Goal: Use online tool/utility: Use online tool/utility

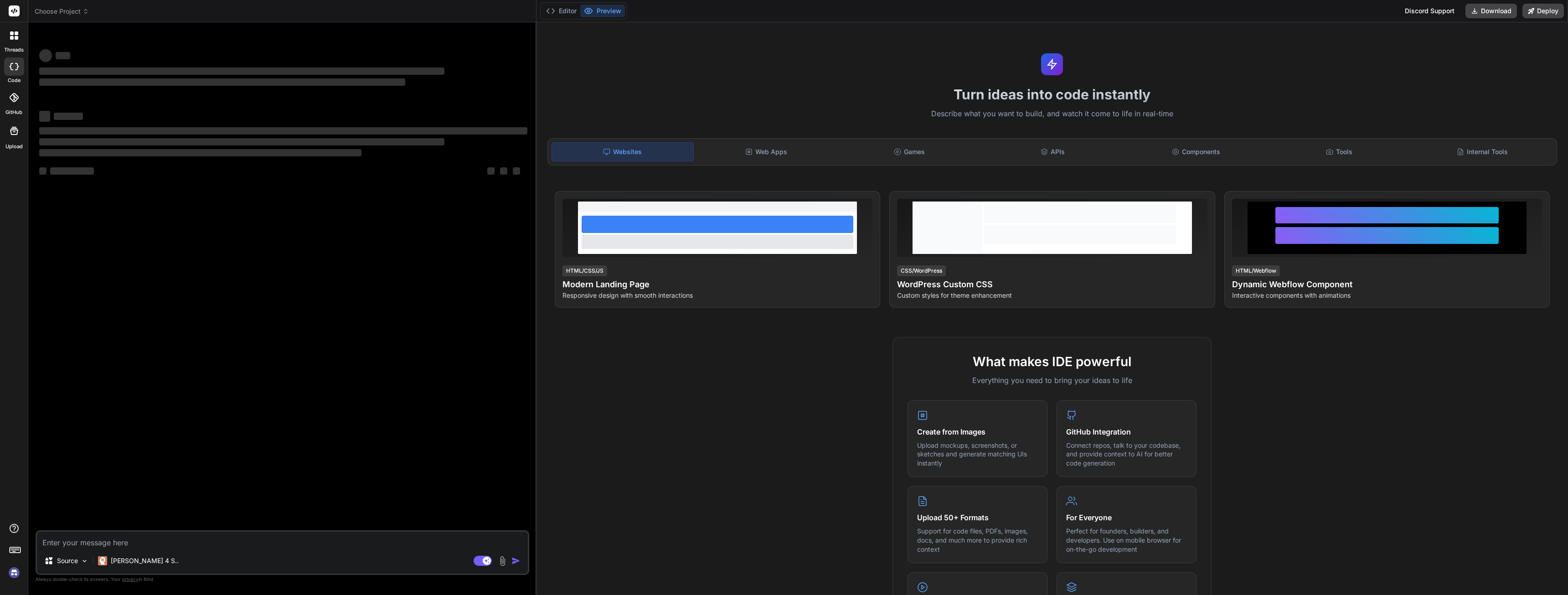
type textarea "x"
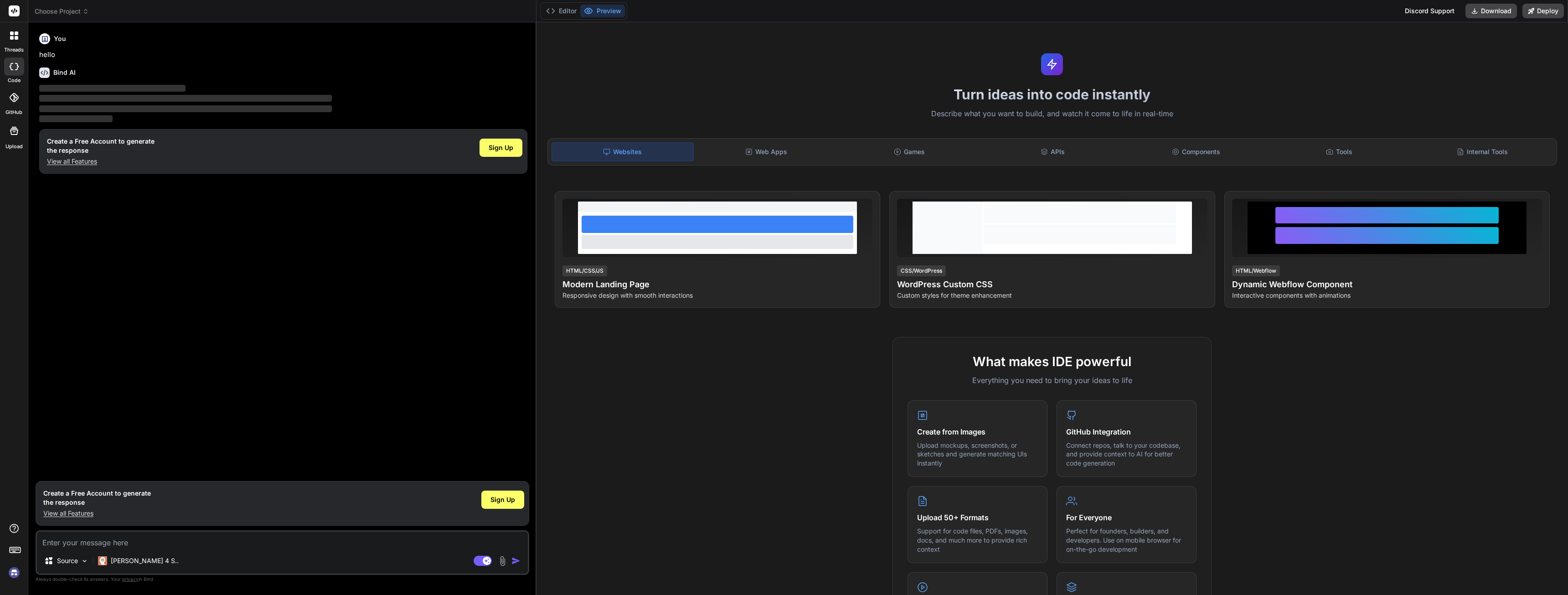
click at [140, 541] on textarea at bounding box center [282, 540] width 491 height 16
type textarea "I"
type textarea "x"
type textarea "Im"
type textarea "x"
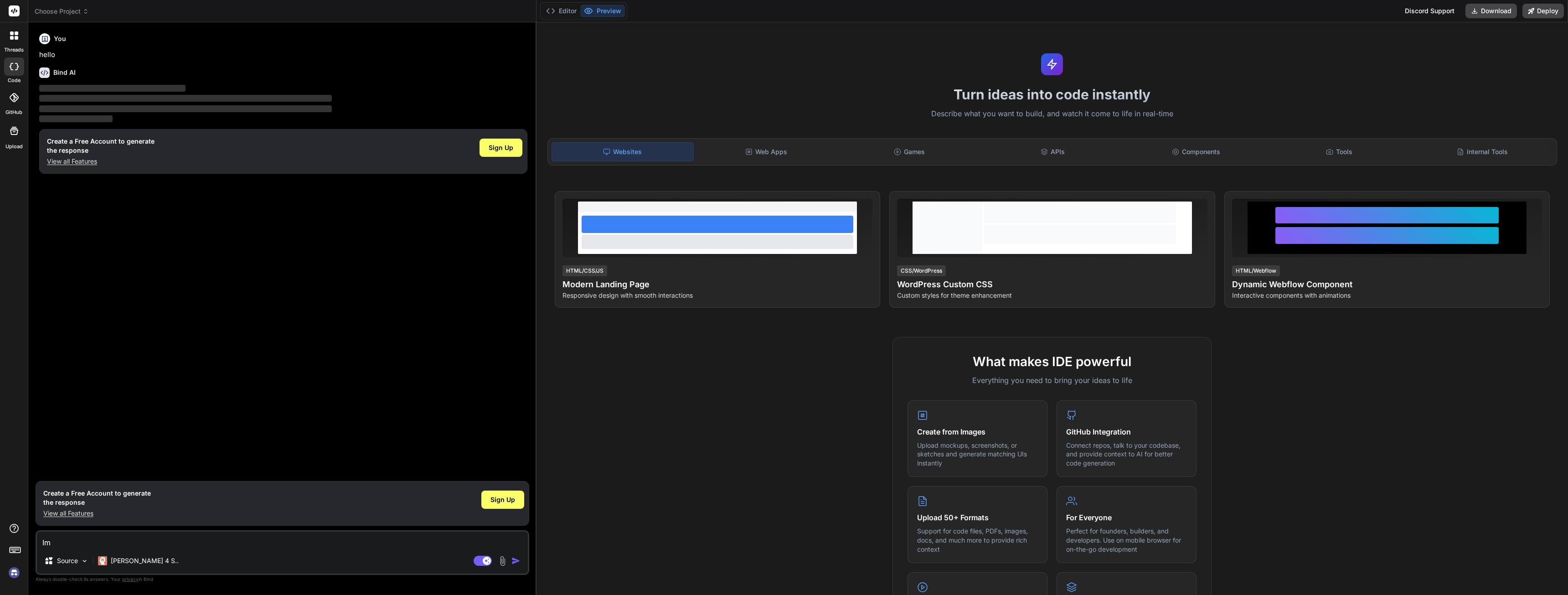
type textarea "Im"
type textarea "x"
type textarea "Im l"
type textarea "x"
type textarea "Im lo"
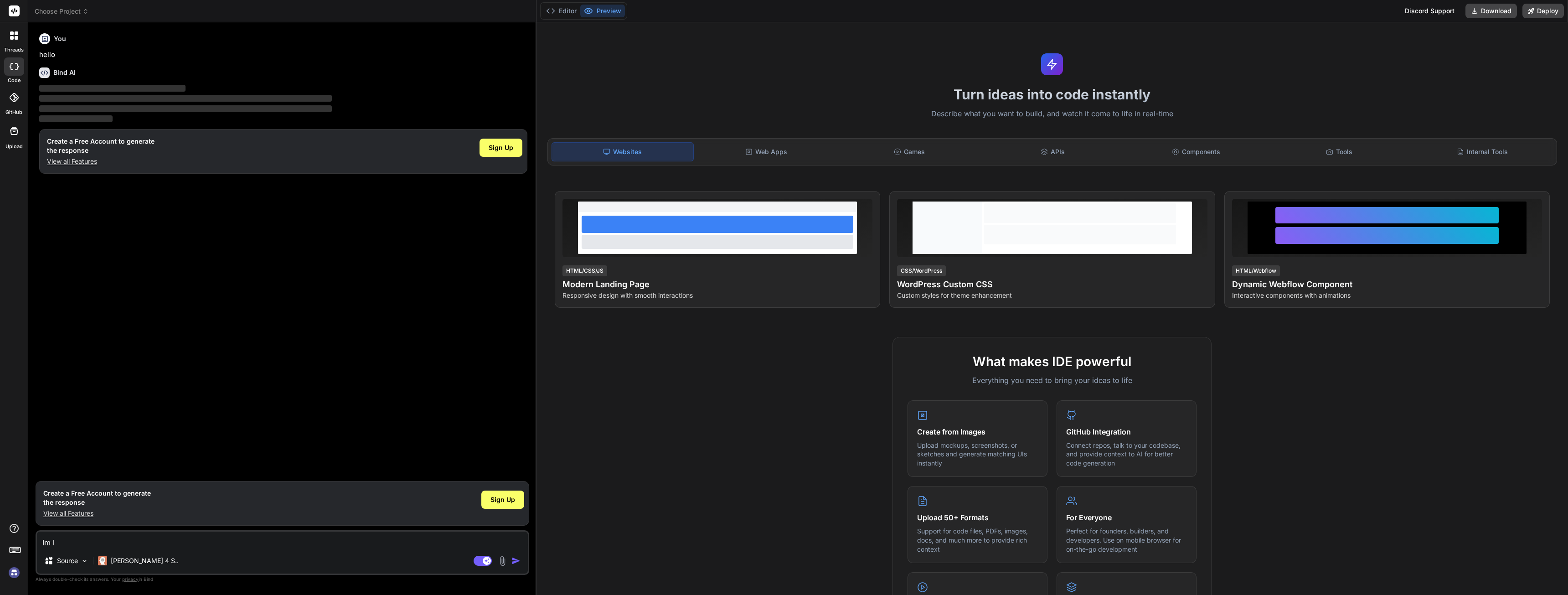
type textarea "x"
type textarea "Im loo"
type textarea "x"
type textarea "Im look"
type textarea "x"
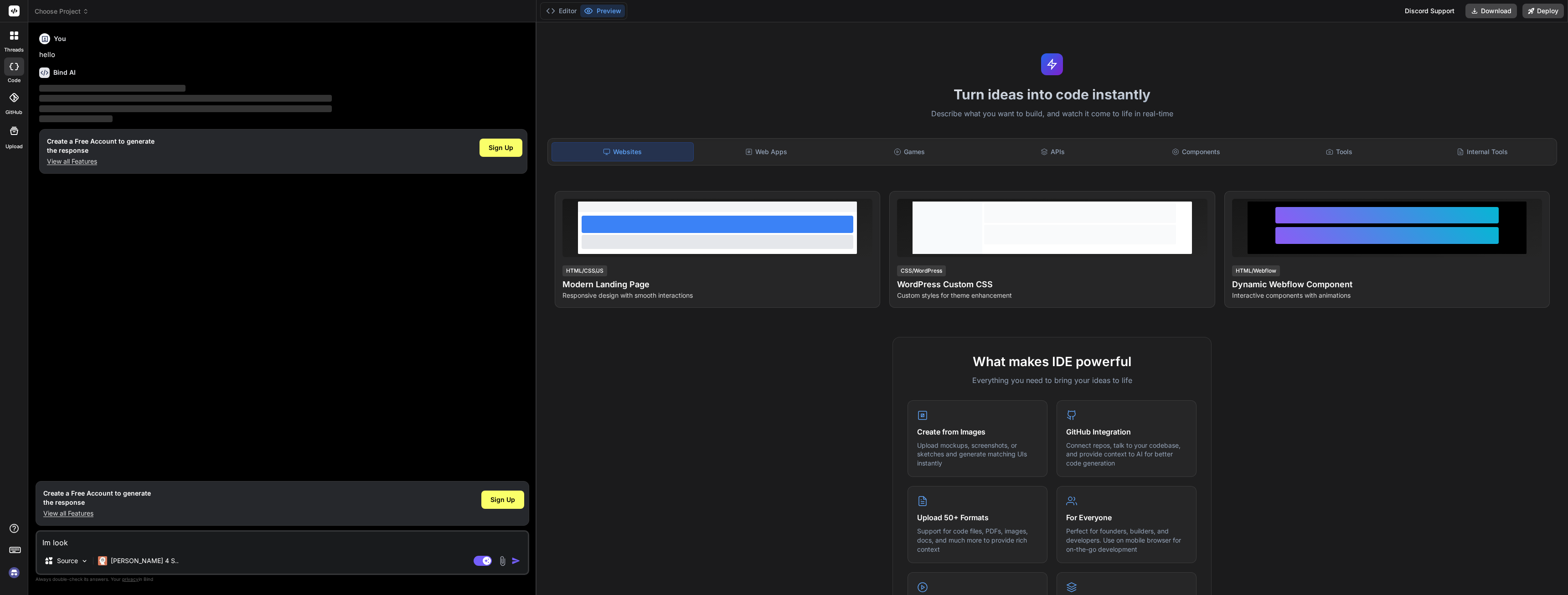
type textarea "Im looki"
type textarea "x"
type textarea "Im lookin"
type textarea "x"
type textarea "Im looking"
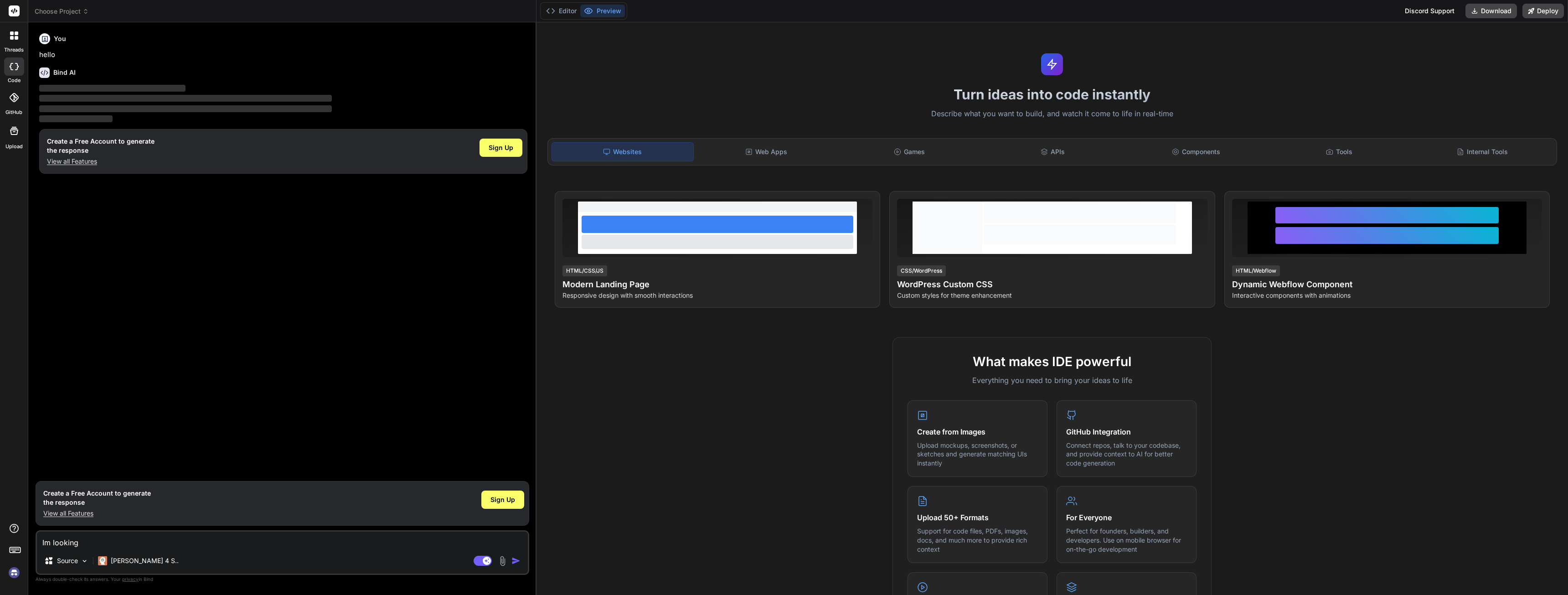
type textarea "x"
type textarea "Im looking"
type textarea "x"
type textarea "Im looking t"
type textarea "x"
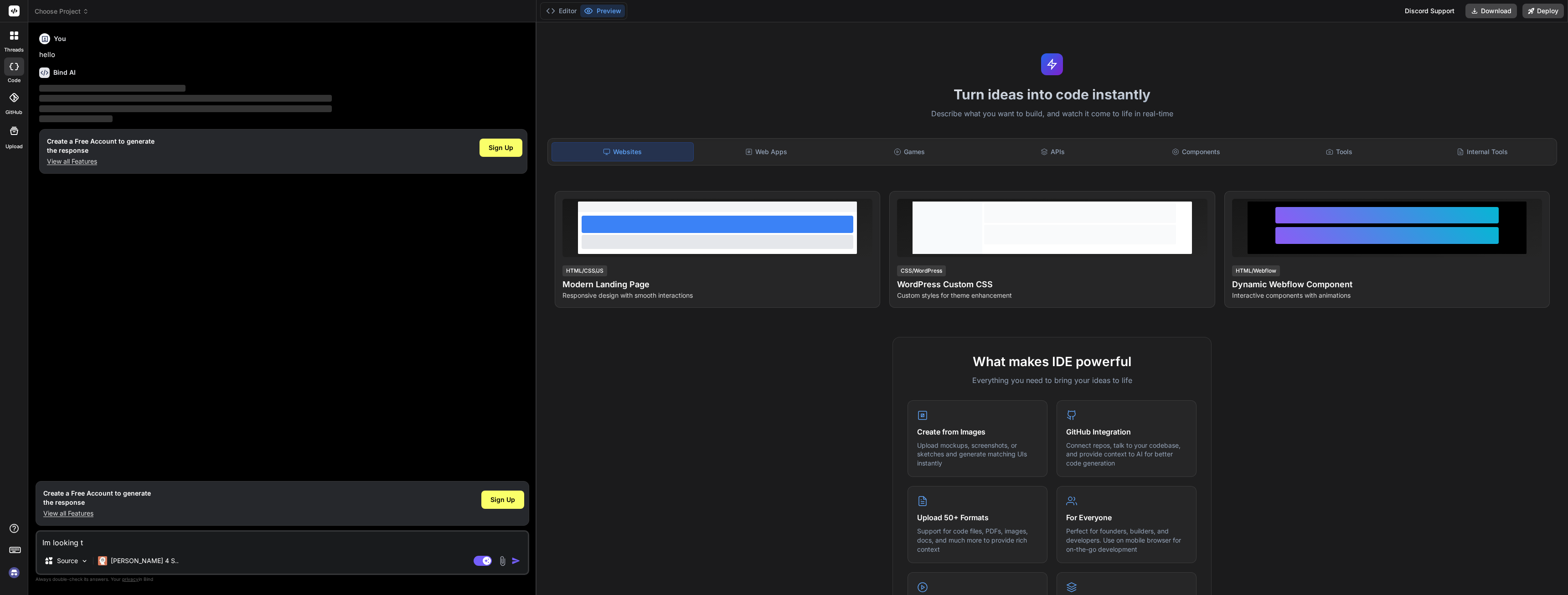
type textarea "Im looking to"
type textarea "x"
type textarea "Im looking to"
type textarea "x"
type textarea "Im looking to m"
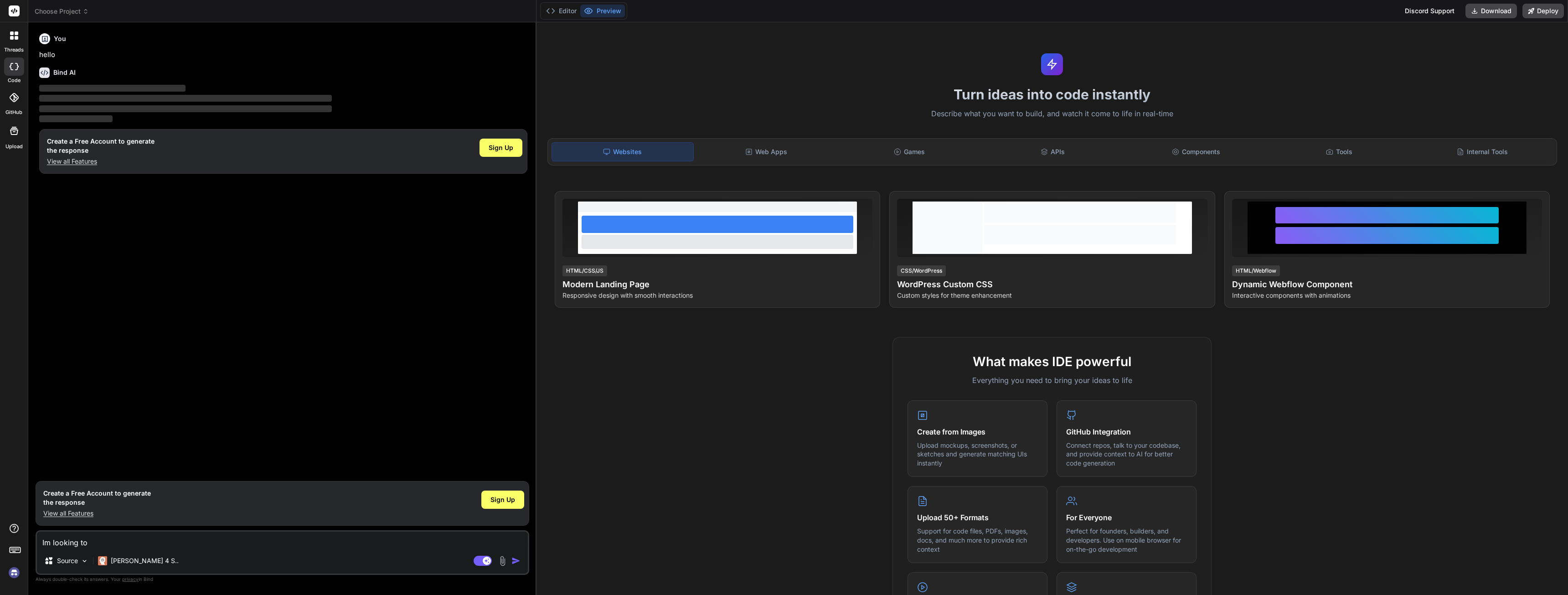
type textarea "x"
type textarea "Im looking to ma"
type textarea "x"
type textarea "Im looking to mak"
type textarea "x"
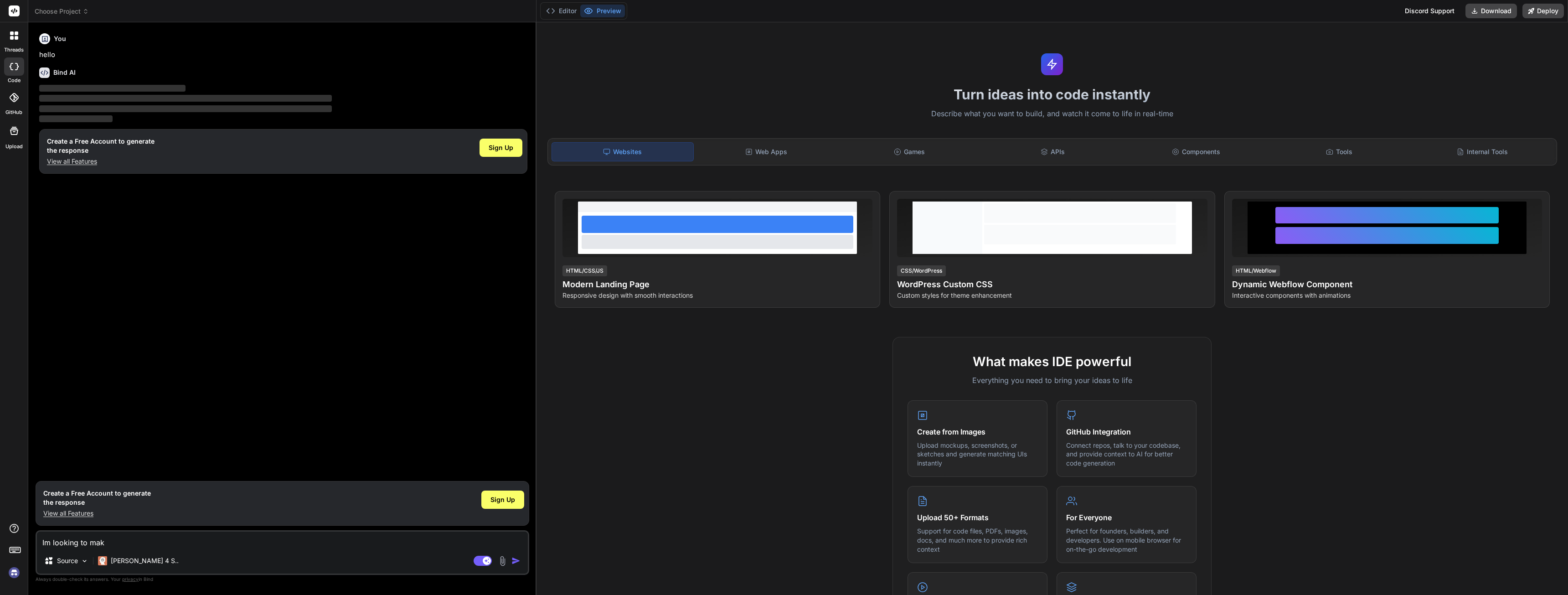
type textarea "Im looking to make"
type textarea "x"
type textarea "Im looking to make"
type textarea "x"
type textarea "Im looking to make a"
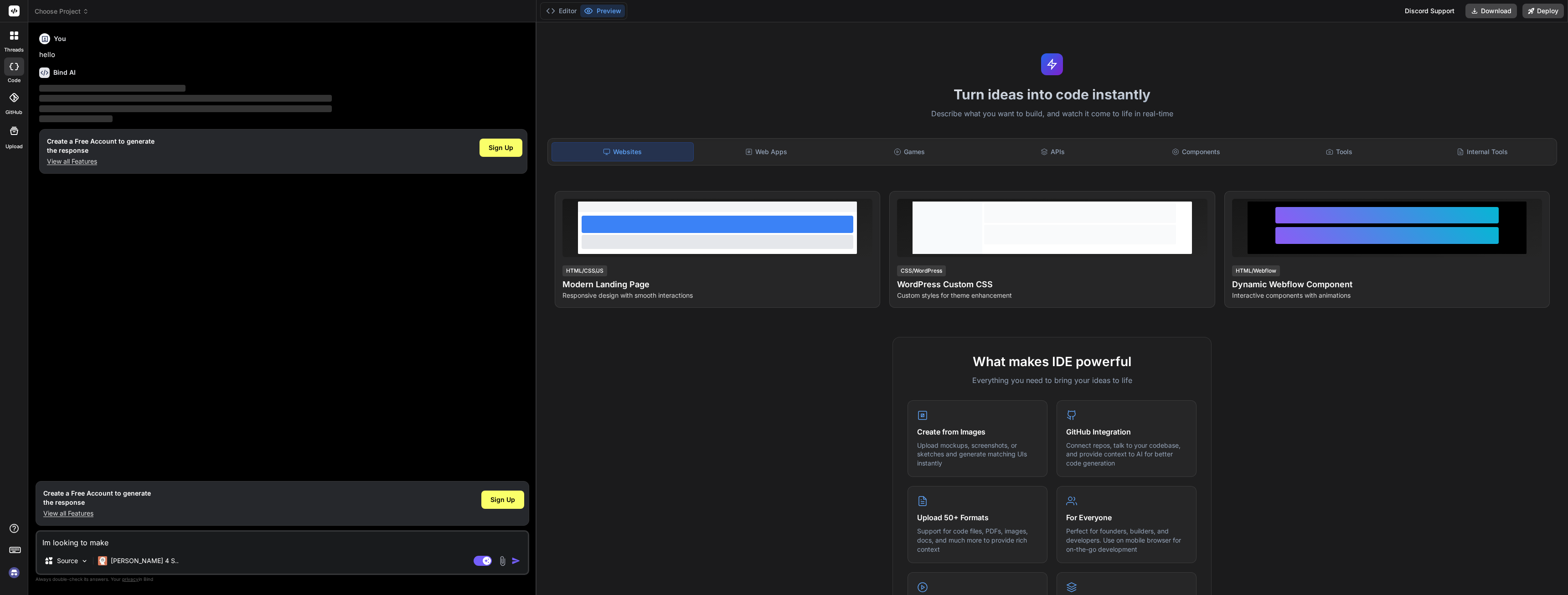
type textarea "x"
type textarea "Im looking to make a"
type textarea "x"
type textarea "Im looking to make a b"
type textarea "x"
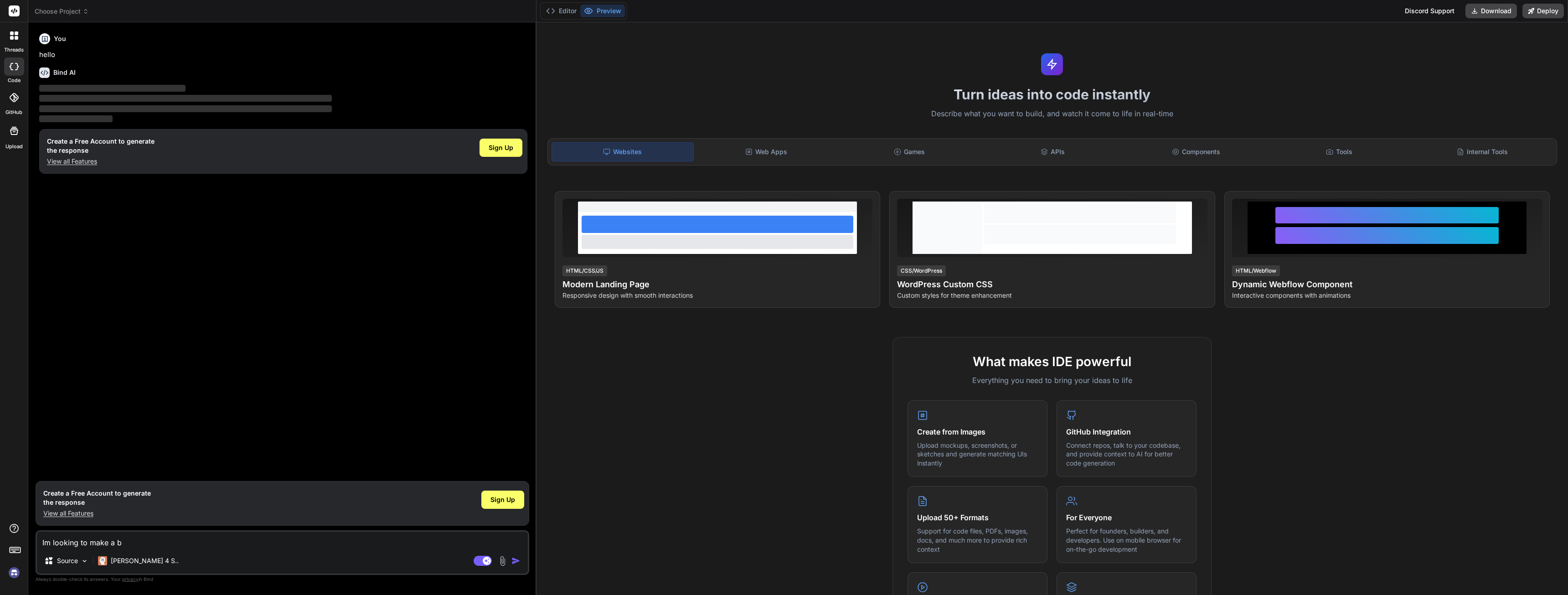
type textarea "Im looking to make a bo"
type textarea "x"
type textarea "Im looking to make a bot"
type textarea "x"
type textarea "Im looking to make a bot"
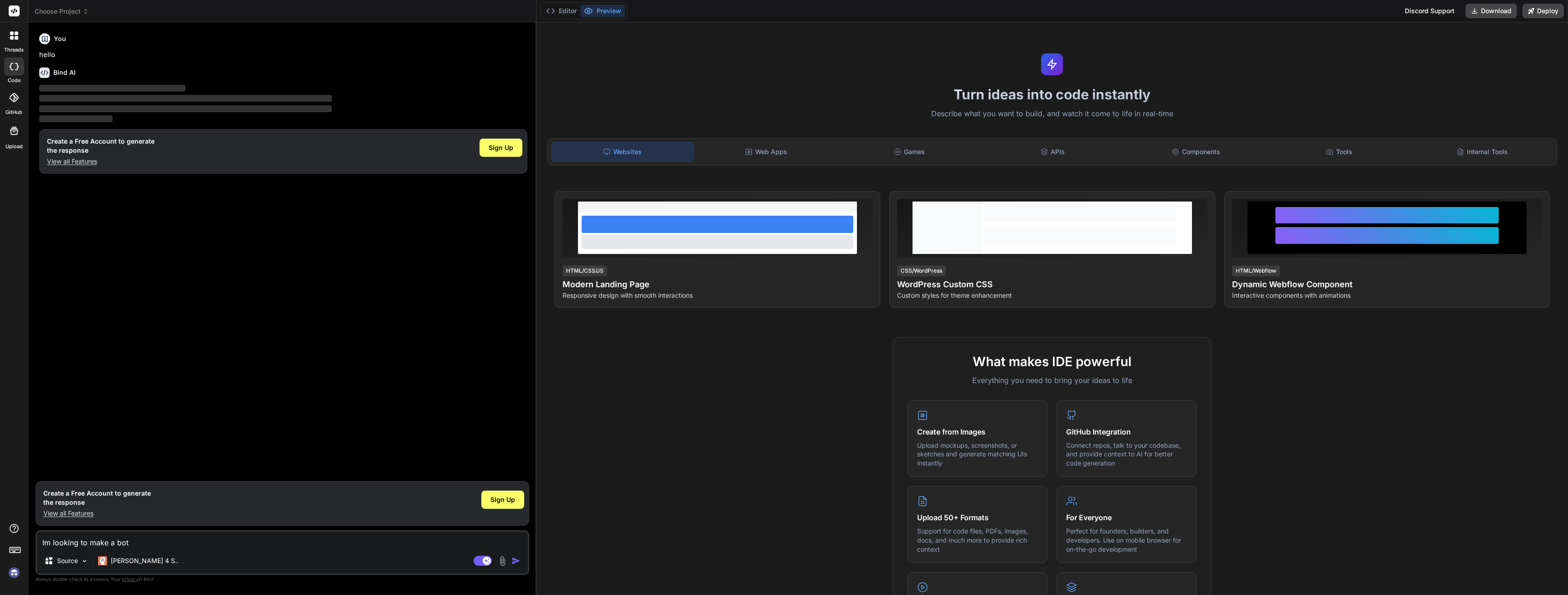
type textarea "x"
type textarea "Im looking to make a bot t"
type textarea "x"
type textarea "Im looking to make a bot th"
type textarea "x"
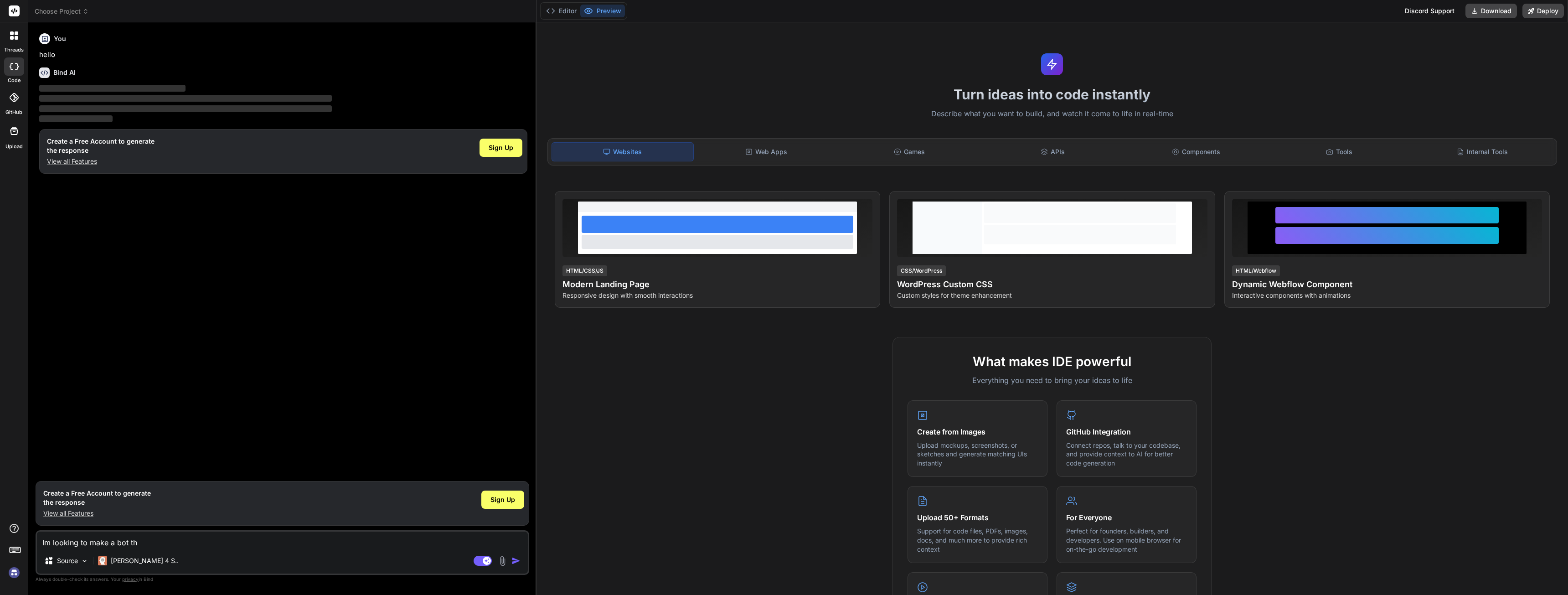
type textarea "Im looking to make a bot tha"
type textarea "x"
type textarea "Im looking to make a bot that"
type textarea "x"
type textarea "Im looking to make a bot that"
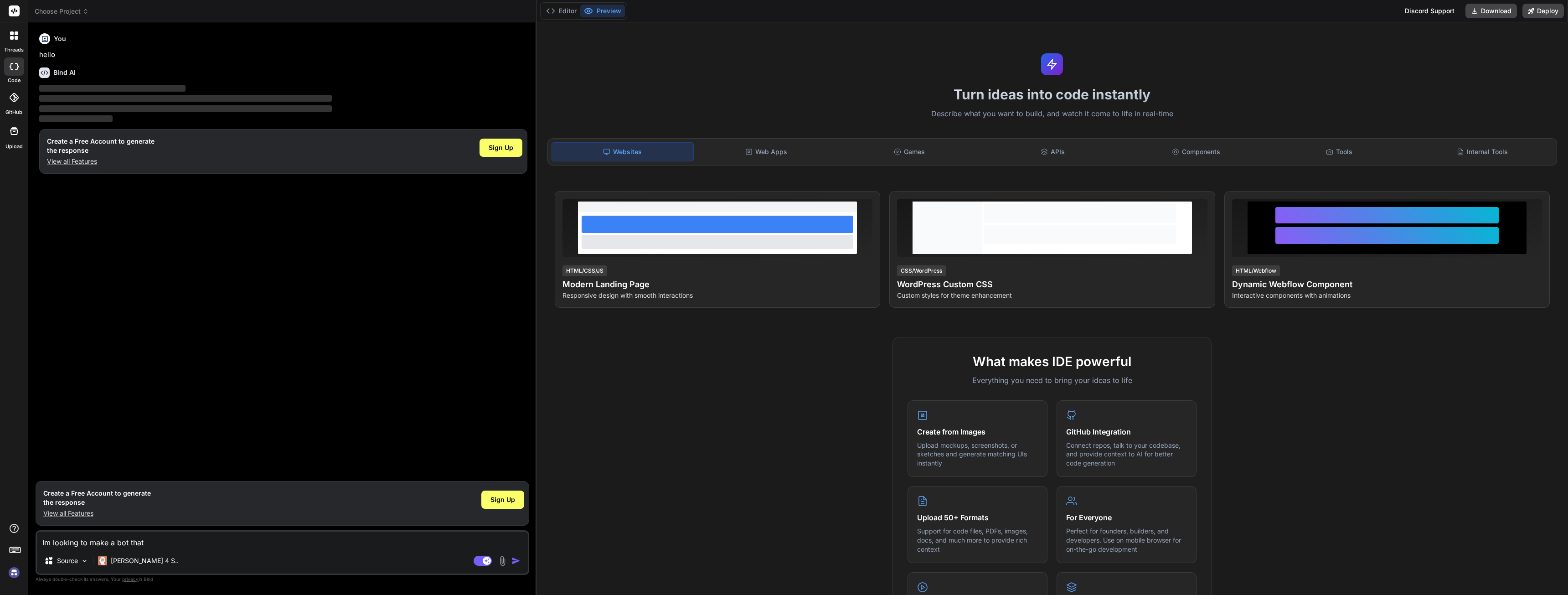
type textarea "x"
type textarea "Im looking to make a bot that c"
type textarea "x"
type textarea "Im looking to make a bot that ch"
type textarea "x"
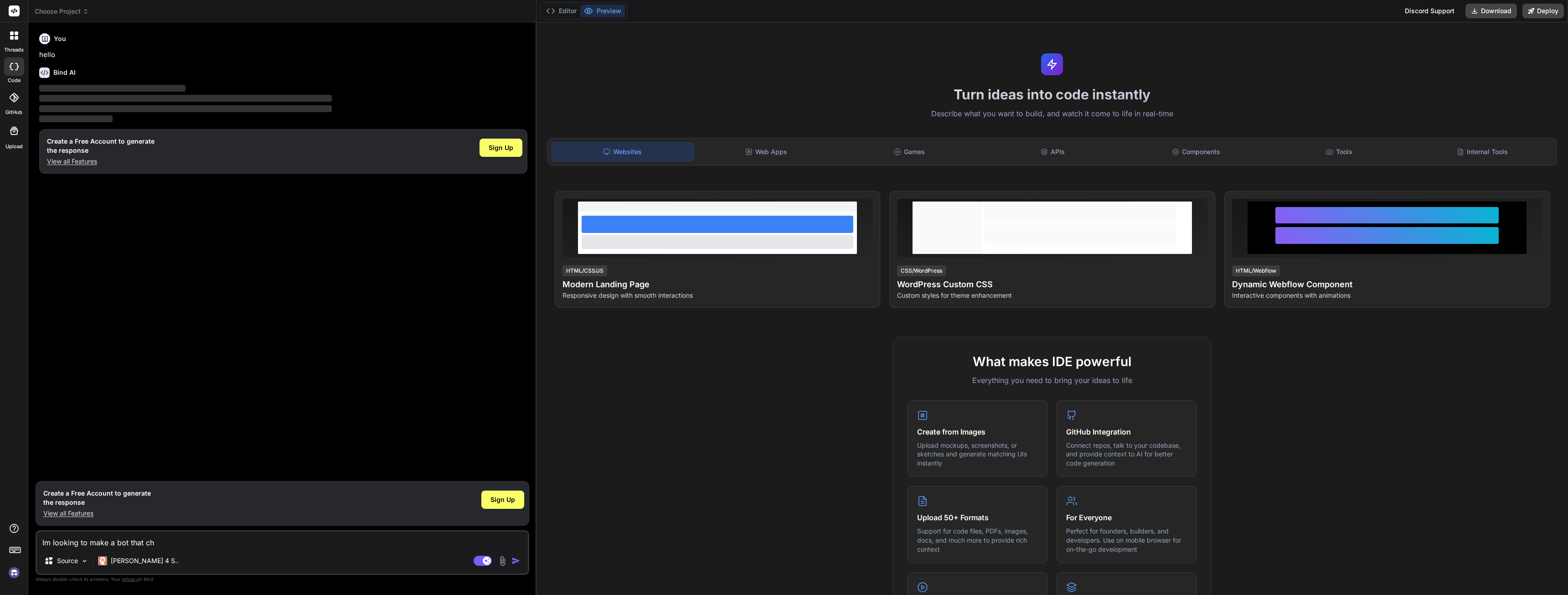
type textarea "Im looking to make a bot that che"
type textarea "x"
type textarea "Im looking to make a bot that chec"
type textarea "x"
type textarea "Im looking to make a bot that check"
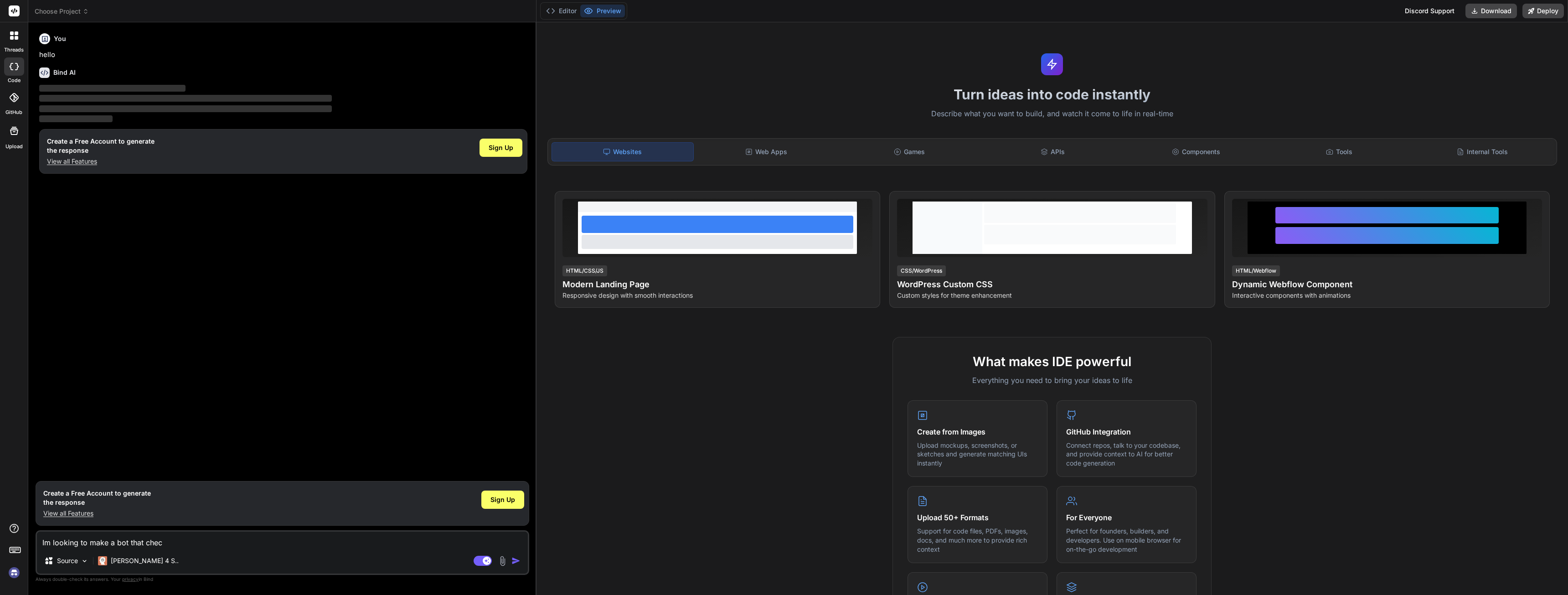
type textarea "x"
type textarea "Im looking to make a bot that checks"
type textarea "x"
type textarea "Im looking to make a bot that checks"
type textarea "x"
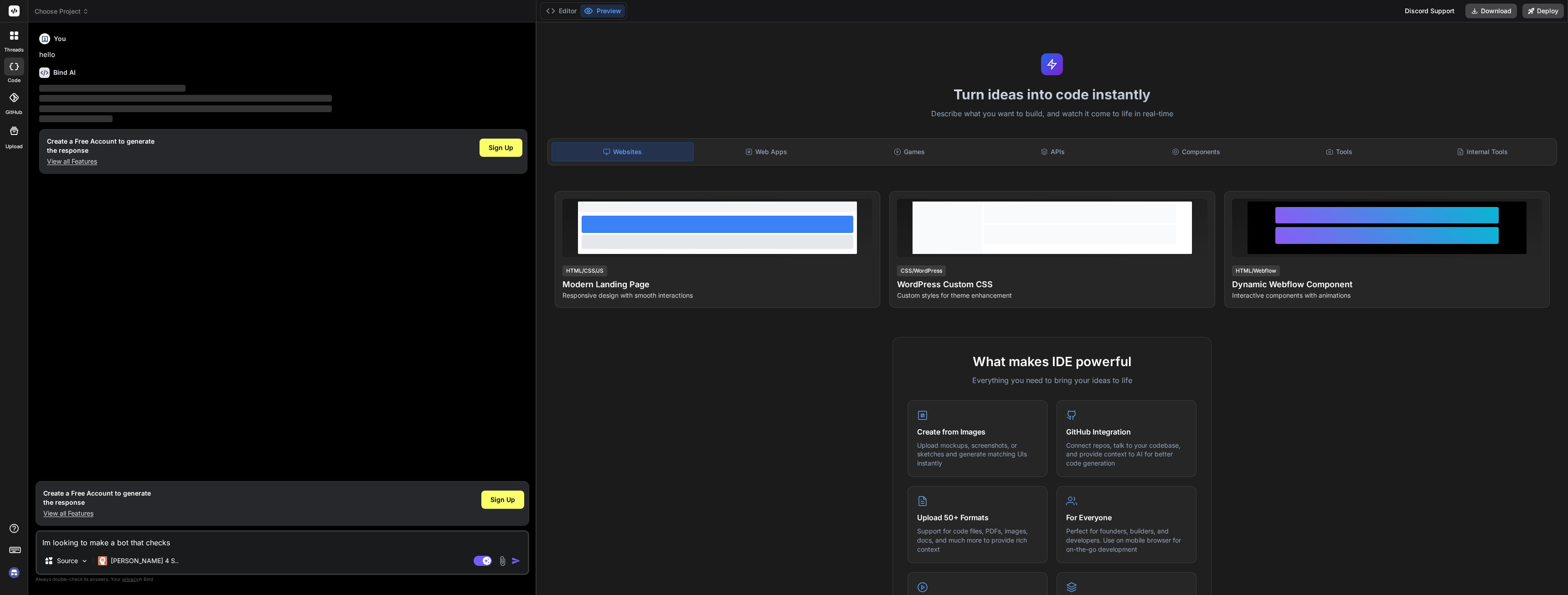
type textarea "Im looking to make a bot that checks i"
type textarea "x"
type textarea "Im looking to make a bot that checks in"
type textarea "x"
type textarea "Im looking to make a bot that checks inv"
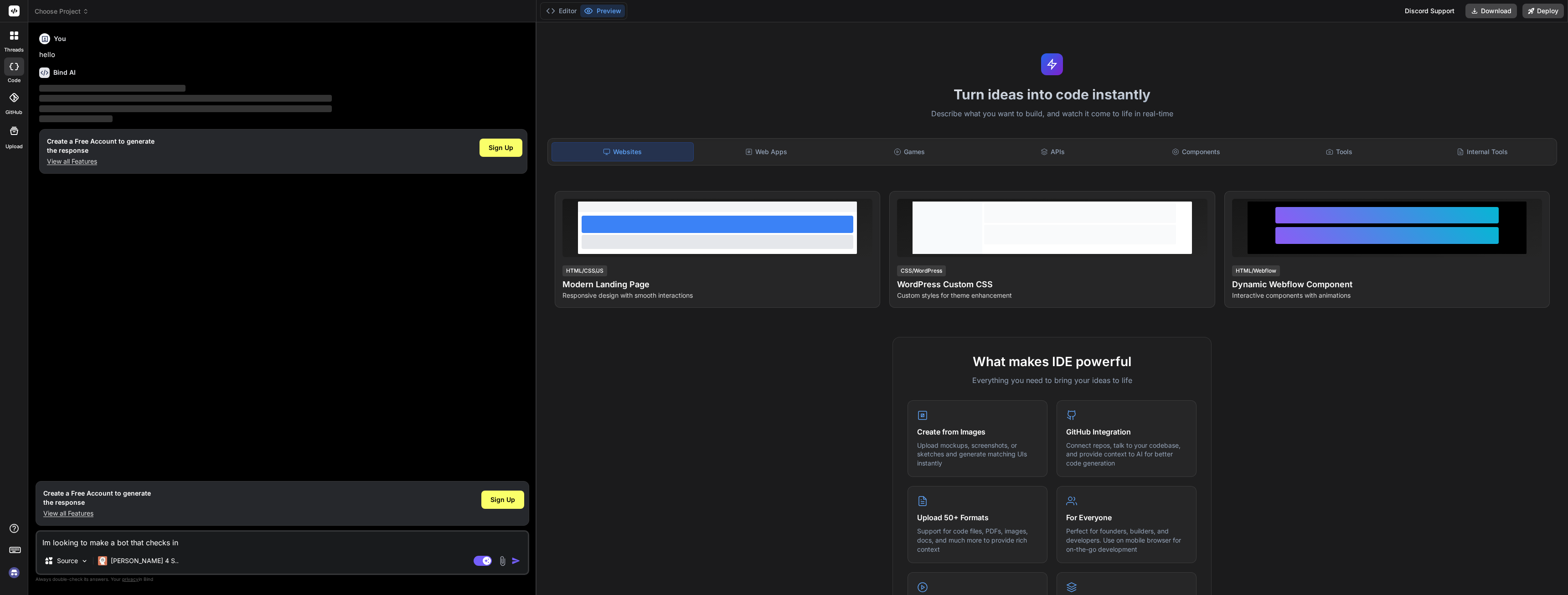
type textarea "x"
type textarea "Im looking to make a bot that checks inve"
type textarea "x"
type textarea "Im looking to make a bot that checks inven"
type textarea "x"
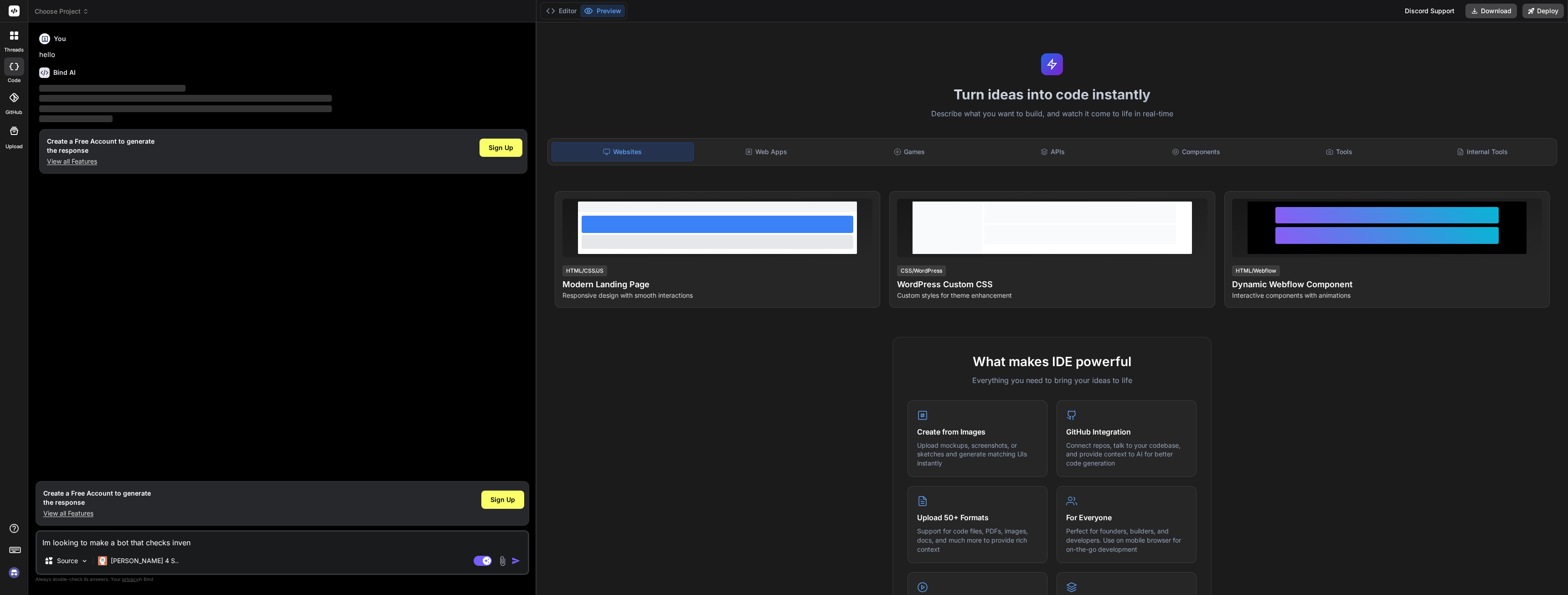
type textarea "Im looking to make a bot that checks invent"
type textarea "x"
type textarea "Im looking to make a bot that checks invento"
type textarea "x"
type textarea "Im looking to make a bot that checks inventor"
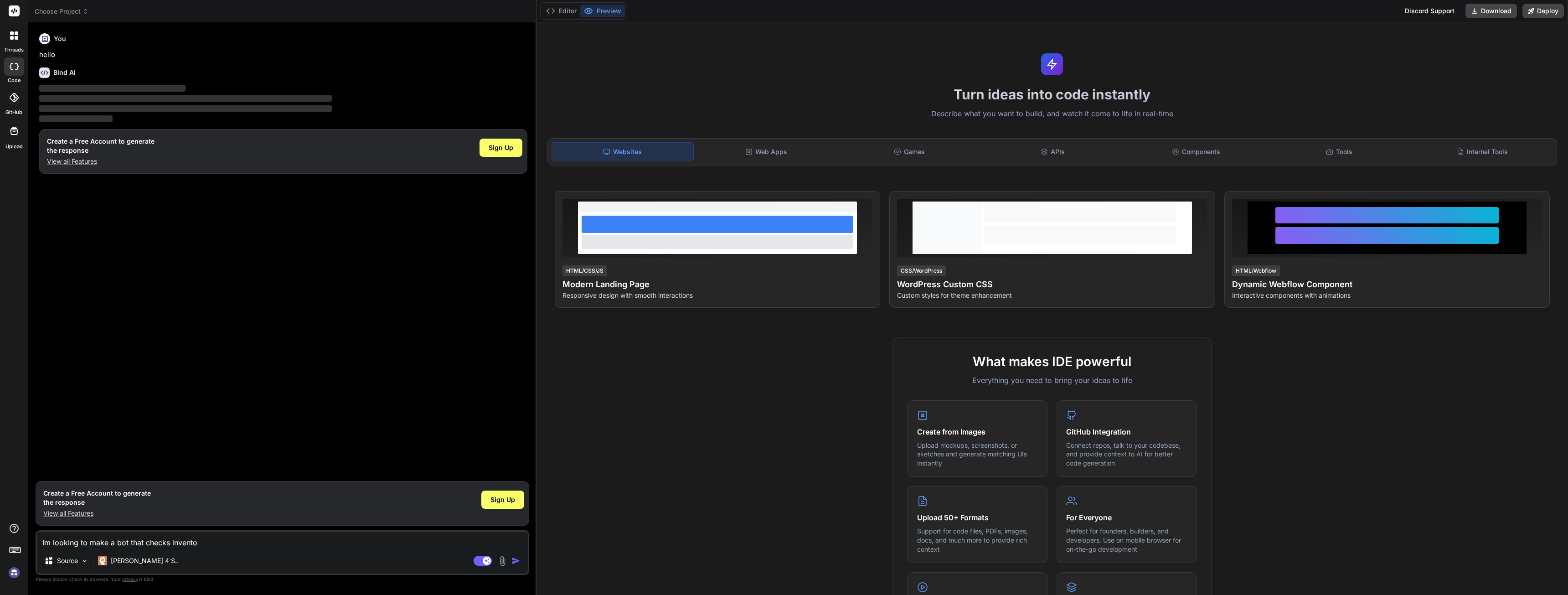
type textarea "x"
type textarea "Im looking to make a bot that checks inventori"
type textarea "x"
type textarea "Im looking to make a bot that checks inventorie"
type textarea "x"
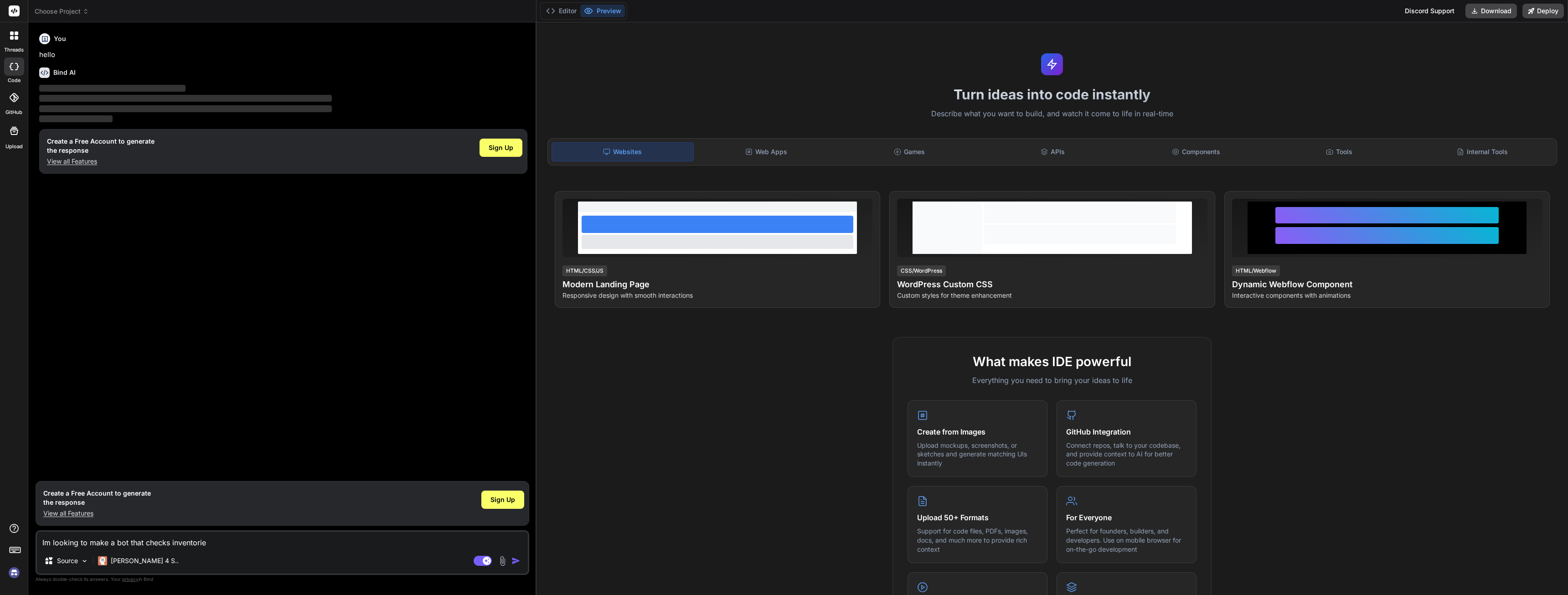
type textarea "Im looking to make a bot that checks inventories"
type textarea "x"
type textarea "Im looking to make a bot that checks inventories"
type textarea "x"
type textarea "Im looking to make a bot that checks inventories o"
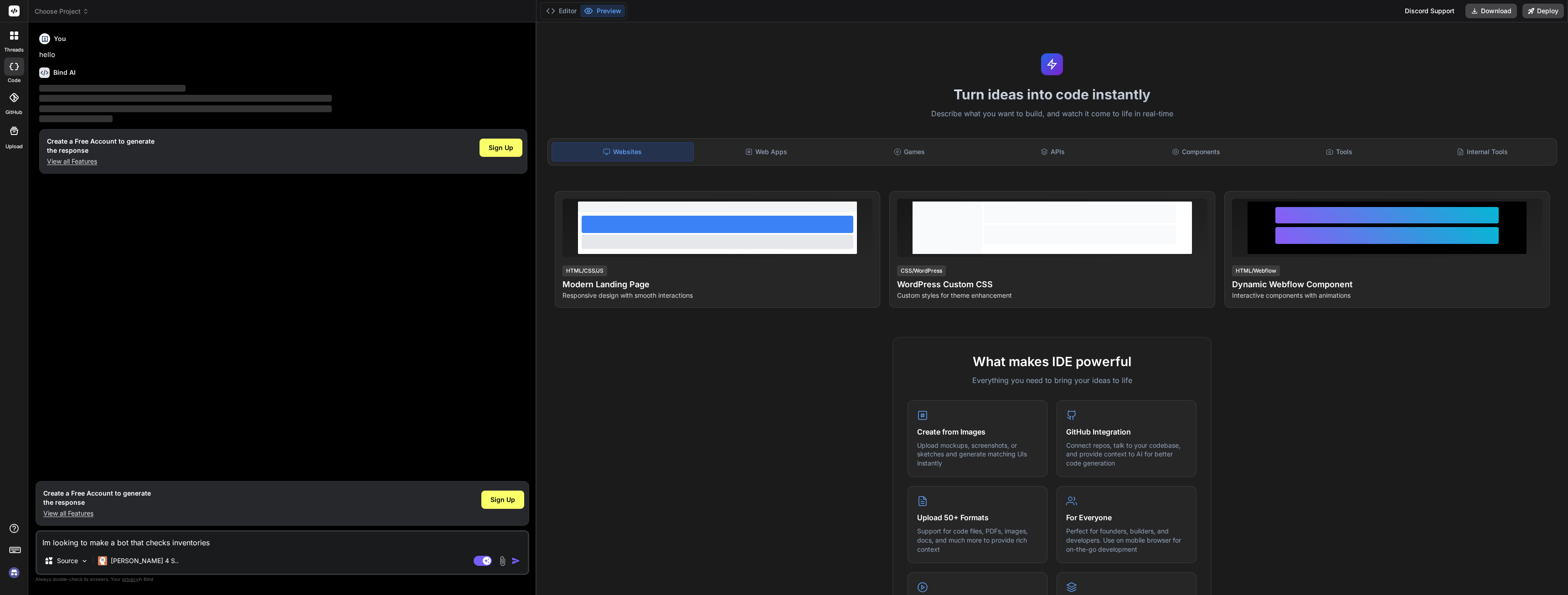
type textarea "x"
type textarea "Im looking to make a bot that checks inventories on"
type textarea "x"
type textarea "Im looking to make a bot that checks inventories on"
type textarea "x"
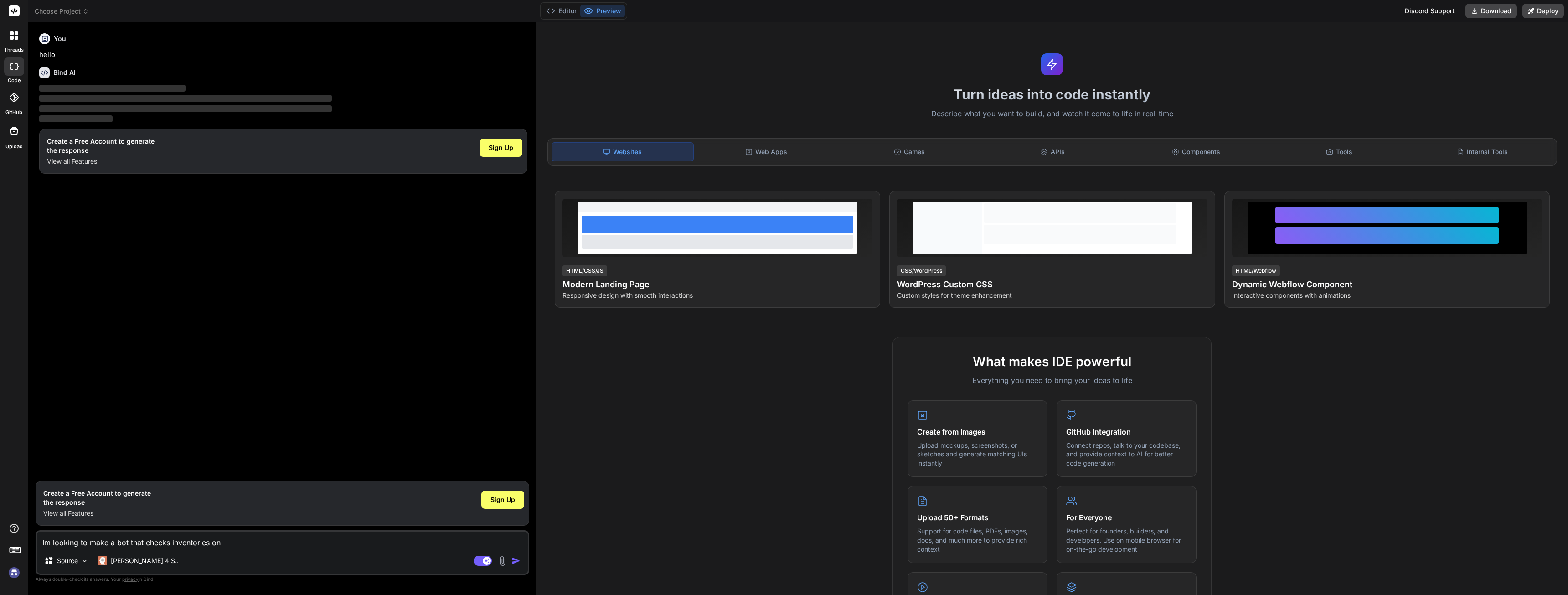
type textarea "Im looking to make a bot that checks inventories on w"
type textarea "x"
type textarea "Im looking to make a bot that checks inventories on we"
type textarea "x"
type textarea "Im looking to make a bot that checks inventories on web"
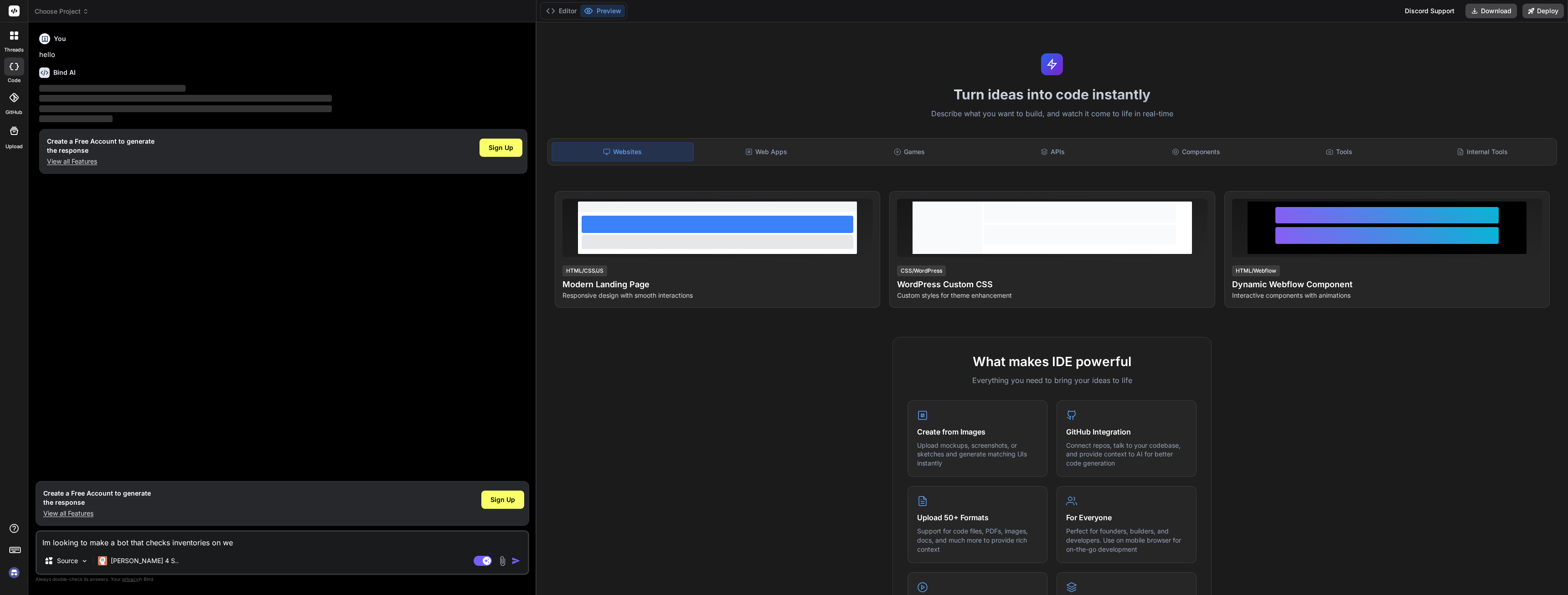
type textarea "x"
type textarea "Im looking to make a bot that checks inventories on webs"
type textarea "x"
type textarea "Im looking to make a bot that checks inventories on websi"
type textarea "x"
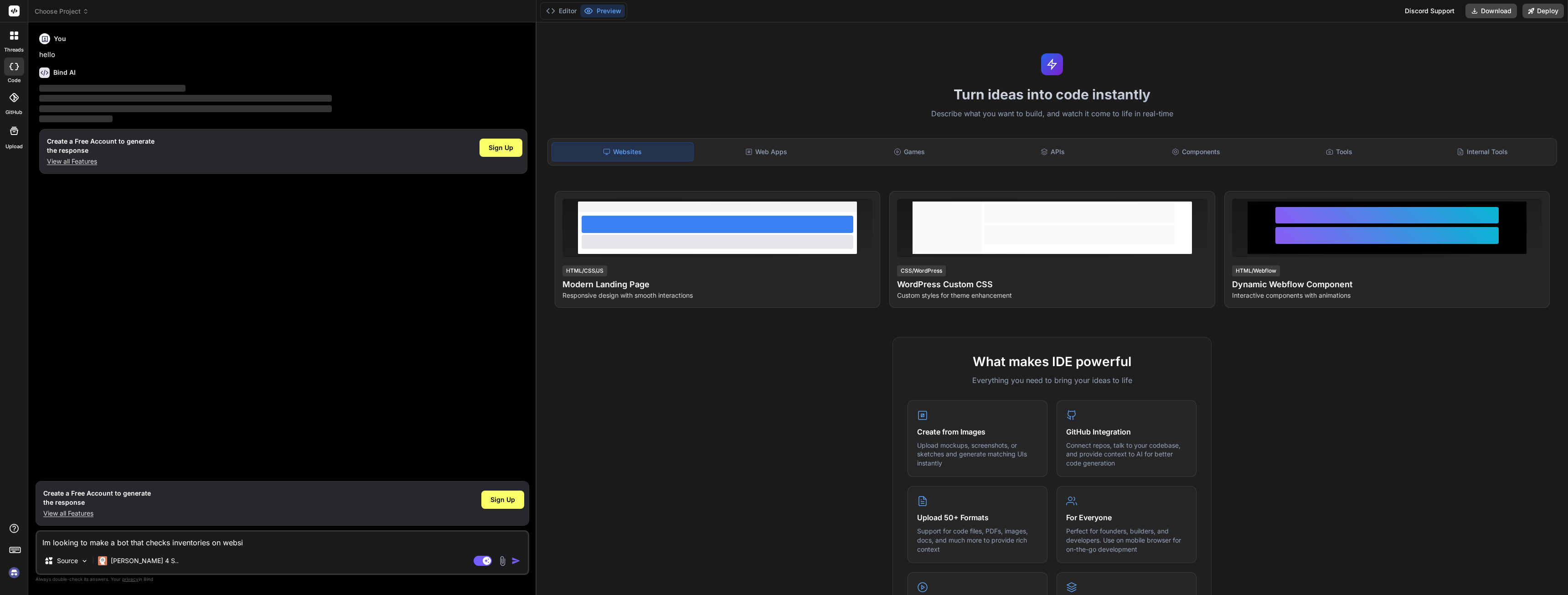
type textarea "Im looking to make a bot that checks inventories on websit"
type textarea "x"
type textarea "Im looking to make a bot that checks inventories on website"
type textarea "x"
type textarea "Im looking to make a bot that checks inventories on websites"
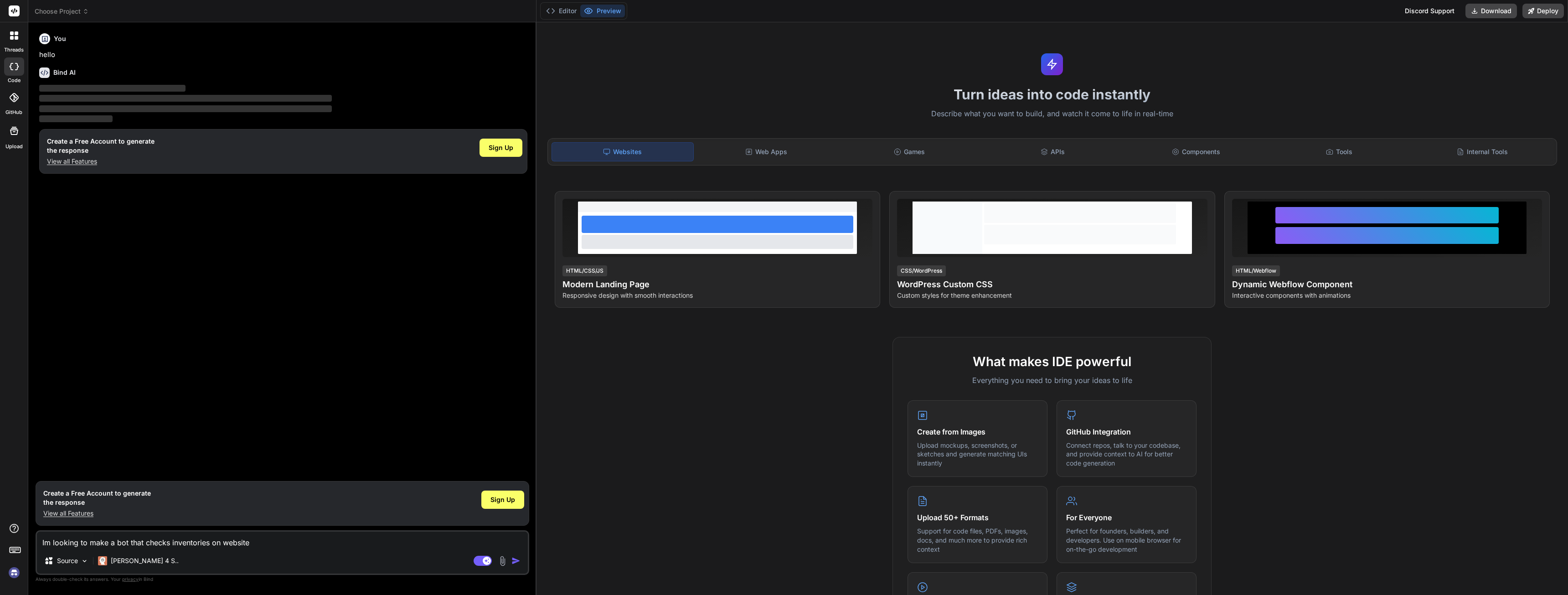
type textarea "x"
type textarea "Im looking to make a bot that checks inventories on websites."
type textarea "x"
type textarea "Im looking to make a bot that checks inventories on websites."
type textarea "x"
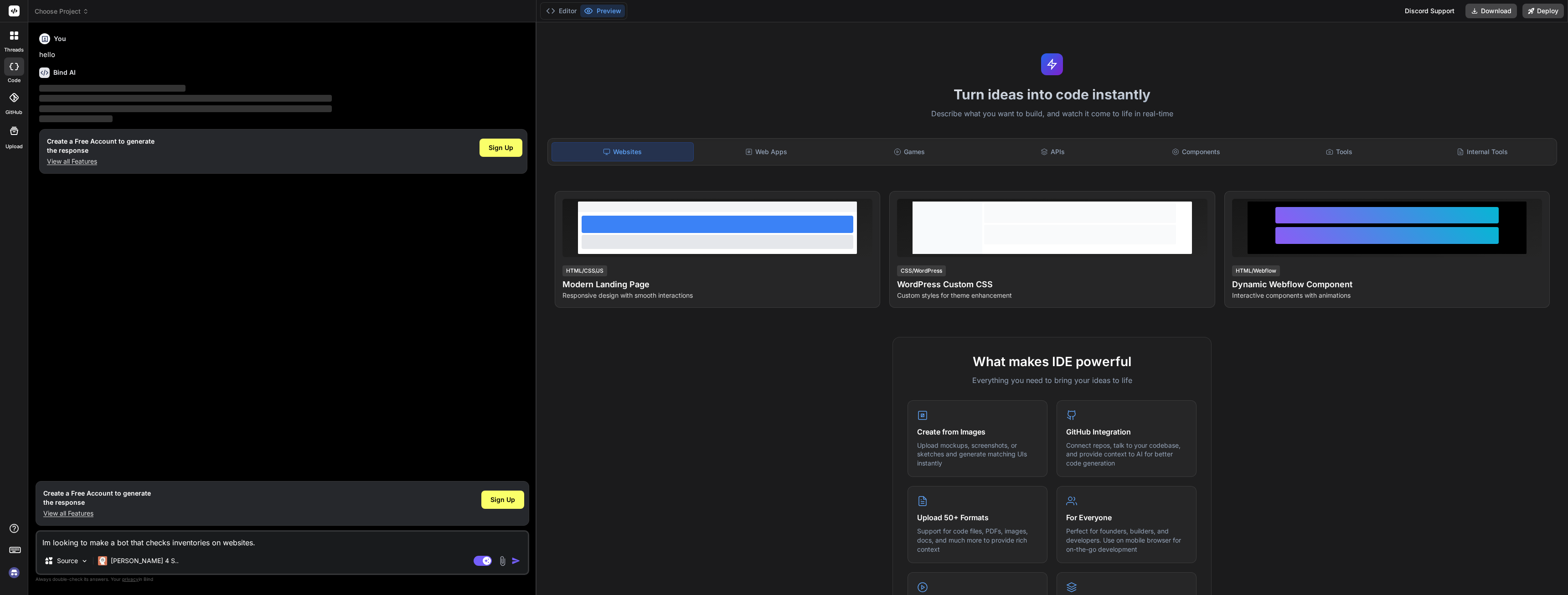
type textarea "Im looking to make a bot that checks inventories on websites. W"
type textarea "x"
type textarea "Im looking to make a bot that checks inventories on websites. Wh"
type textarea "x"
type textarea "Im looking to make a bot that checks inventories on websites. Whe"
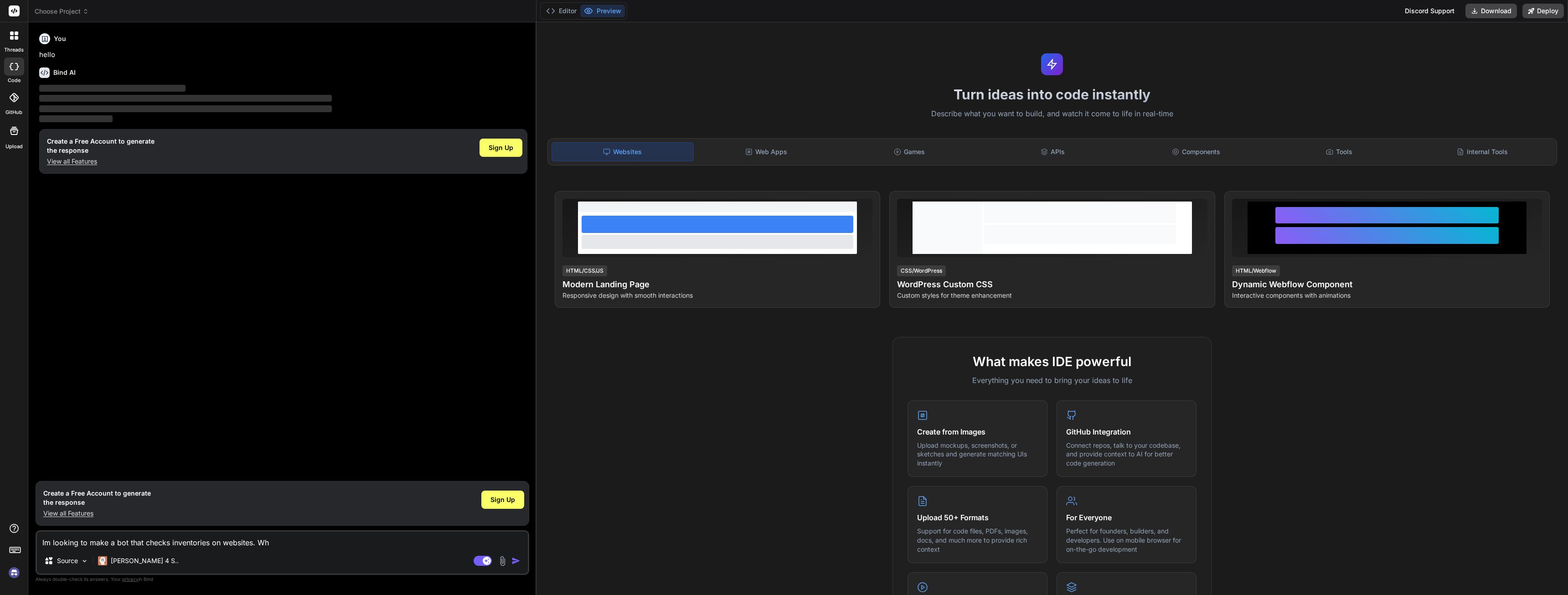
type textarea "x"
type textarea "Im looking to make a bot that checks inventories on websites. Wher"
type textarea "x"
type textarea "Im looking to make a bot that checks inventories on websites. Where"
type textarea "x"
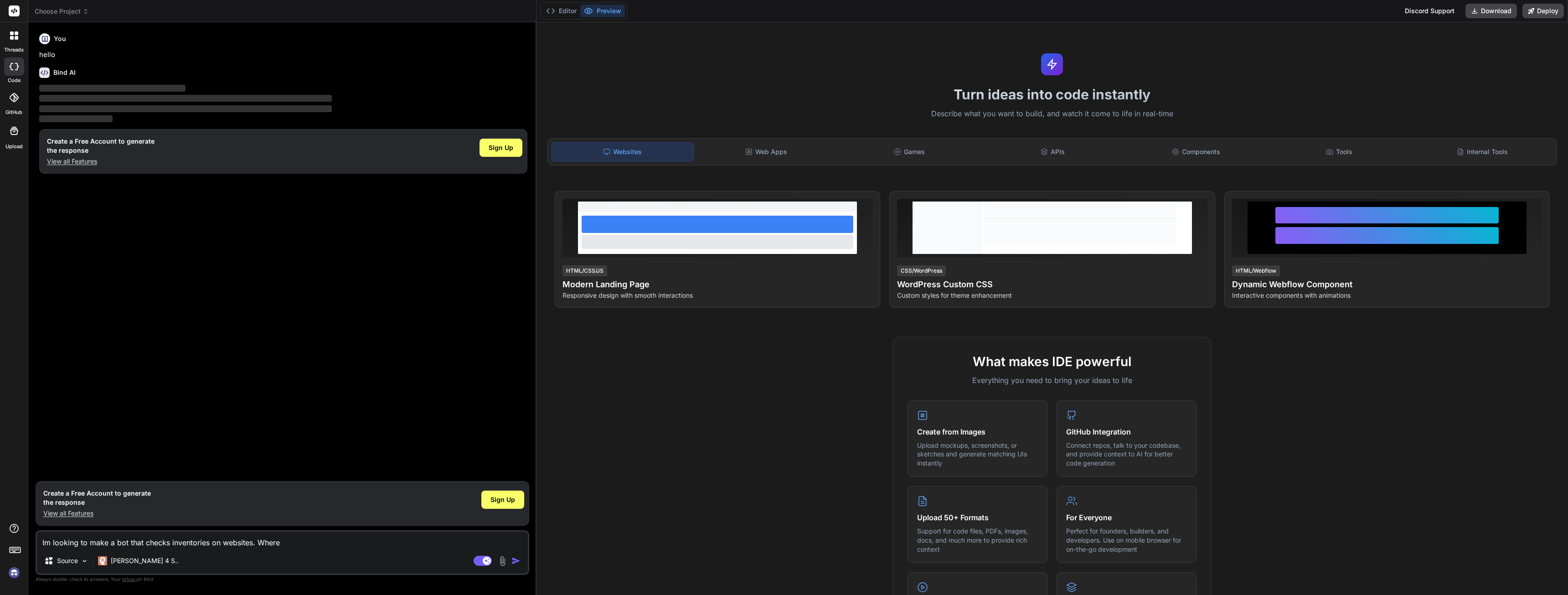
type textarea "Im looking to make a bot that checks inventories on websites. Where"
type textarea "x"
type textarea "Im looking to make a bot that checks inventories on websites. Where d"
type textarea "x"
type textarea "Im looking to make a bot that checks inventories on websites. Where do"
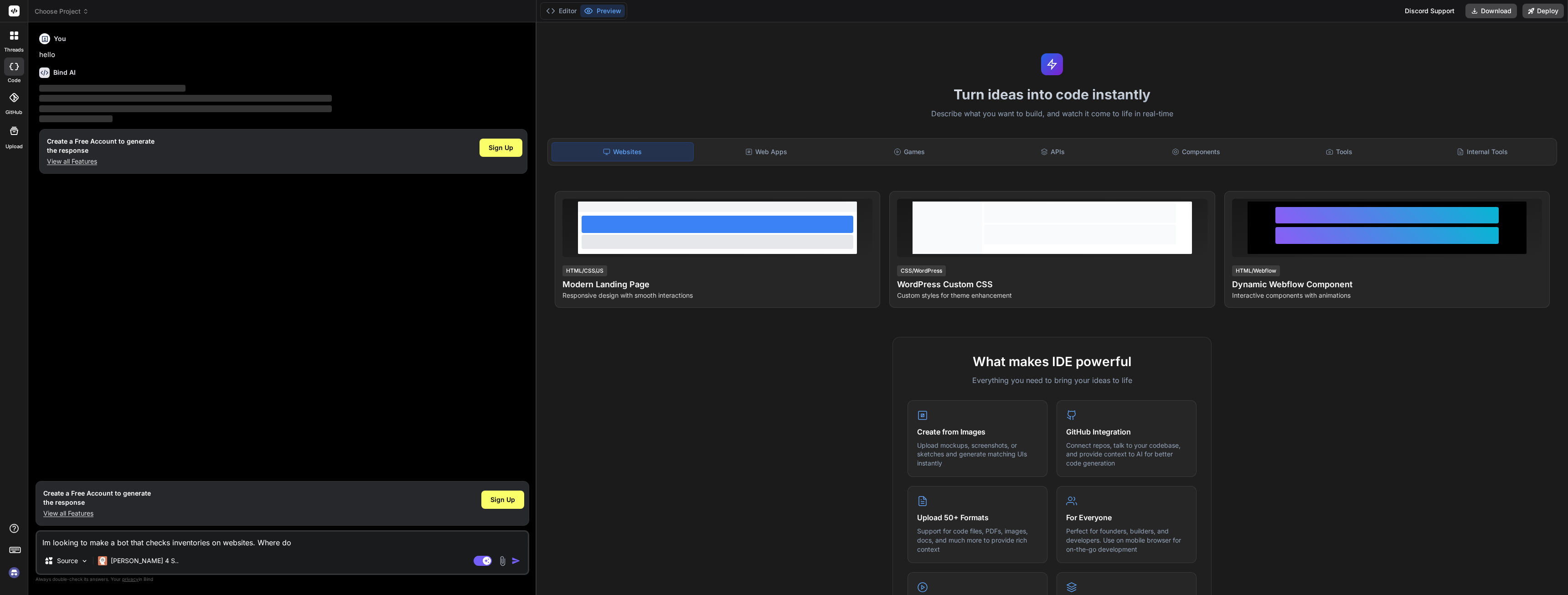
type textarea "x"
type textarea "Im looking to make a bot that checks inventories on websites. Where do"
type textarea "x"
type textarea "Im looking to make a bot that checks inventories on websites. Where do i"
type textarea "x"
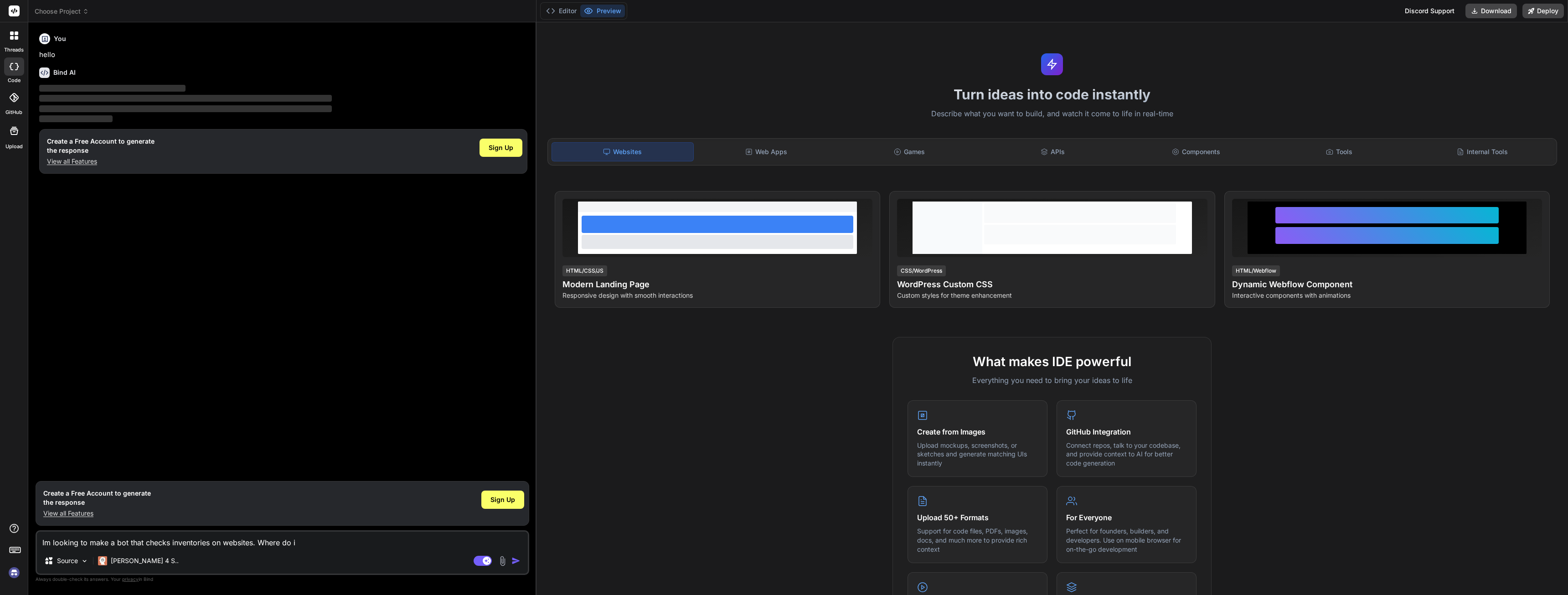
type textarea "Im looking to make a bot that checks inventories on websites. Where do i"
type textarea "x"
type textarea "Im looking to make a bot that checks inventories on websites. Where do i b"
type textarea "x"
type textarea "Im looking to make a bot that checks inventories on websites. Where do i be"
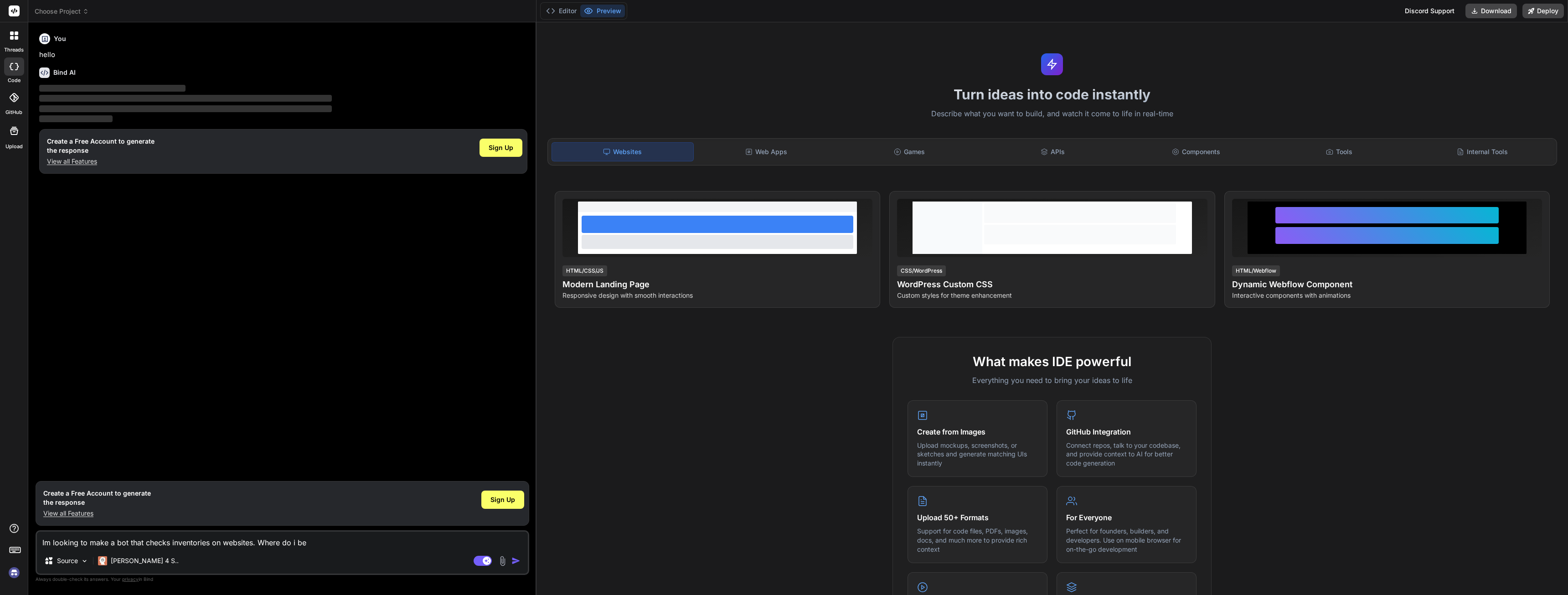
type textarea "x"
type textarea "Im looking to make a bot that checks inventories on websites. Where do i beg"
type textarea "x"
type textarea "Im looking to make a bot that checks inventories on websites. Where do i begi"
type textarea "x"
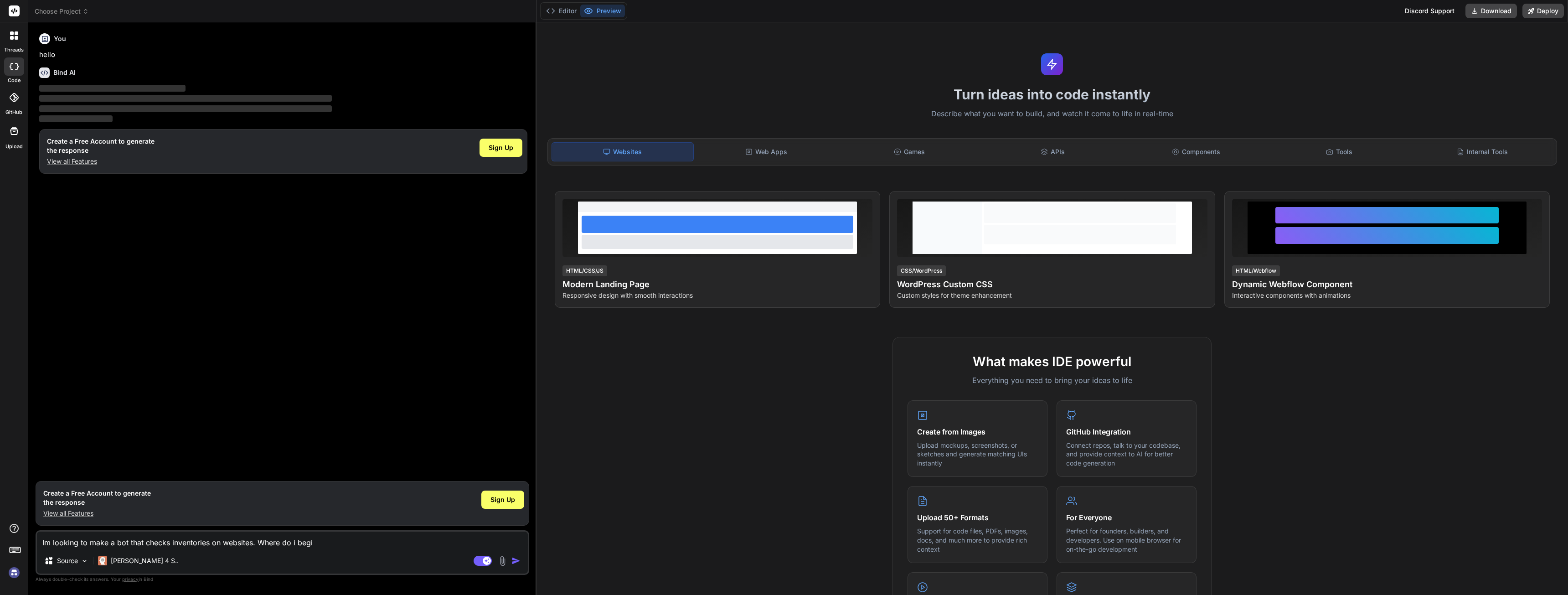
type textarea "Im looking to make a bot that checks inventories on websites. Where do i begin"
type textarea "x"
click at [348, 543] on textarea "Im looking to make a bot that checks inventories on websites. Where do i begin" at bounding box center [282, 540] width 491 height 16
type textarea "Im looking to make a bot that checks inventories on websites. Where do i begin"
click at [517, 562] on img "button" at bounding box center [516, 561] width 9 height 9
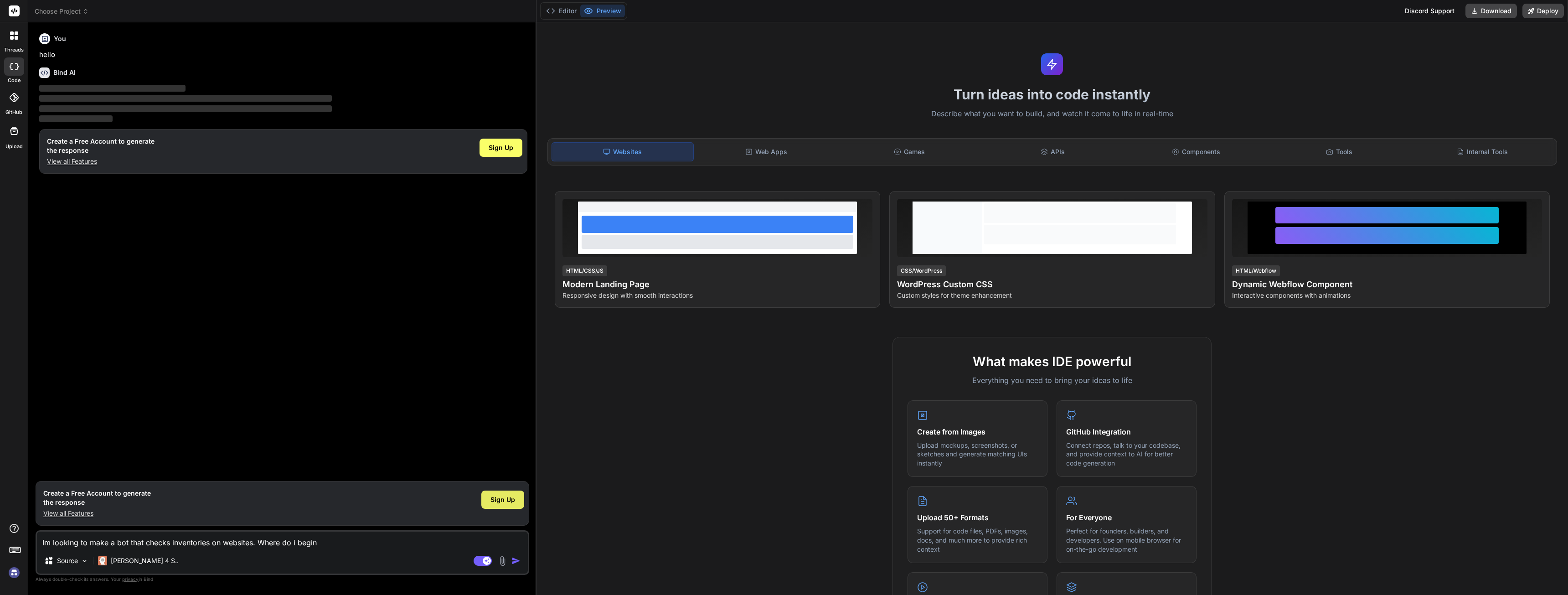
click at [506, 500] on span "Sign Up" at bounding box center [503, 499] width 24 height 9
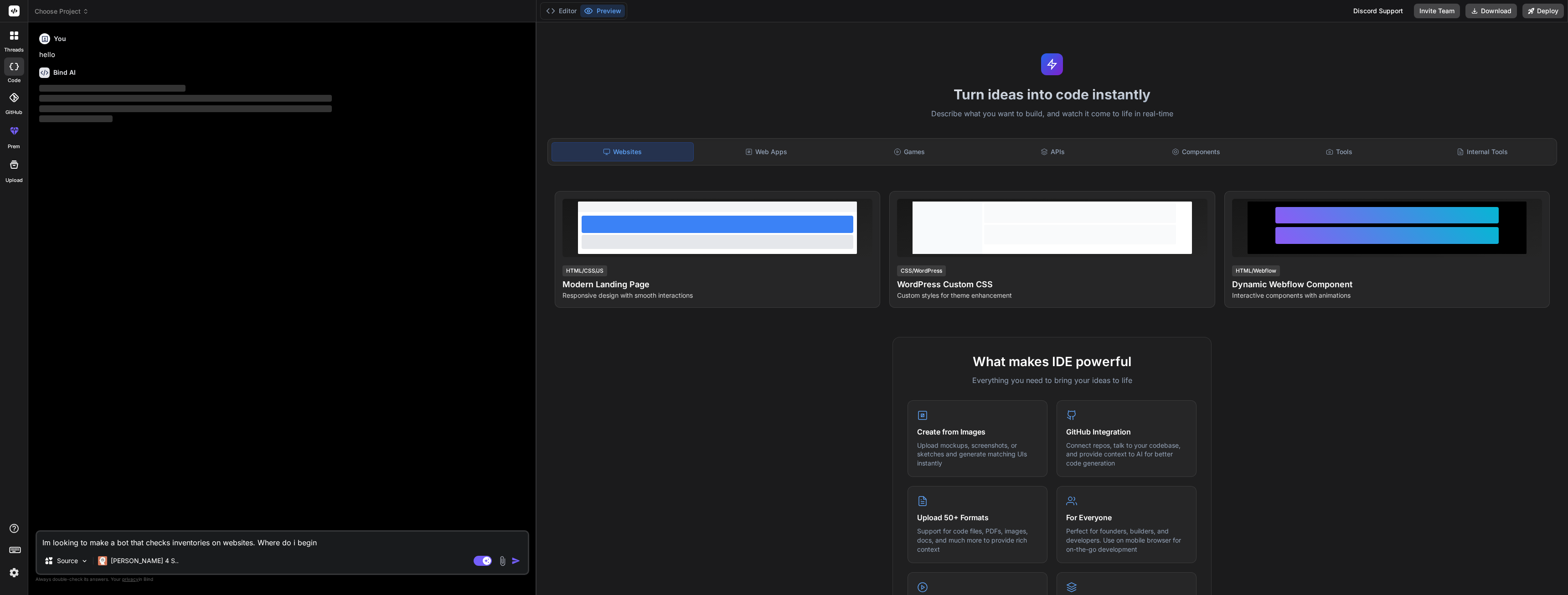
type textarea "x"
click at [370, 540] on textarea "Im looking to make a bot that checks inventories on websites. Where do i begin" at bounding box center [282, 540] width 491 height 16
type textarea "Im looking to make a bot that checks inventories on websites. Where do i begin?"
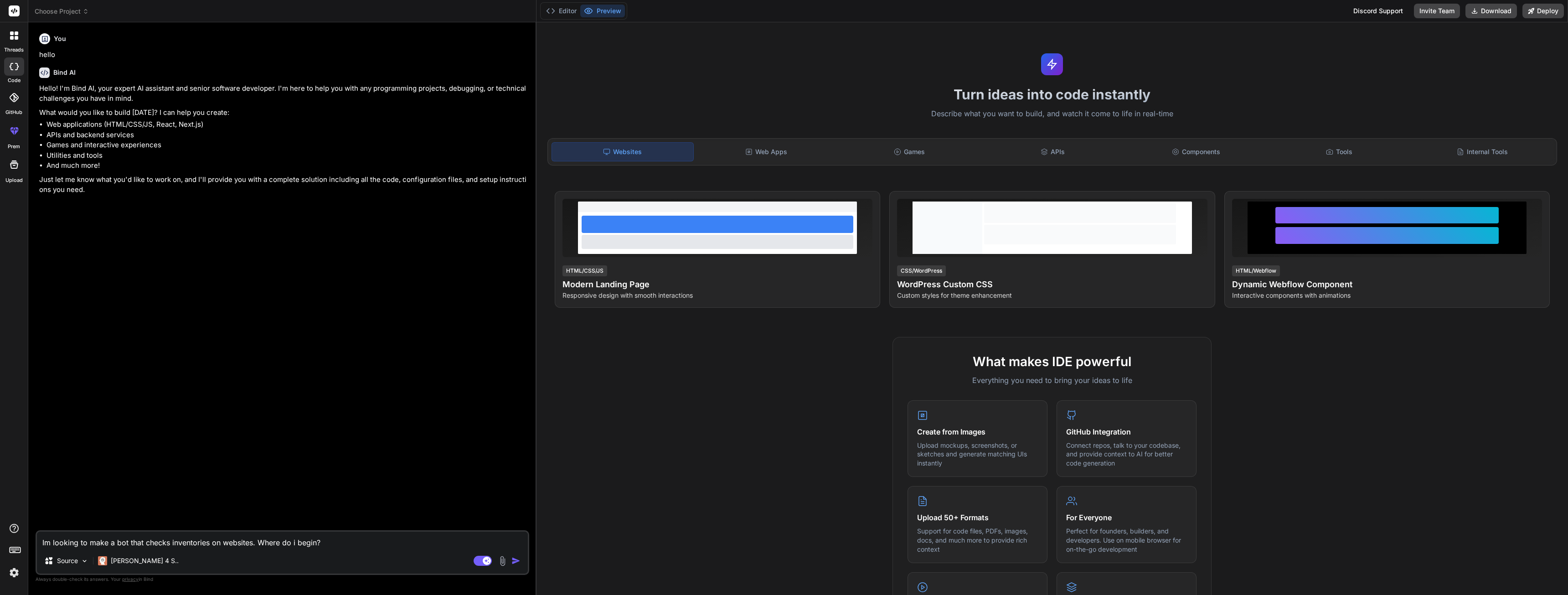
type textarea "x"
type textarea "Im looking to make a bot that checks inventories on websites. Where do i begin?"
click at [513, 564] on img "button" at bounding box center [516, 561] width 9 height 9
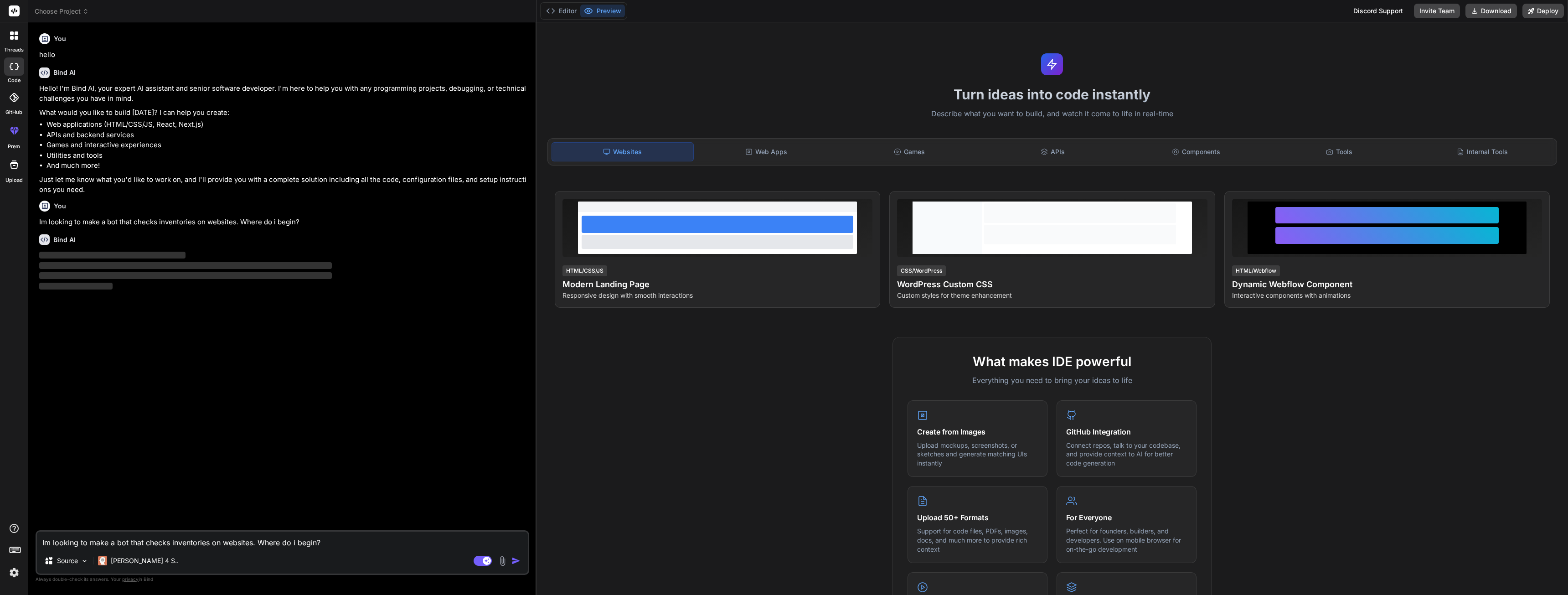
click at [306, 252] on p "‌" at bounding box center [283, 255] width 488 height 10
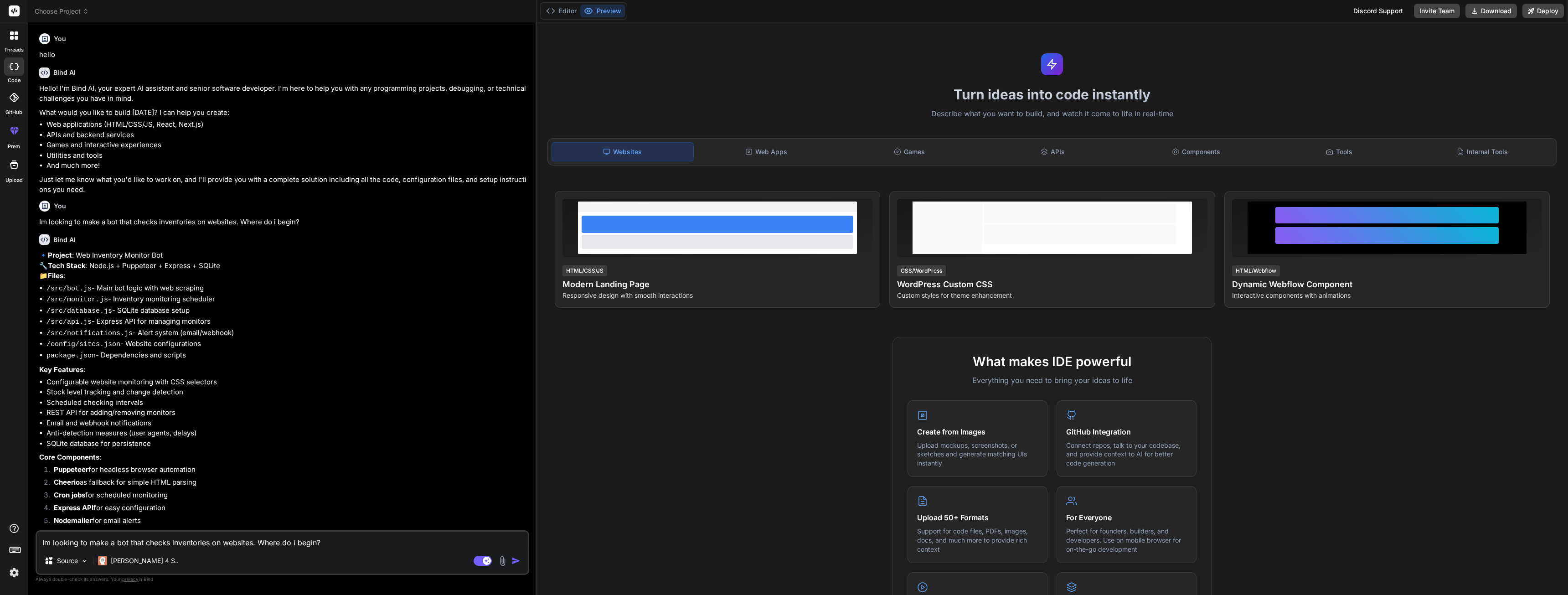
type textarea "x"
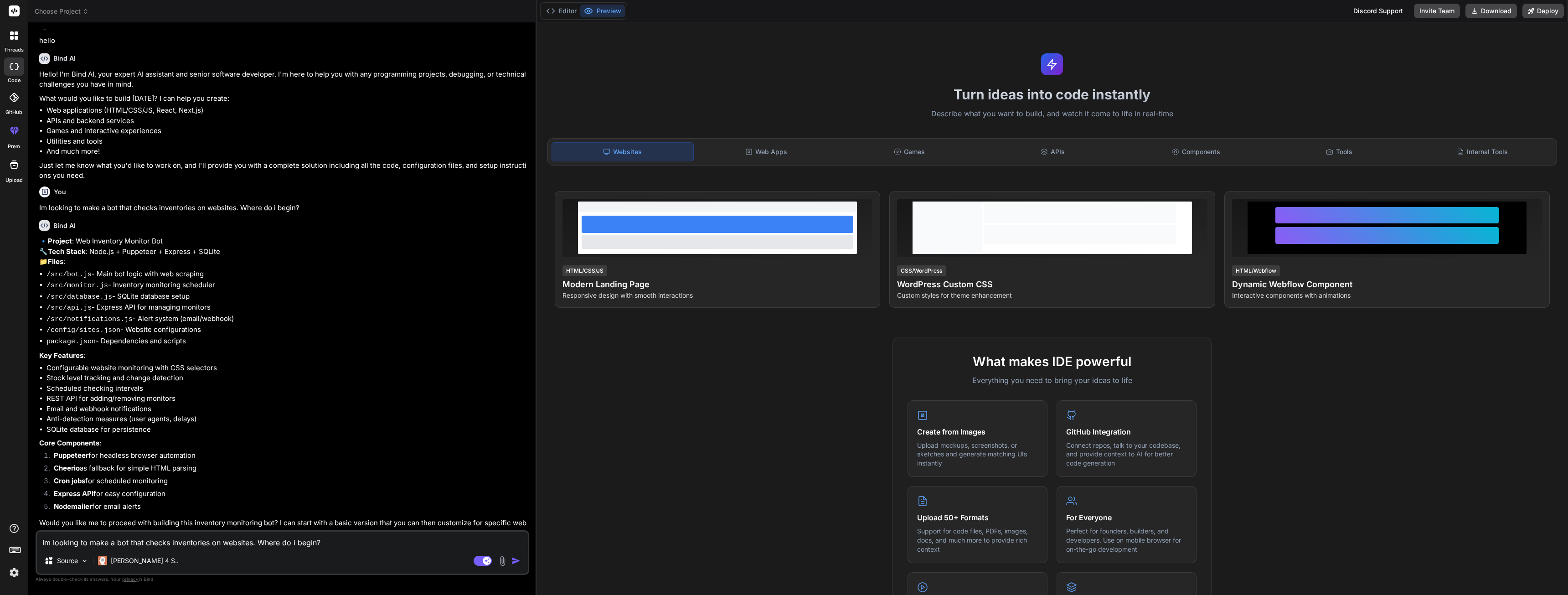
scroll to position [38, 0]
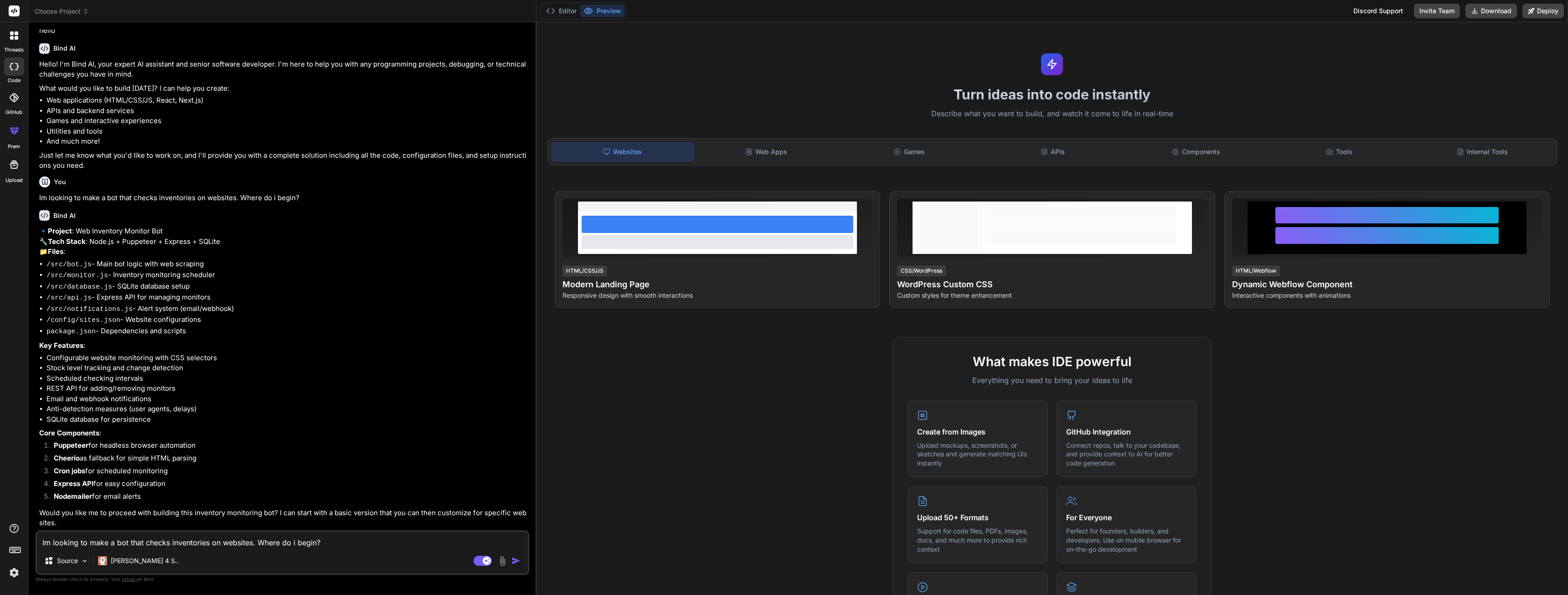
click at [262, 535] on textarea "Im looking to make a bot that checks inventories on websites. Where do i begin?" at bounding box center [282, 540] width 491 height 16
type textarea "y"
type textarea "x"
type textarea "ye"
type textarea "x"
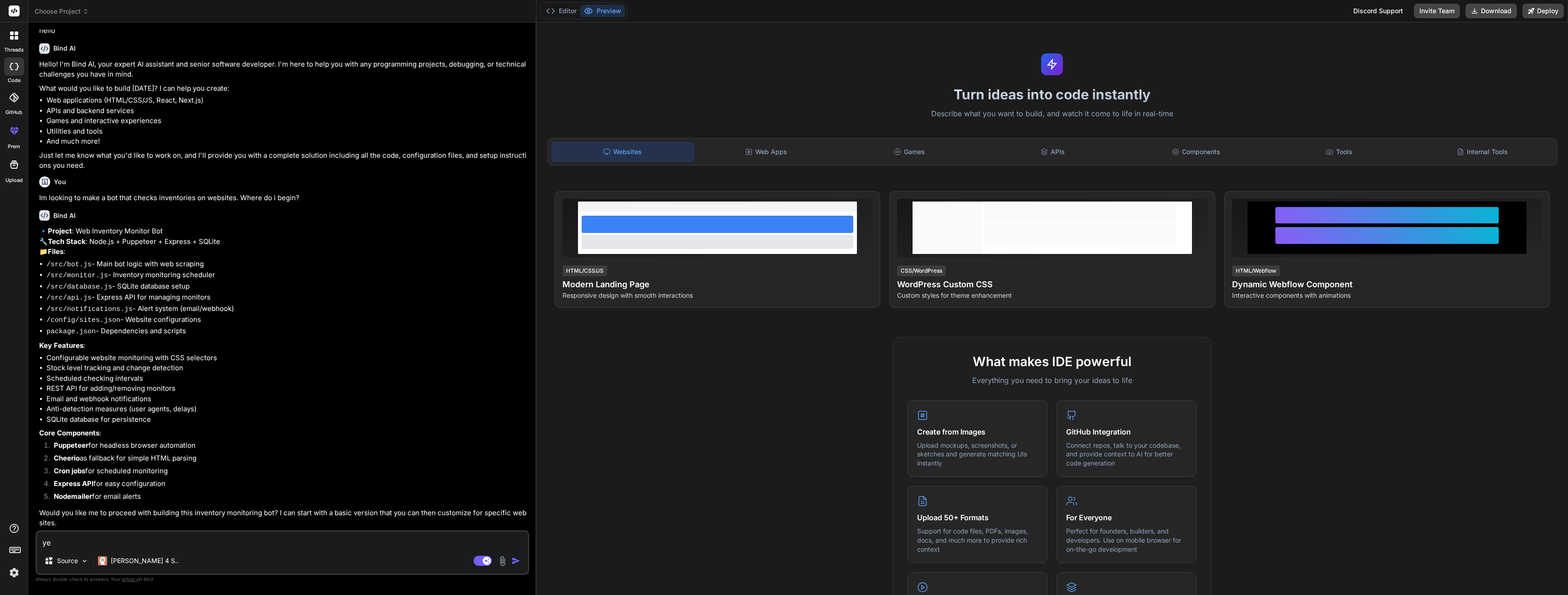
type textarea "yes"
type textarea "x"
type textarea "yes"
type textarea "x"
type textarea "yes p"
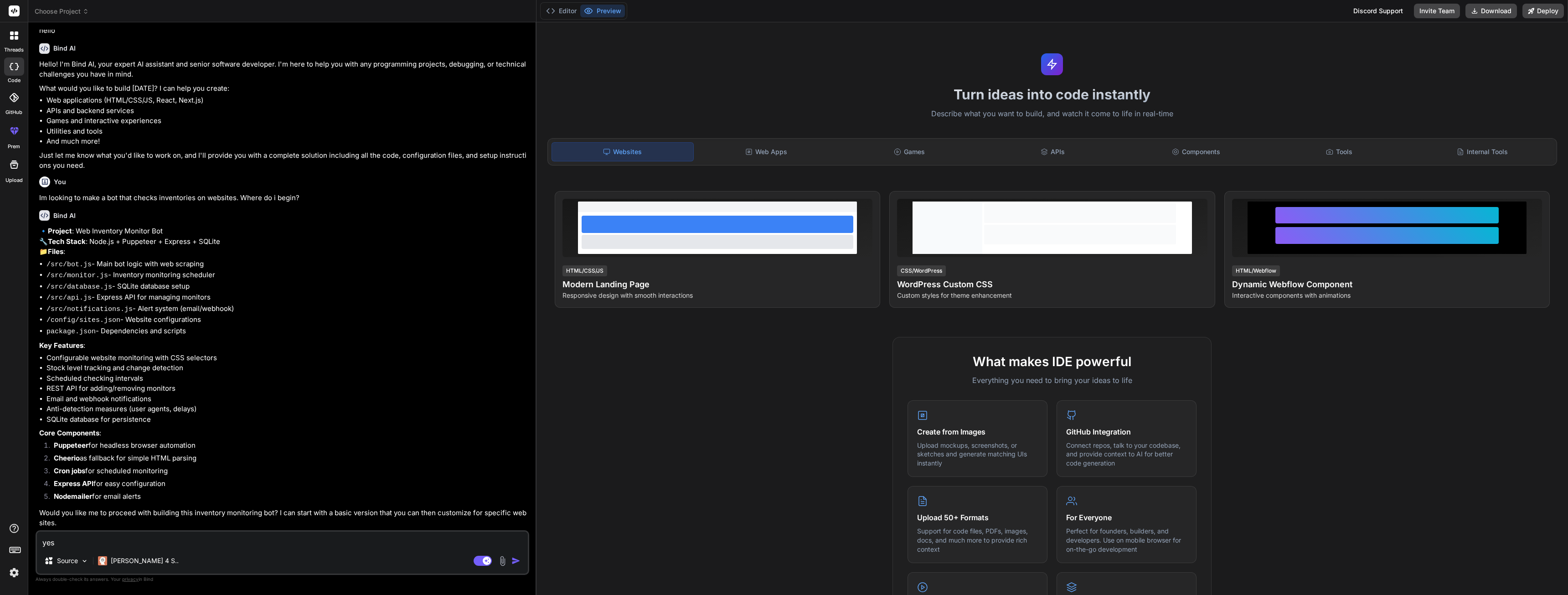
type textarea "x"
type textarea "yes pl"
type textarea "x"
type textarea "yes ple"
type textarea "x"
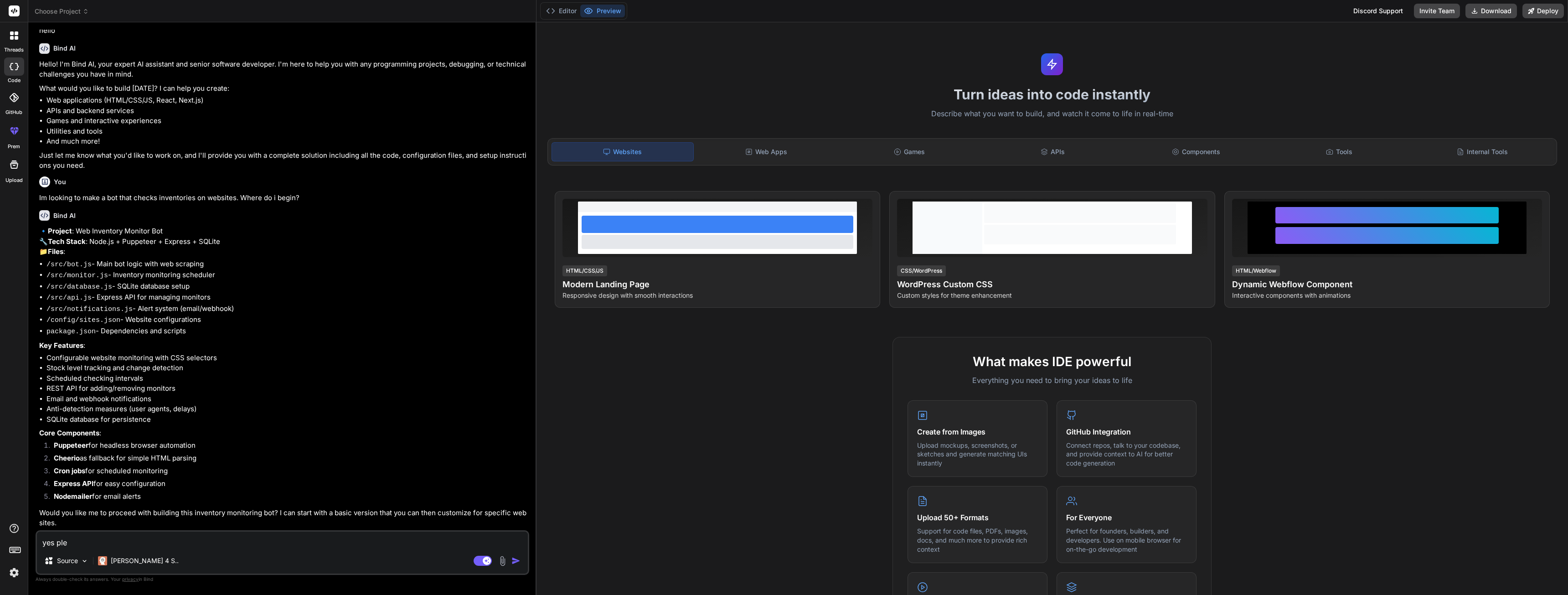
type textarea "yes plea"
type textarea "x"
type textarea "yes pleas"
type textarea "x"
type textarea "yes please"
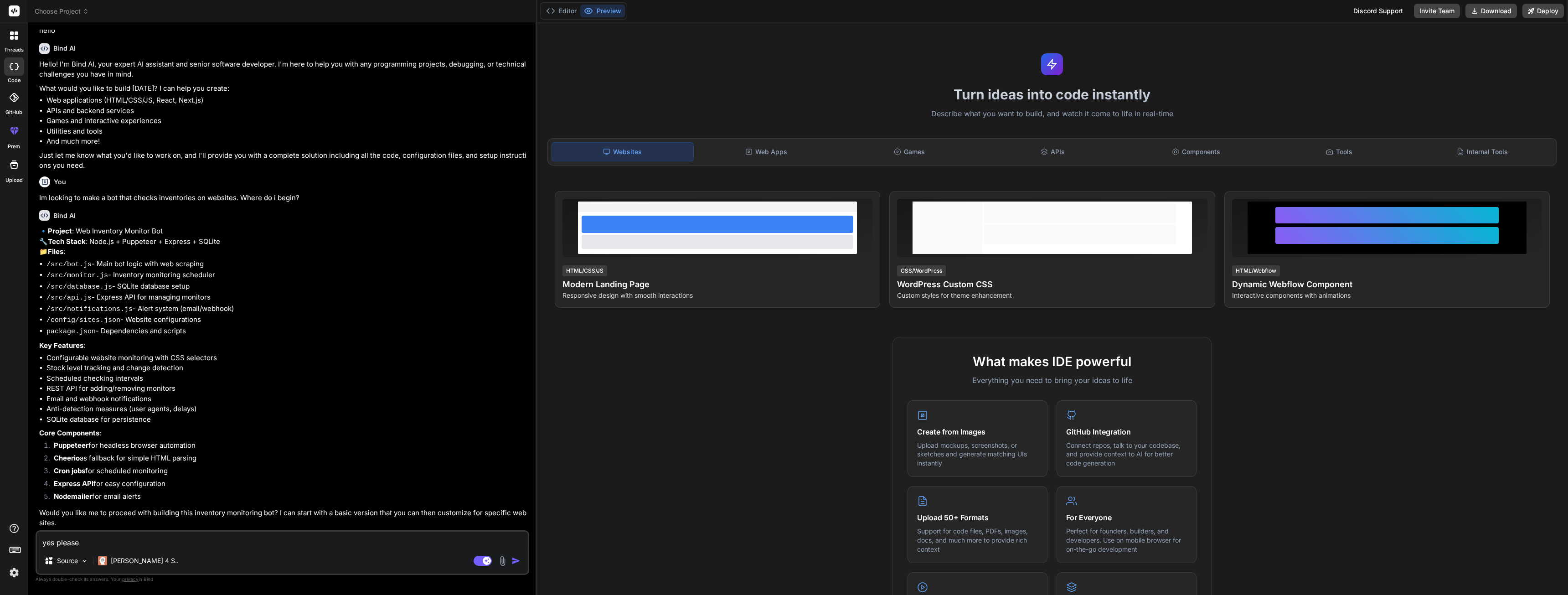
type textarea "x"
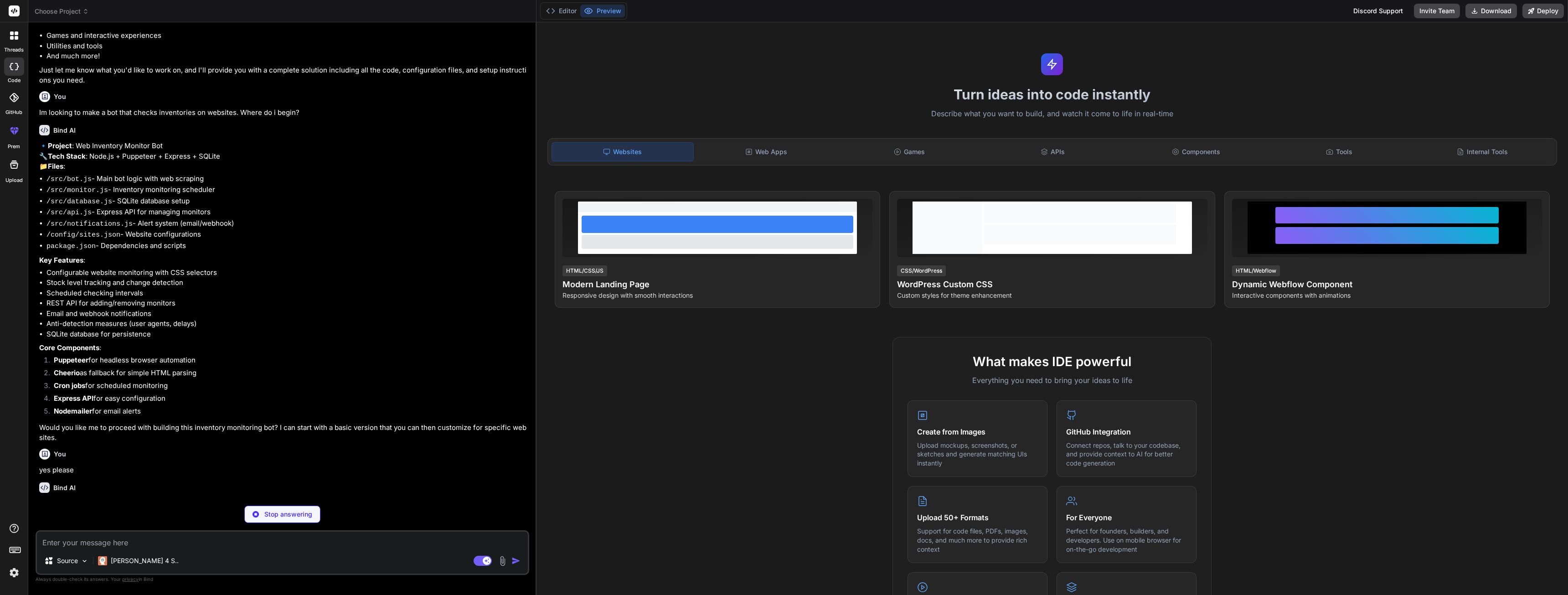
scroll to position [133, 0]
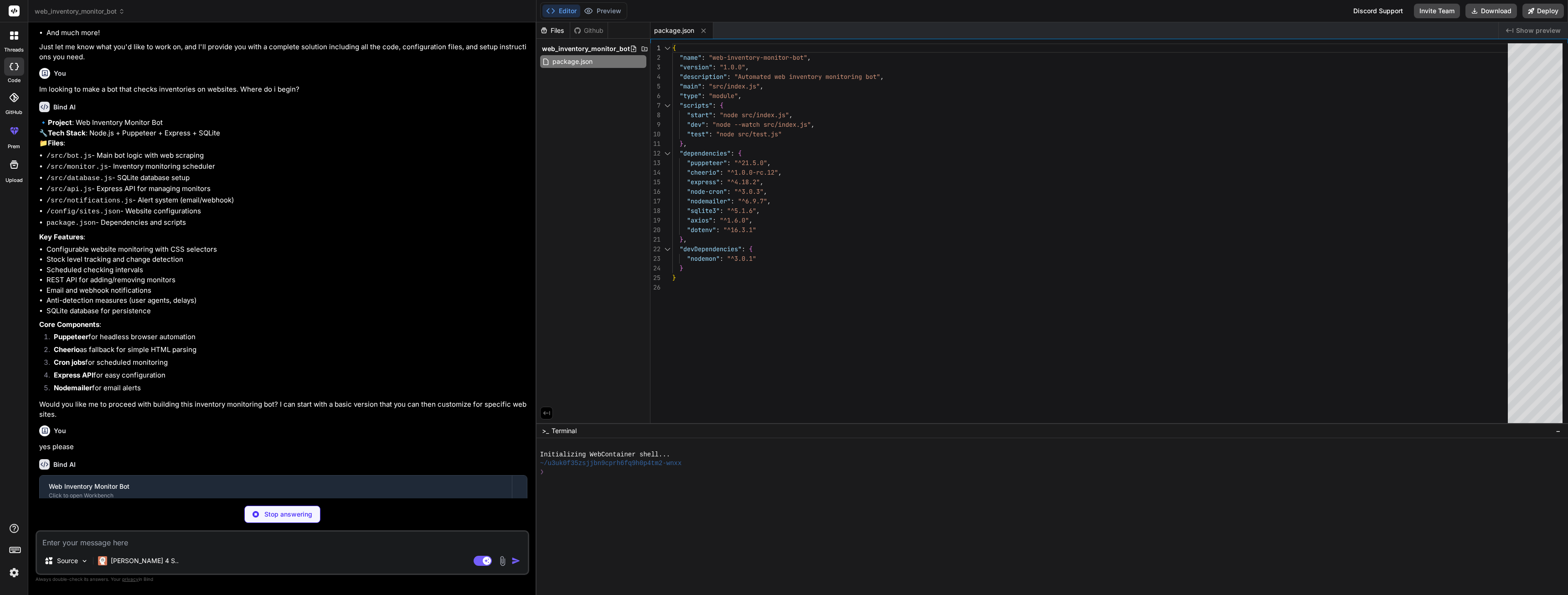
type textarea "x"
type textarea "EMAIL_HOST=[DOMAIN_NAME] EMAIL_PORT=587 EMAIL_USER=[EMAIL_ADDRESS][DOMAIN_NAME]…"
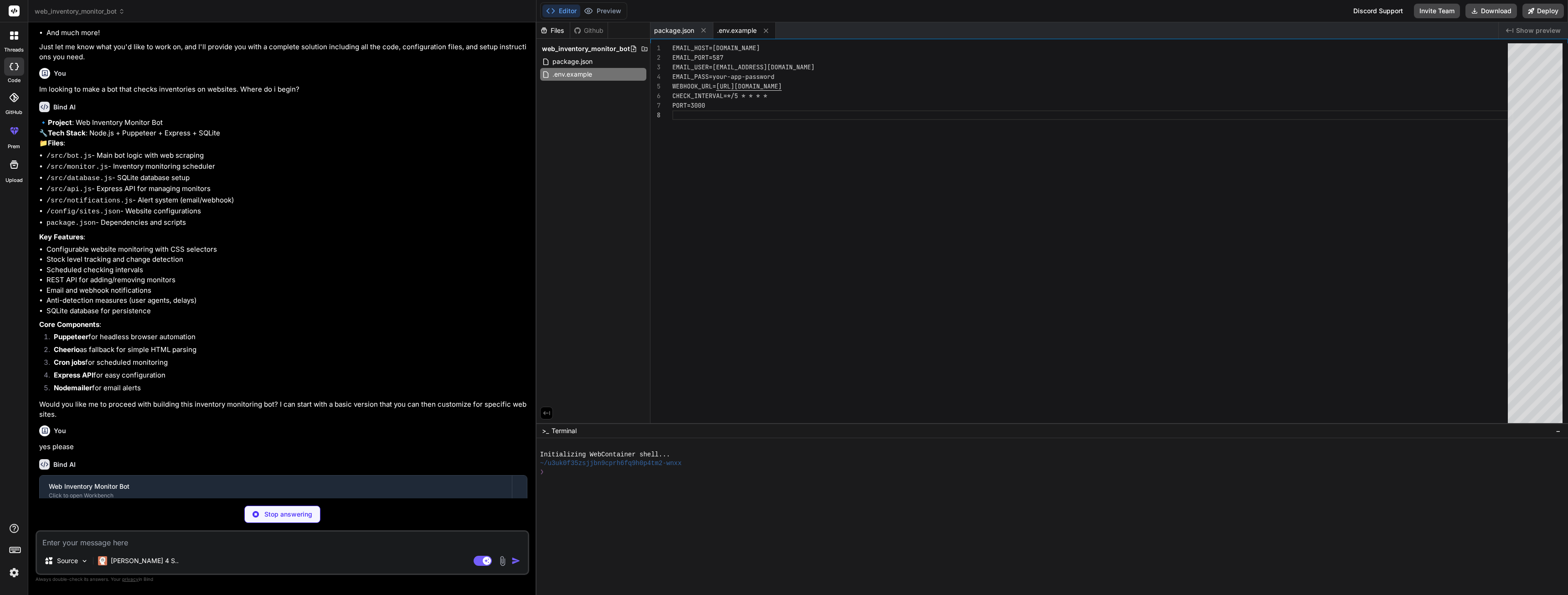
type textarea "x"
type textarea "} } export default Database;"
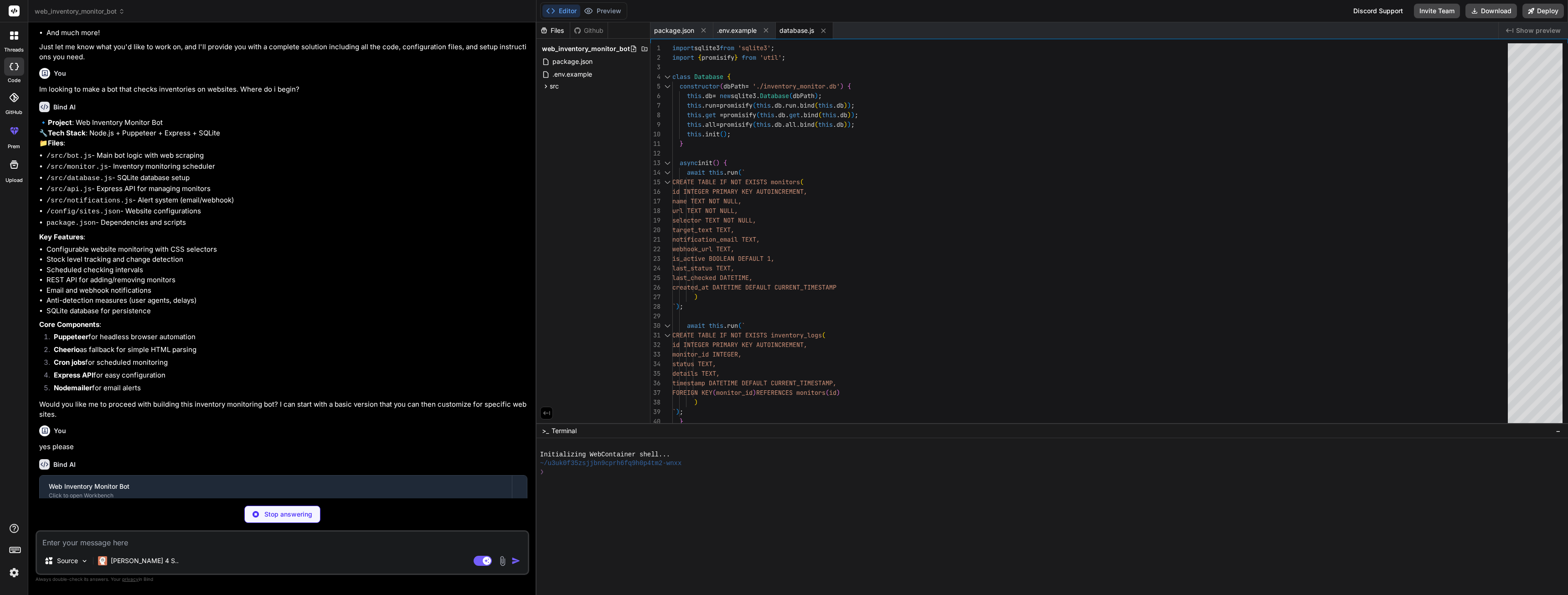
type textarea "x"
type textarea "} } export default WebScraper;"
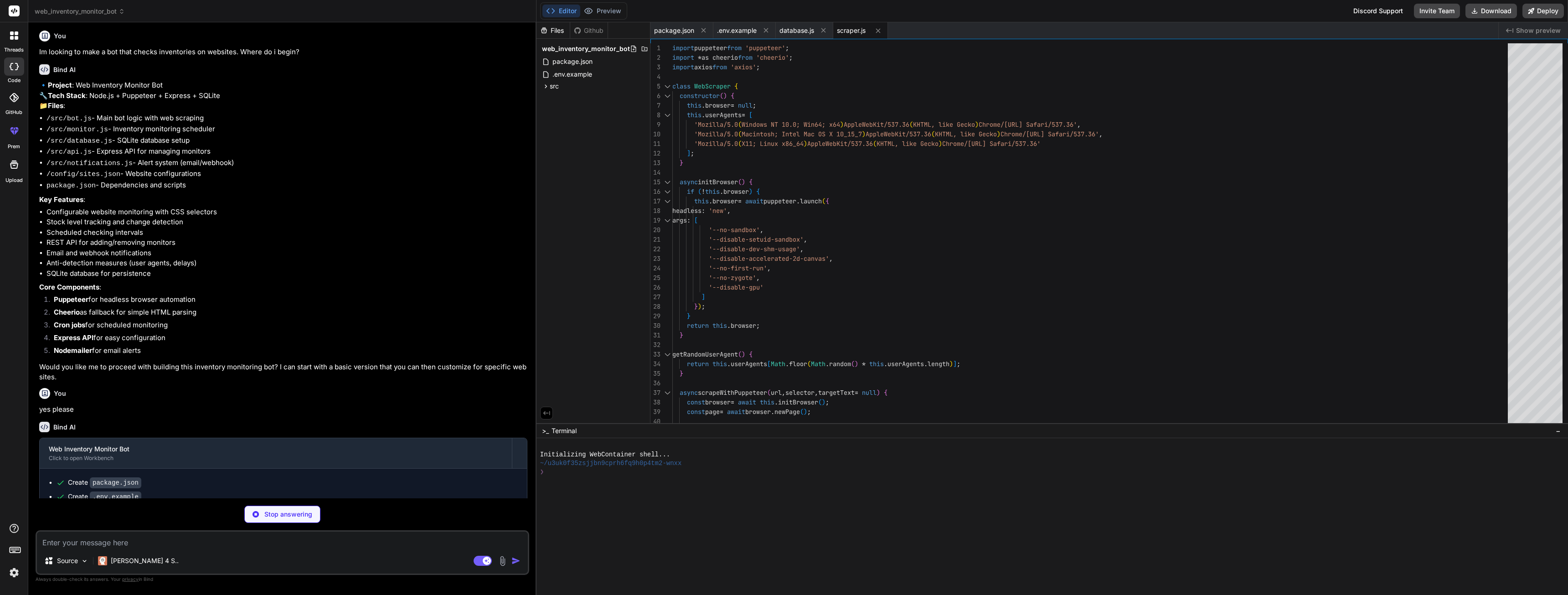
scroll to position [239, 0]
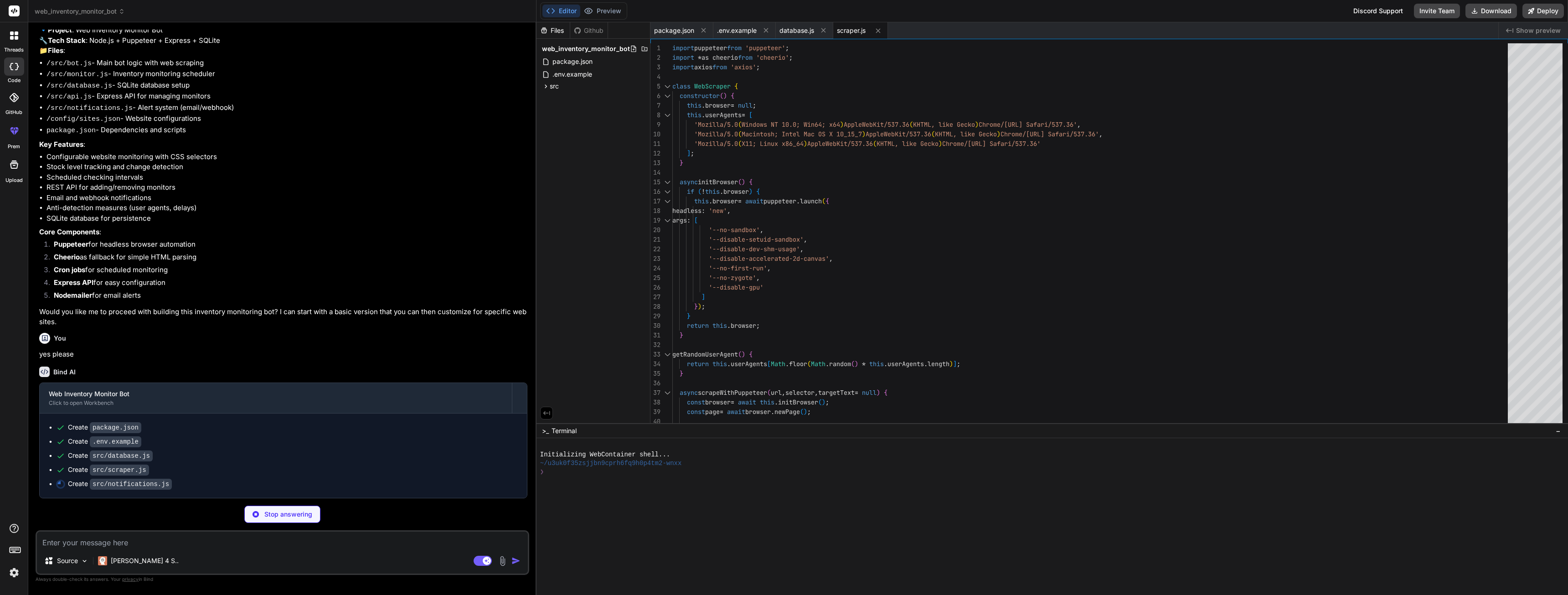
type textarea "x"
type textarea "await this.sendWebhook(monitor.webhook_url, message.replace(/<[^>]*>/g, ''), ti…"
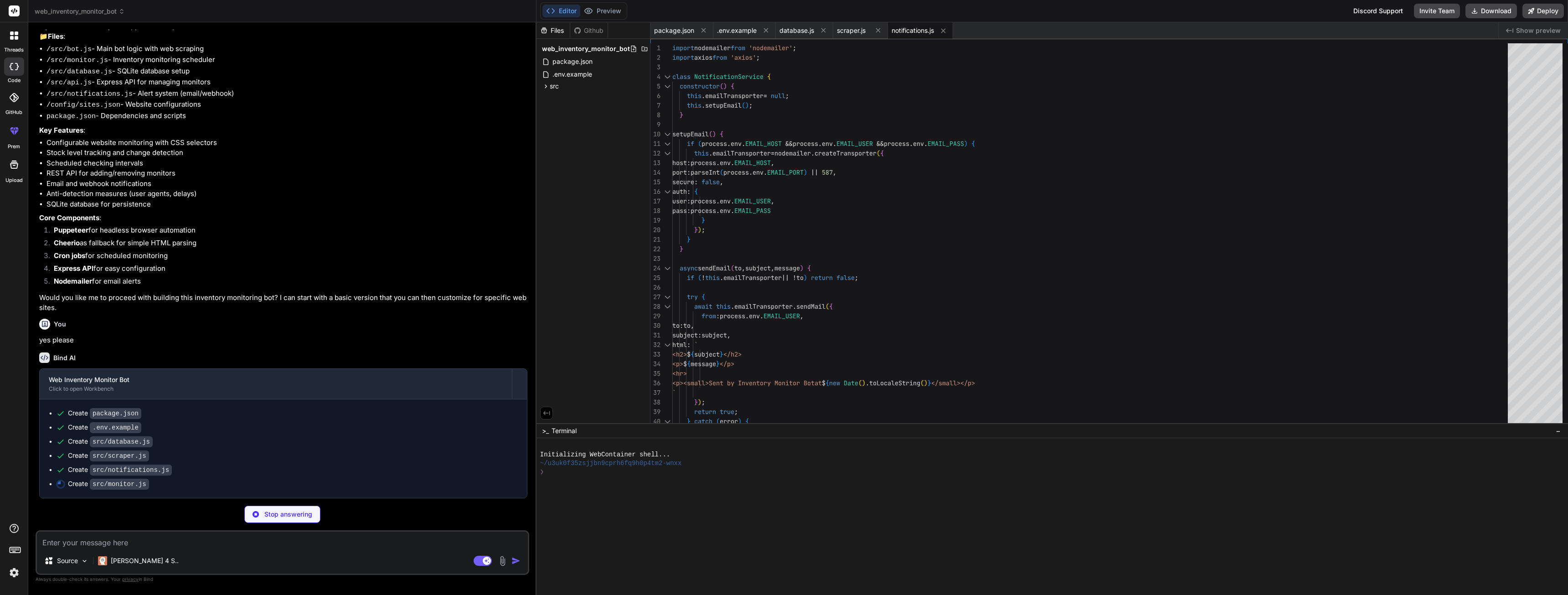
scroll to position [253, 0]
type textarea "x"
type textarea "await this.scraper.closeBrowser(); this.db.close(); } } export default Inventor…"
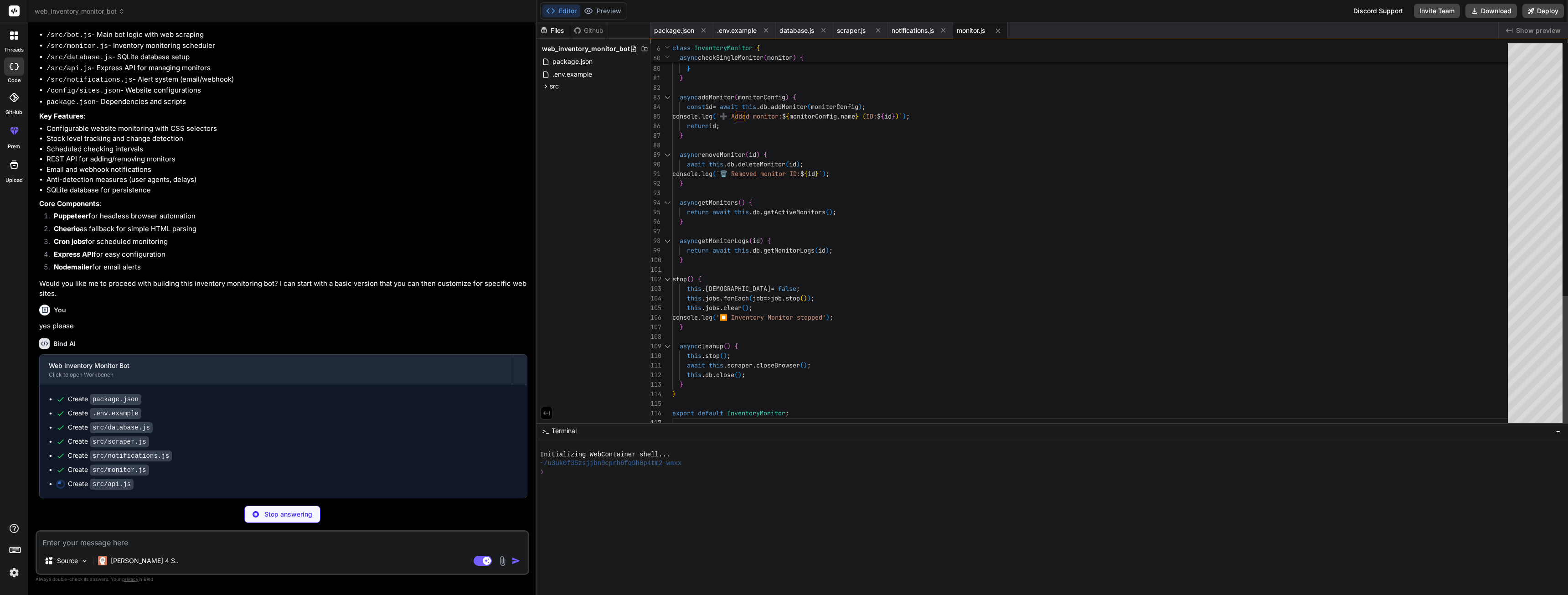
type textarea "x"
type textarea "await this.monitor.cleanup(); process.exit(0); } } export default APIServer;"
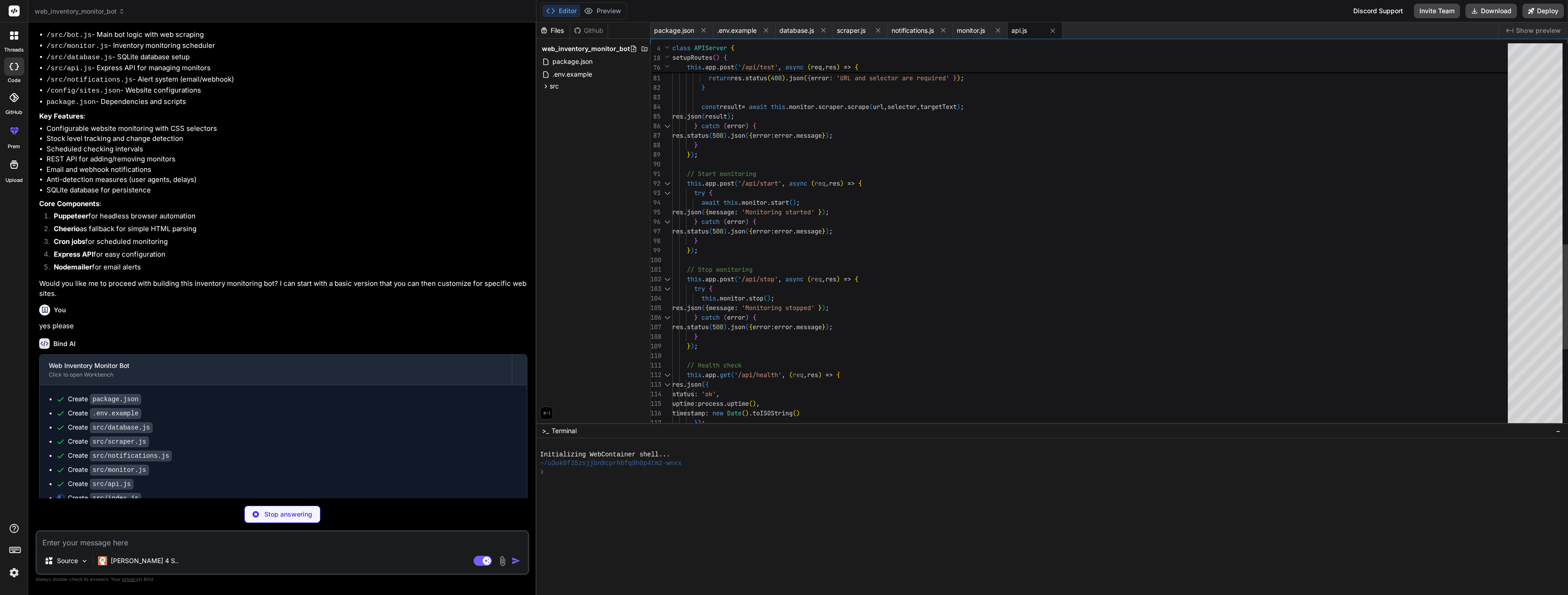
type textarea "x"
type textarea "const server = new APIServer(PORT); await server.start(); } main().catch(error …"
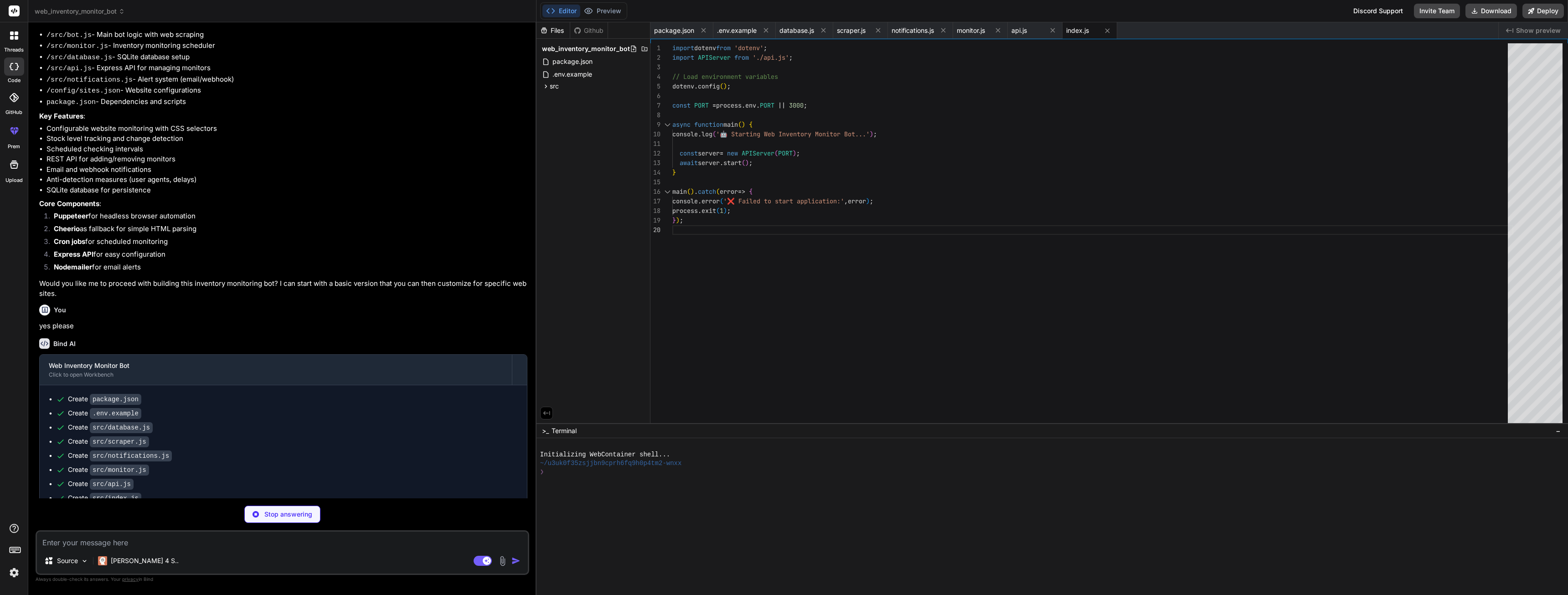
type textarea "x"
type textarea "</script> </body> </html>"
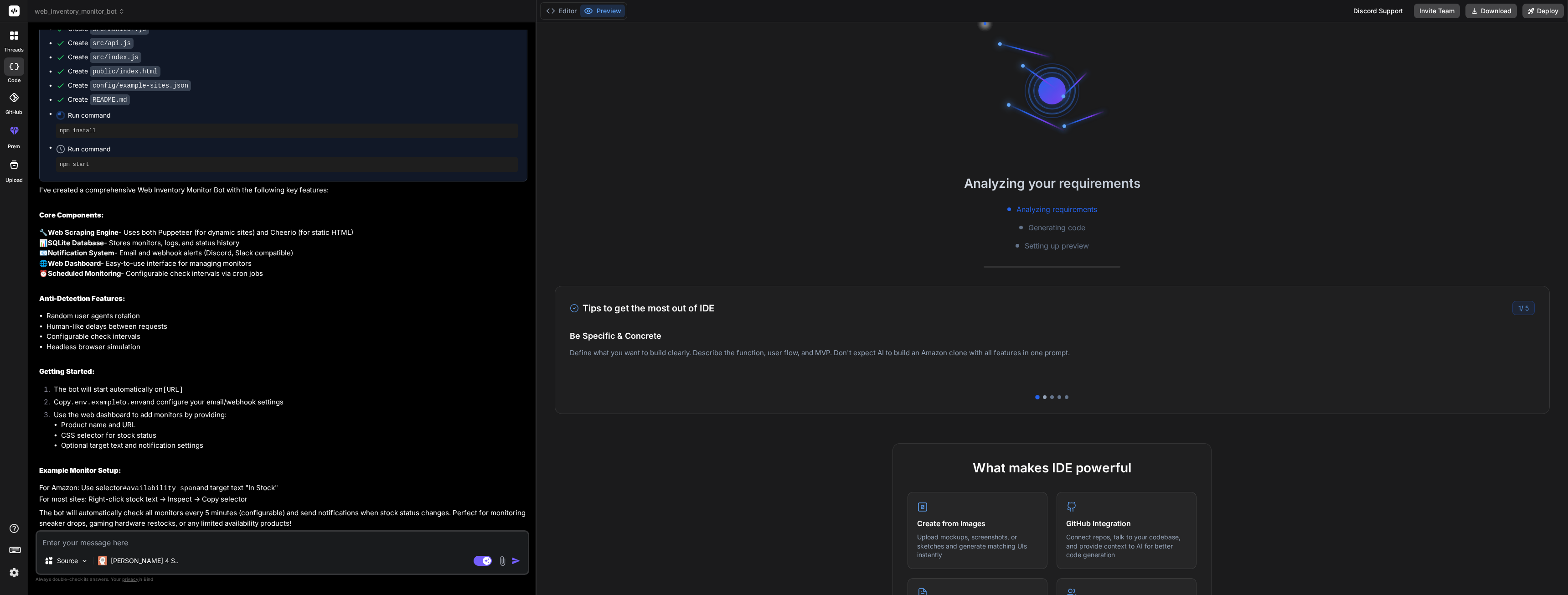
scroll to position [61, 0]
click at [1043, 398] on div at bounding box center [1045, 397] width 4 height 4
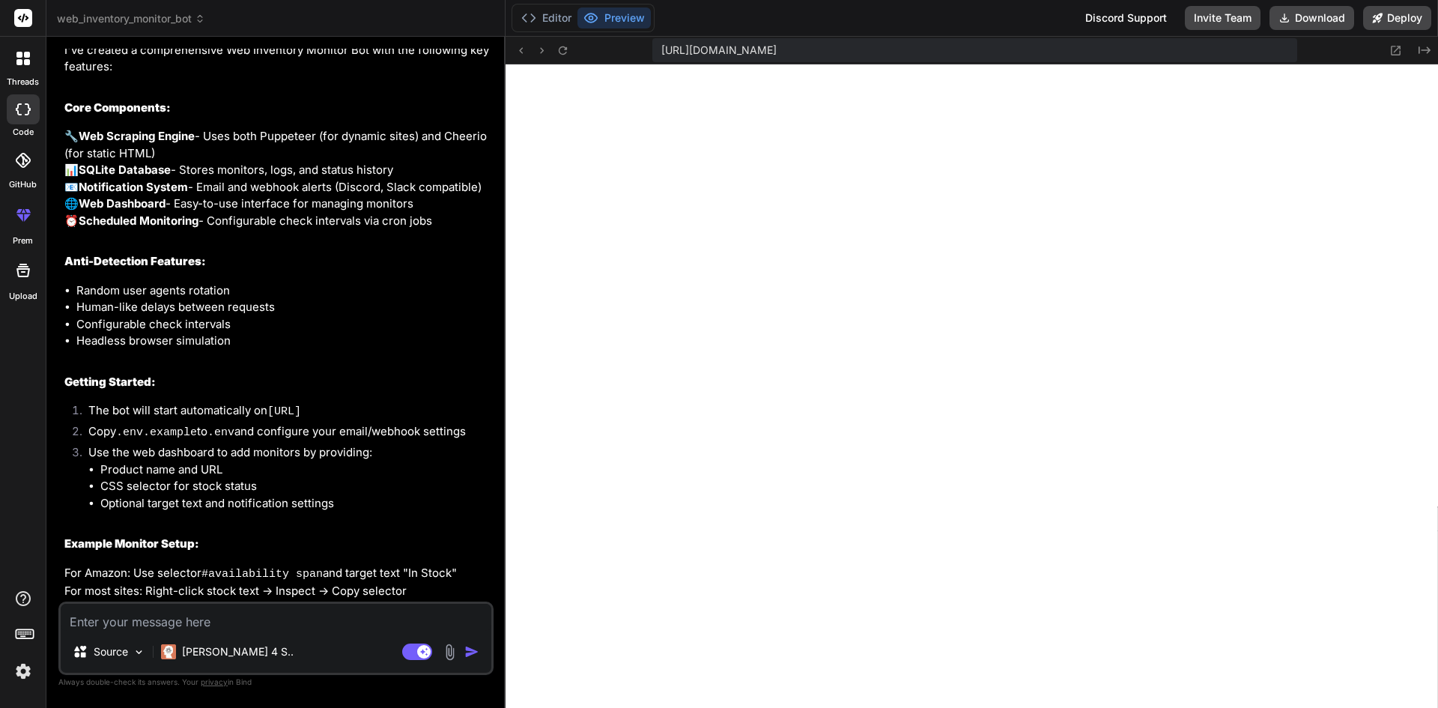
scroll to position [1533, 0]
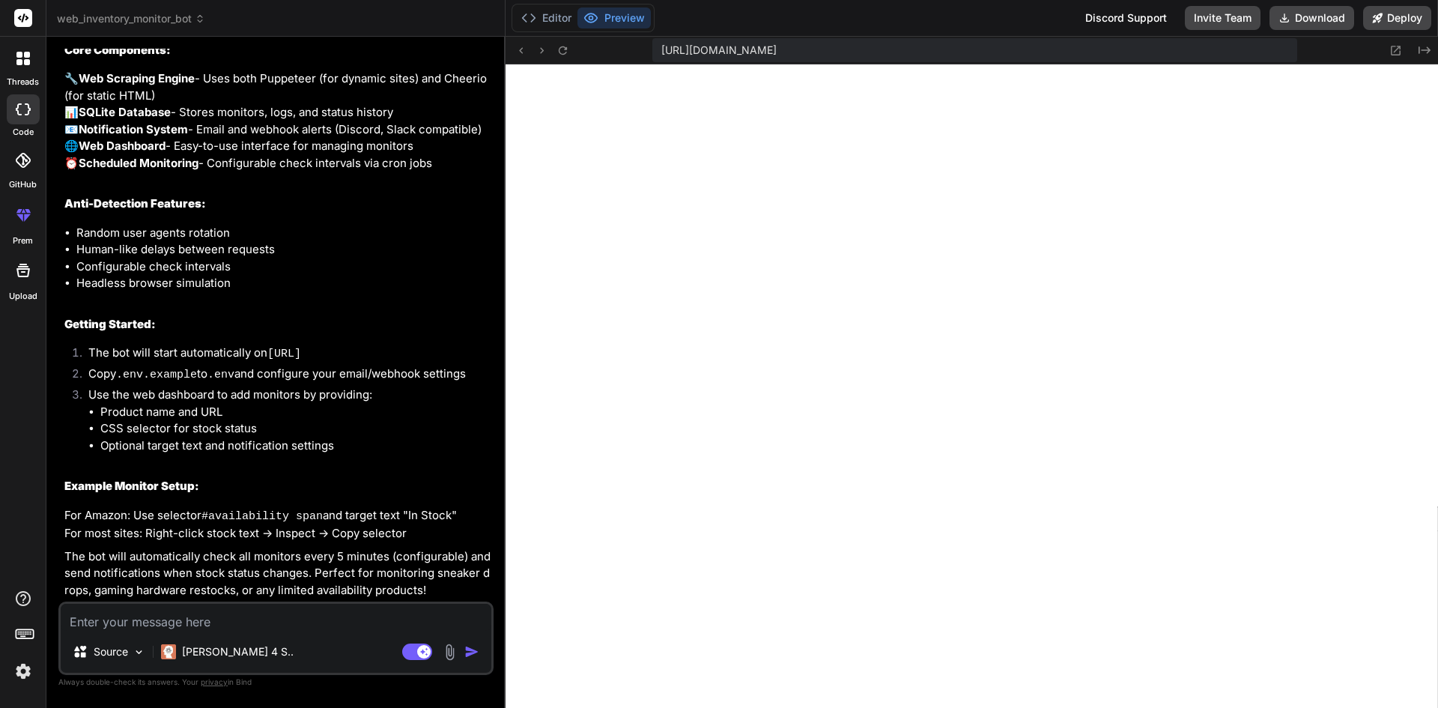
drag, startPoint x: 6, startPoint y: 218, endPoint x: 190, endPoint y: 618, distance: 440.3
click at [190, 618] on textarea at bounding box center [276, 617] width 431 height 27
click at [471, 650] on img "button" at bounding box center [471, 651] width 15 height 15
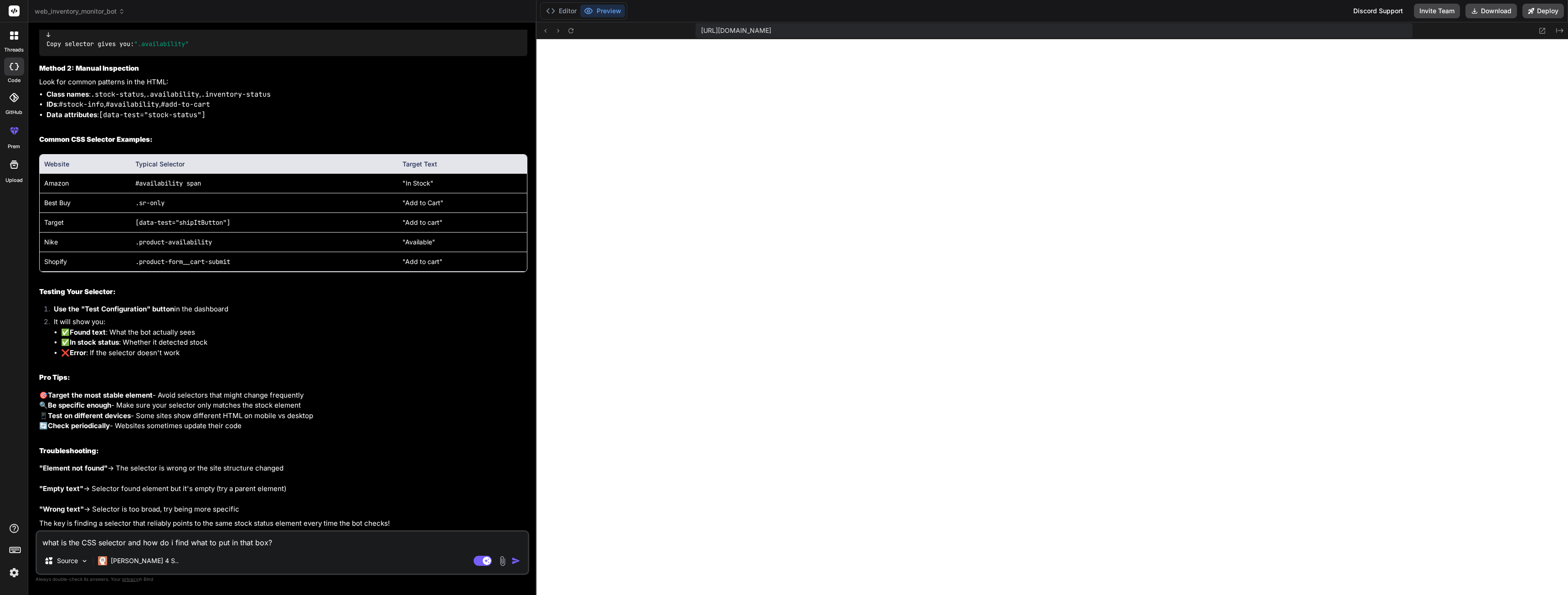
scroll to position [1576, 0]
click at [1491, 16] on button "Download" at bounding box center [1491, 11] width 52 height 15
click at [1540, 11] on button "Deploy" at bounding box center [1543, 11] width 41 height 15
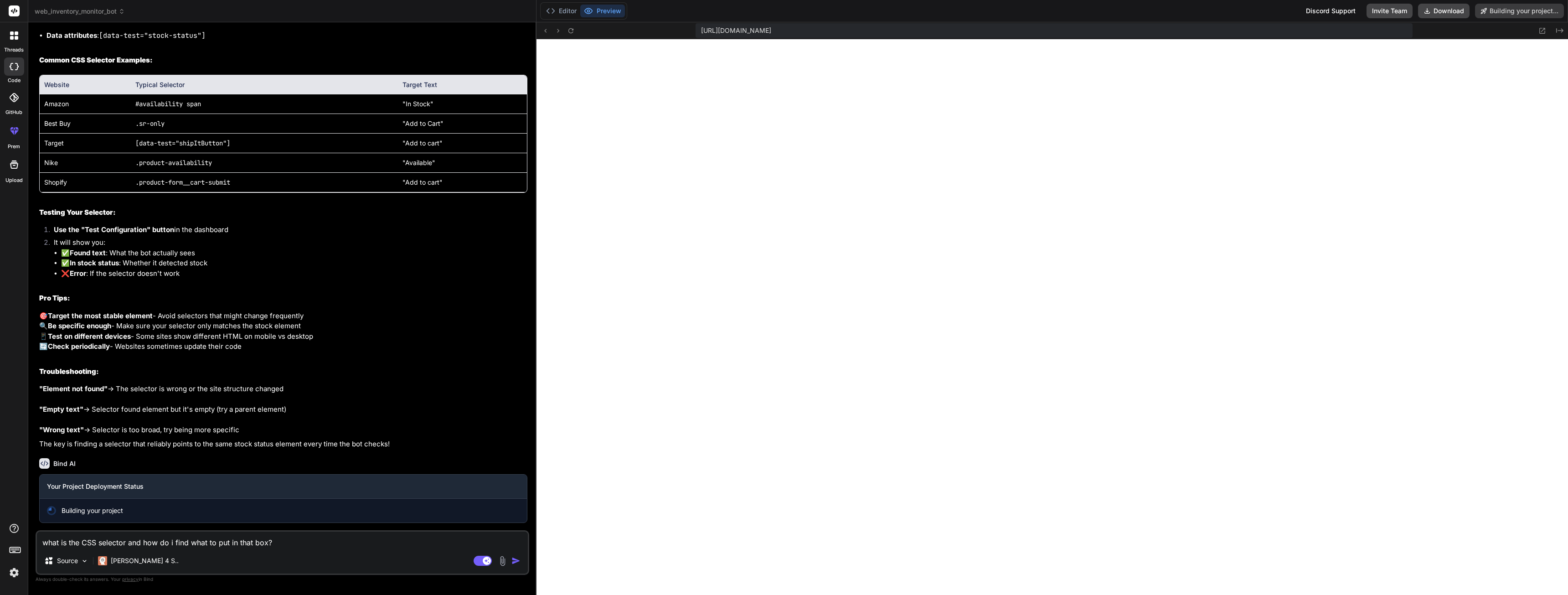
scroll to position [1709, 0]
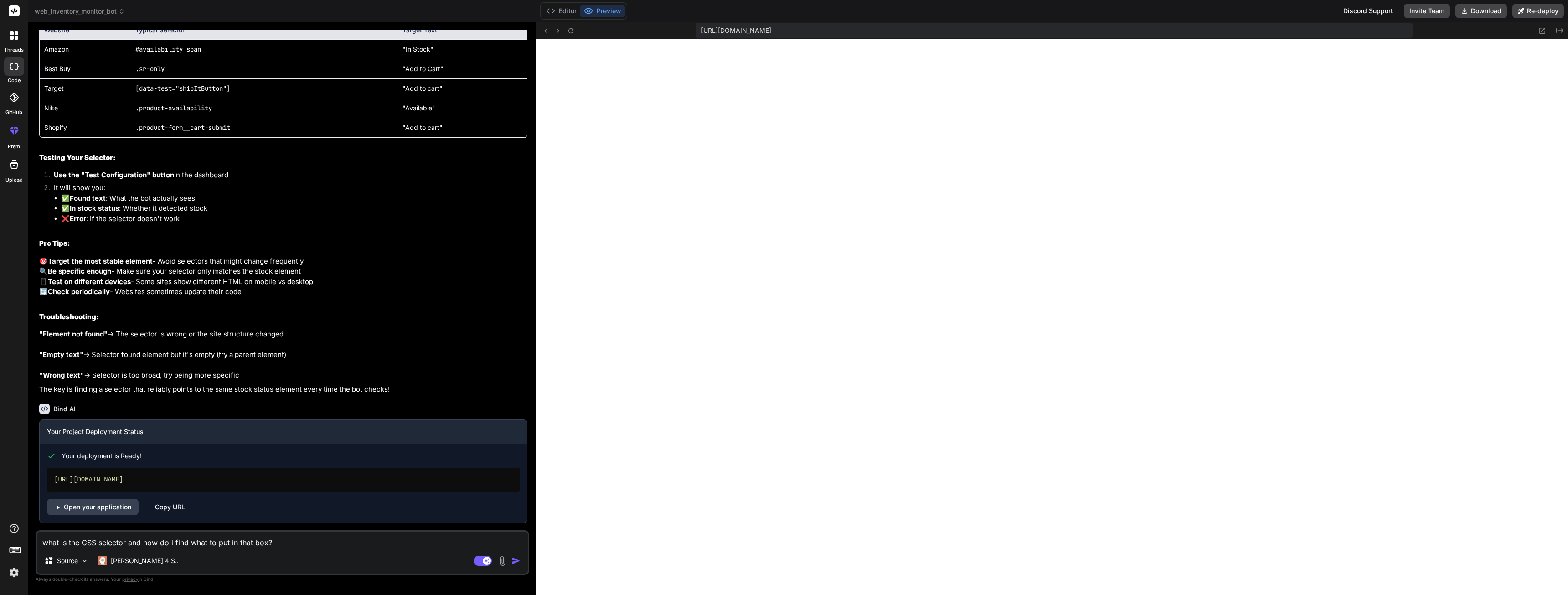
click at [332, 548] on div "what is the CSS selector and how do i find what to put in that box? Source [PER…" at bounding box center [282, 552] width 494 height 44
click at [281, 538] on textarea "what is the CSS selector and how do i find what to put in that box?" at bounding box center [282, 540] width 491 height 16
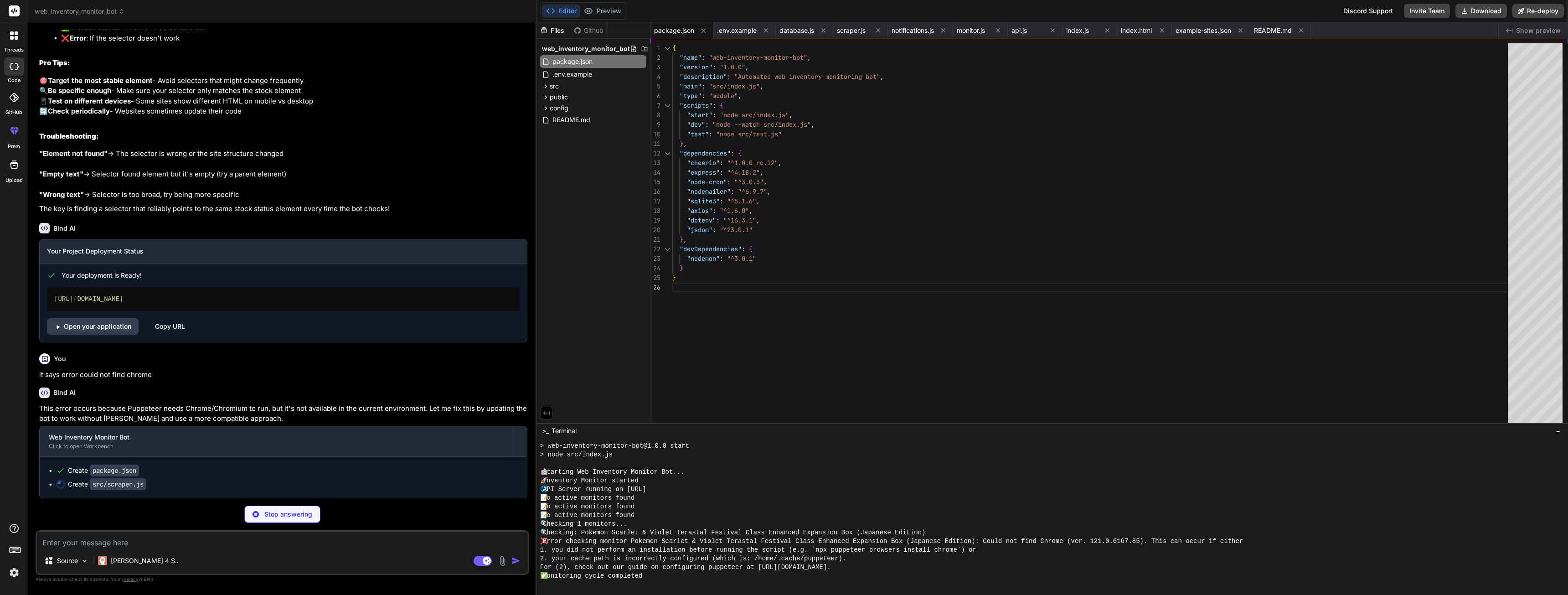
scroll to position [1890, 0]
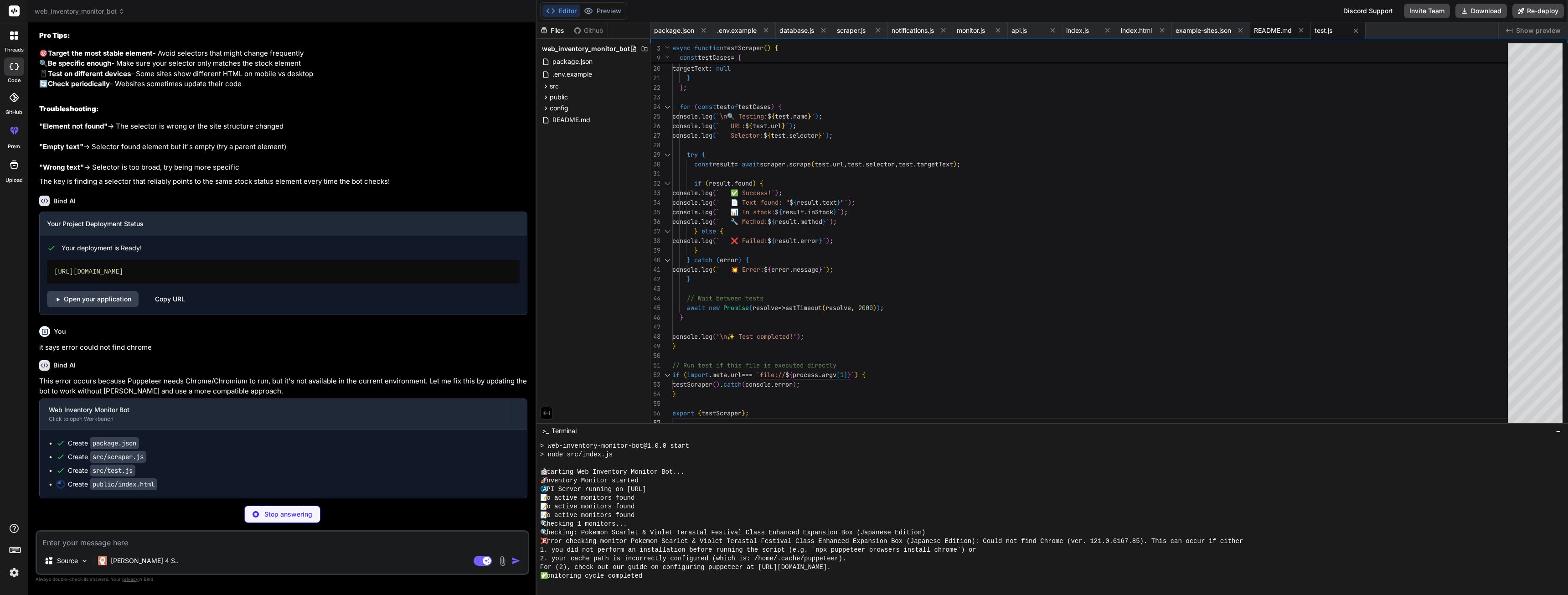
click at [1279, 32] on span "README.md" at bounding box center [1273, 30] width 38 height 9
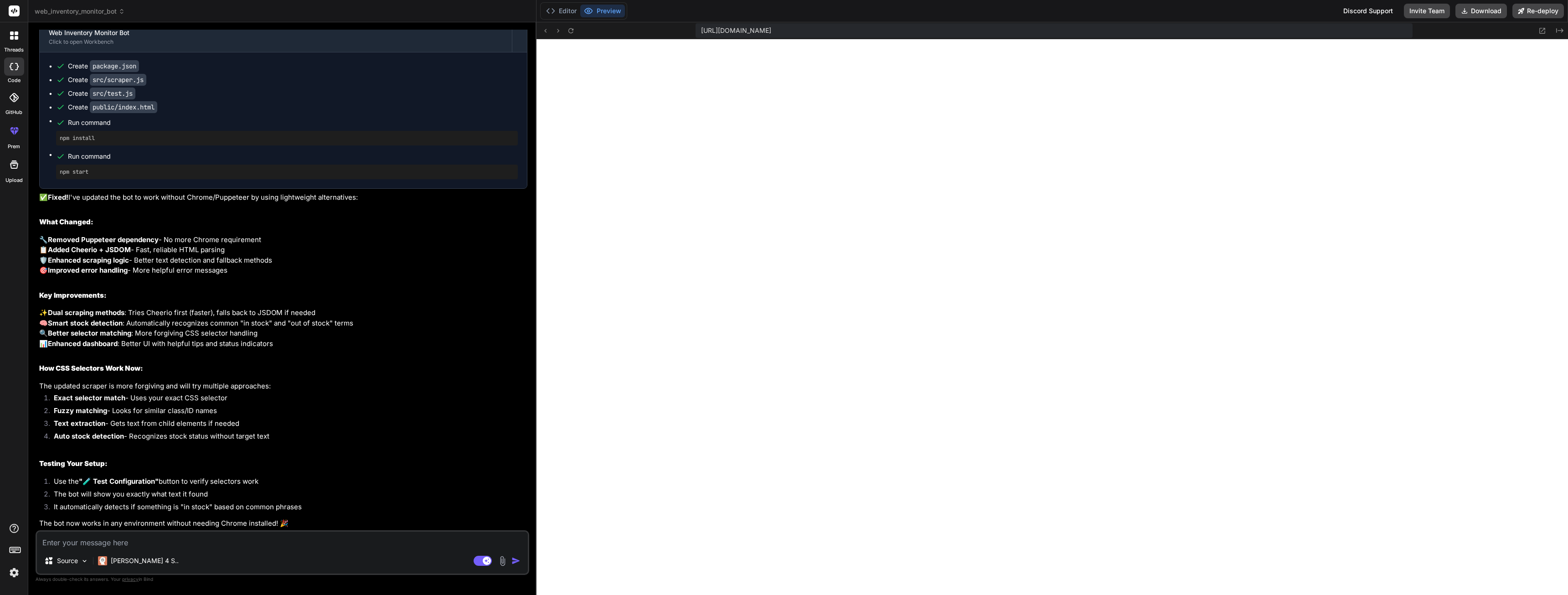
scroll to position [2356, 0]
click at [236, 526] on p "The bot now works in any environment without needing Chrome installed! 🎉" at bounding box center [283, 523] width 488 height 10
click at [184, 536] on textarea at bounding box center [282, 540] width 491 height 16
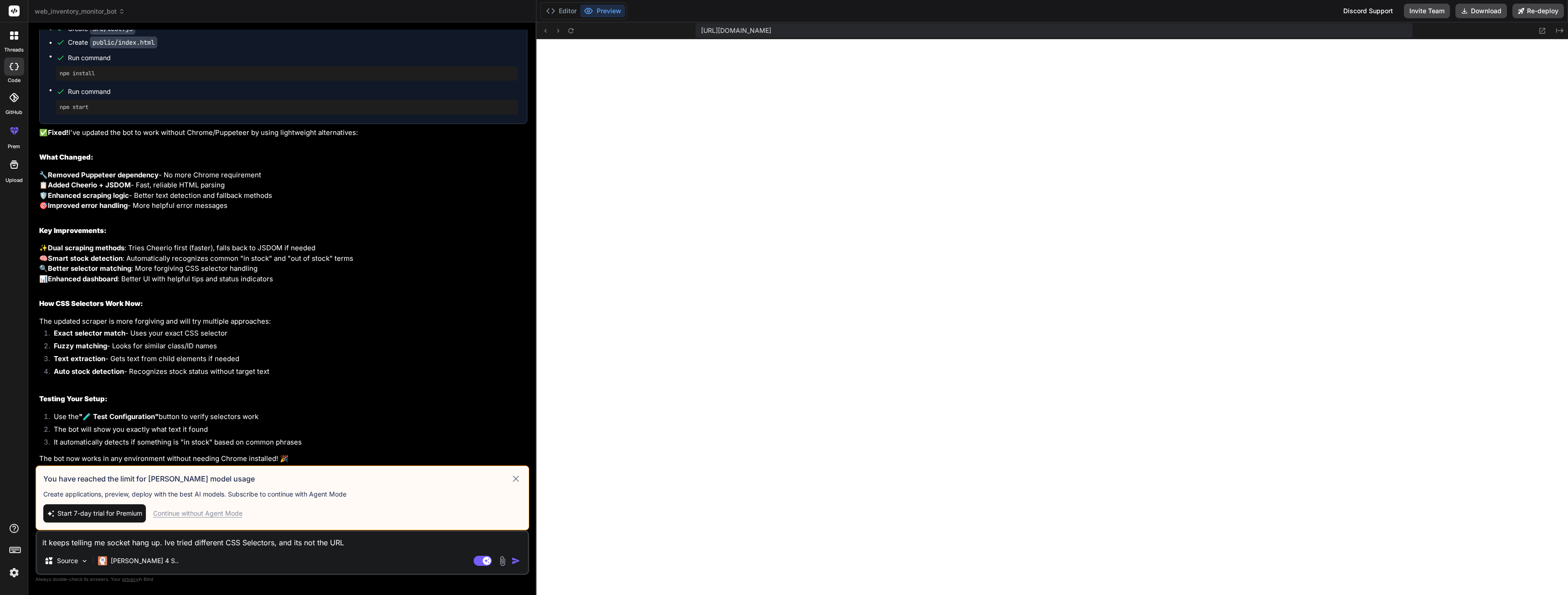
scroll to position [2421, 0]
click at [225, 516] on div "Continue without Agent Mode" at bounding box center [198, 513] width 89 height 9
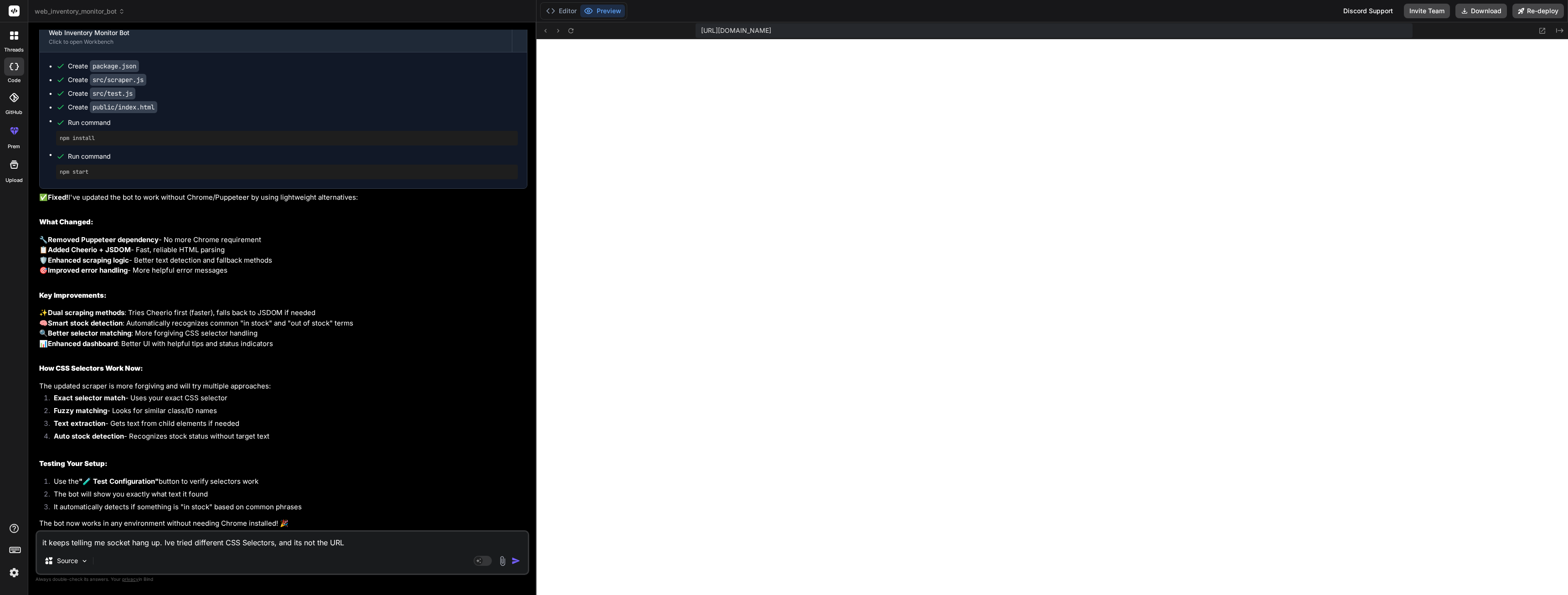
scroll to position [2356, 0]
click at [382, 547] on textarea "it keeps telling me socket hang up. Ive tried different CSS Selectors, and its …" at bounding box center [282, 540] width 491 height 16
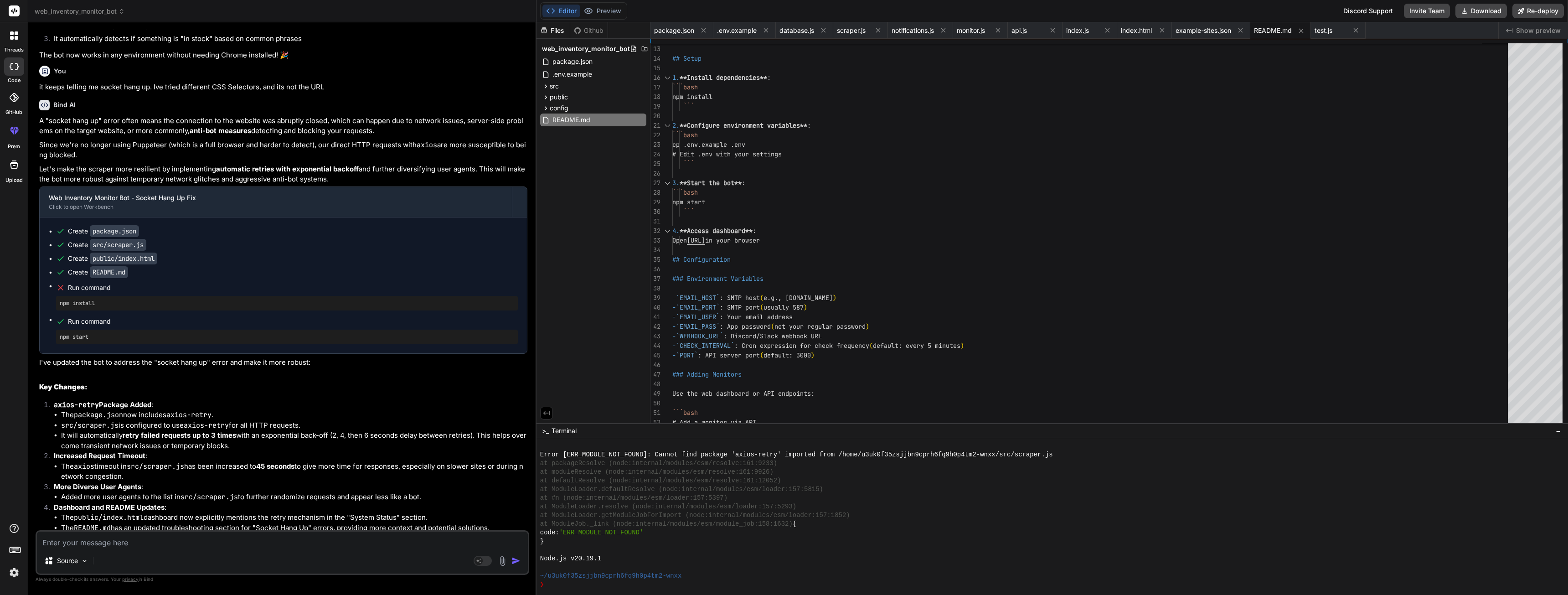
scroll to position [2864, 0]
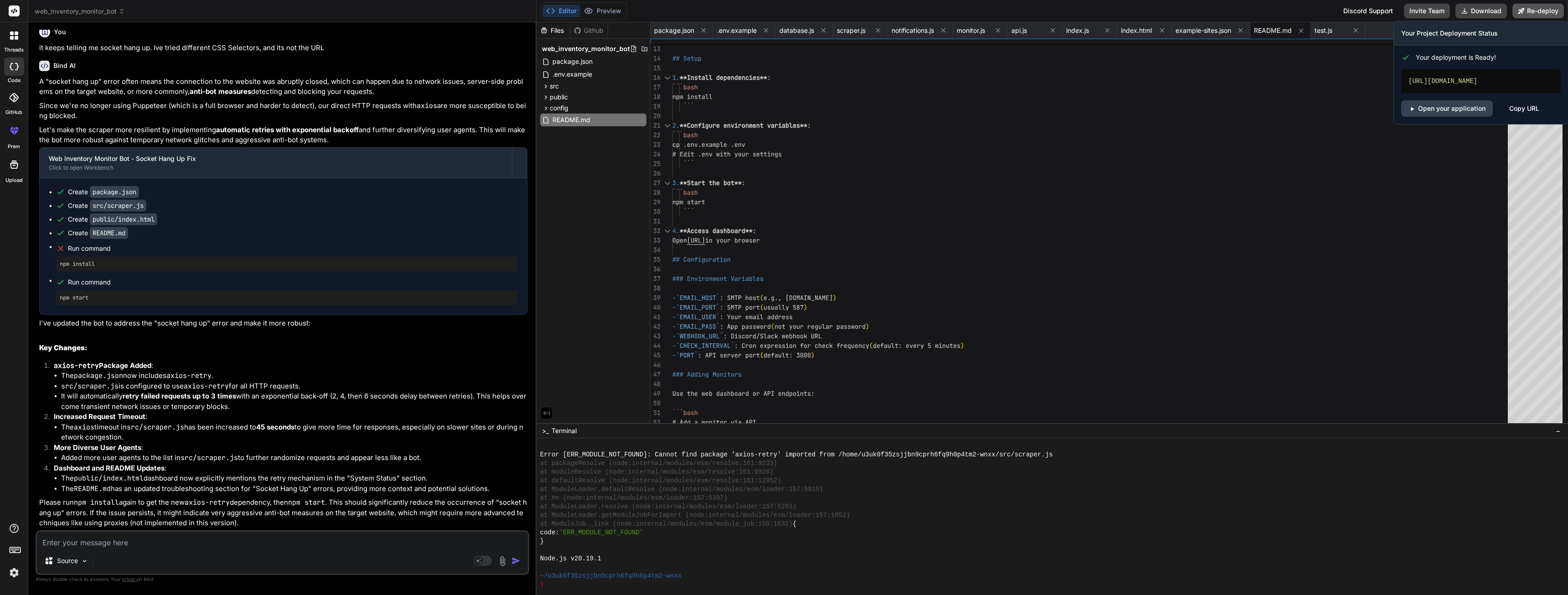
click at [1537, 11] on button "Re-deploy" at bounding box center [1538, 11] width 52 height 15
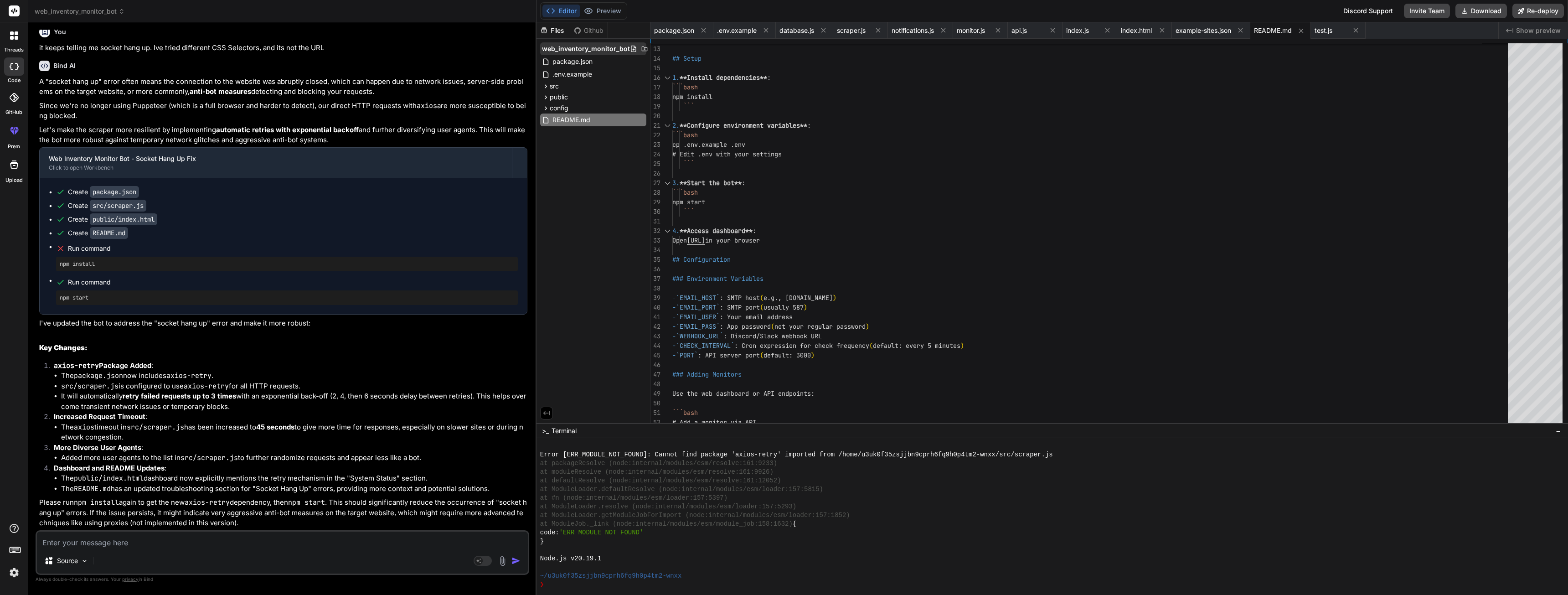
click at [593, 48] on span "web_inventory_monitor_bot" at bounding box center [586, 49] width 88 height 9
click at [547, 410] on icon at bounding box center [546, 413] width 8 height 8
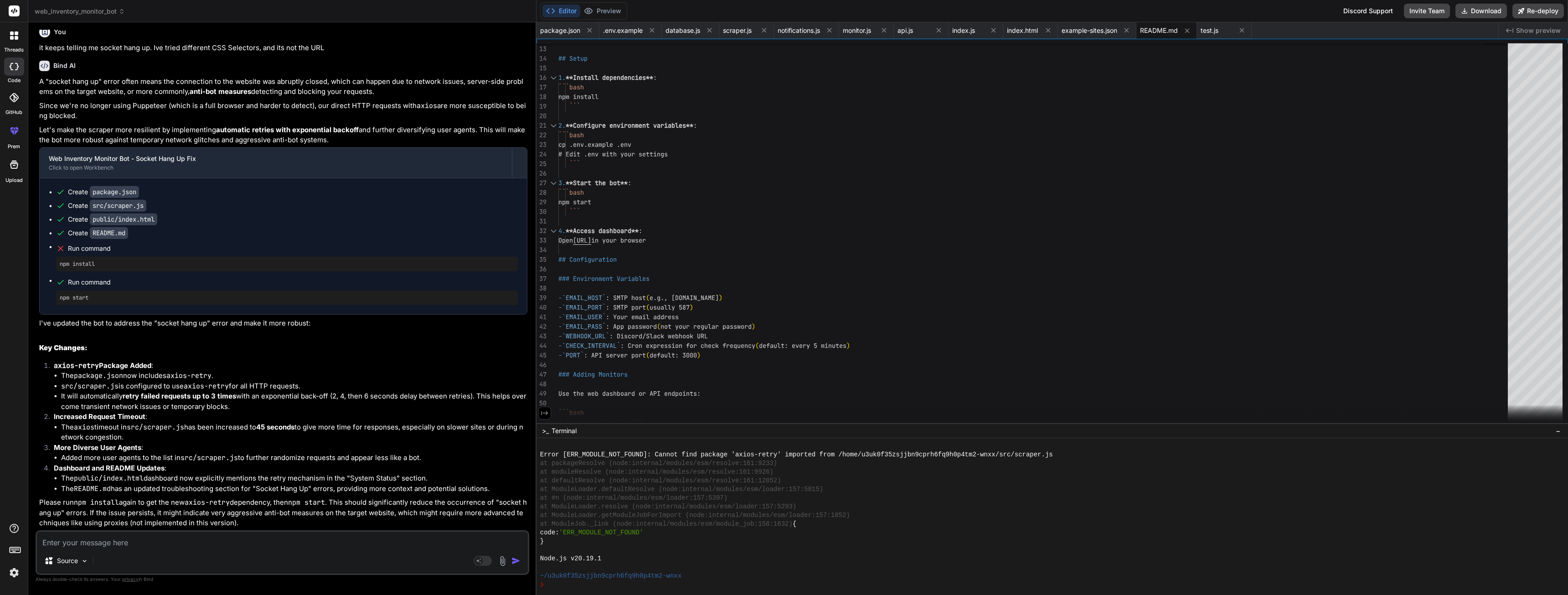
click at [547, 410] on icon at bounding box center [544, 413] width 8 height 8
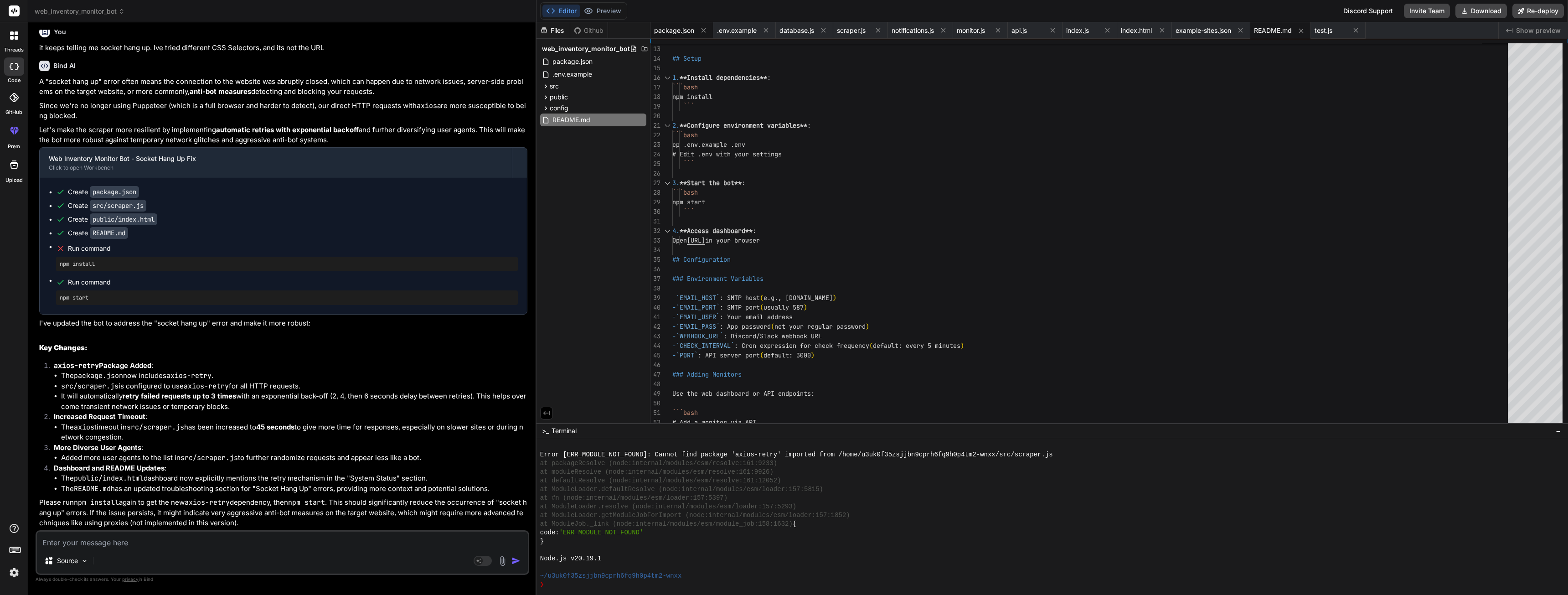
click at [678, 32] on span "package.json" at bounding box center [674, 30] width 40 height 9
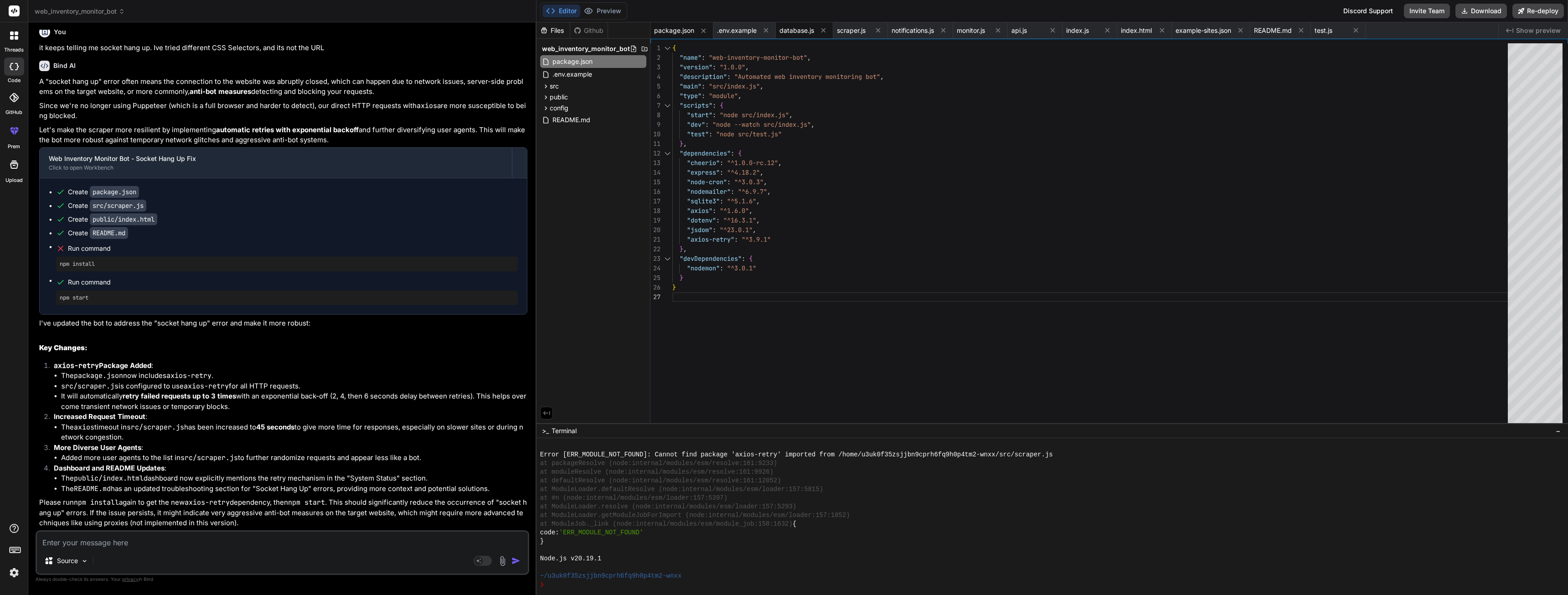
click at [791, 35] on span "database.js" at bounding box center [797, 30] width 35 height 9
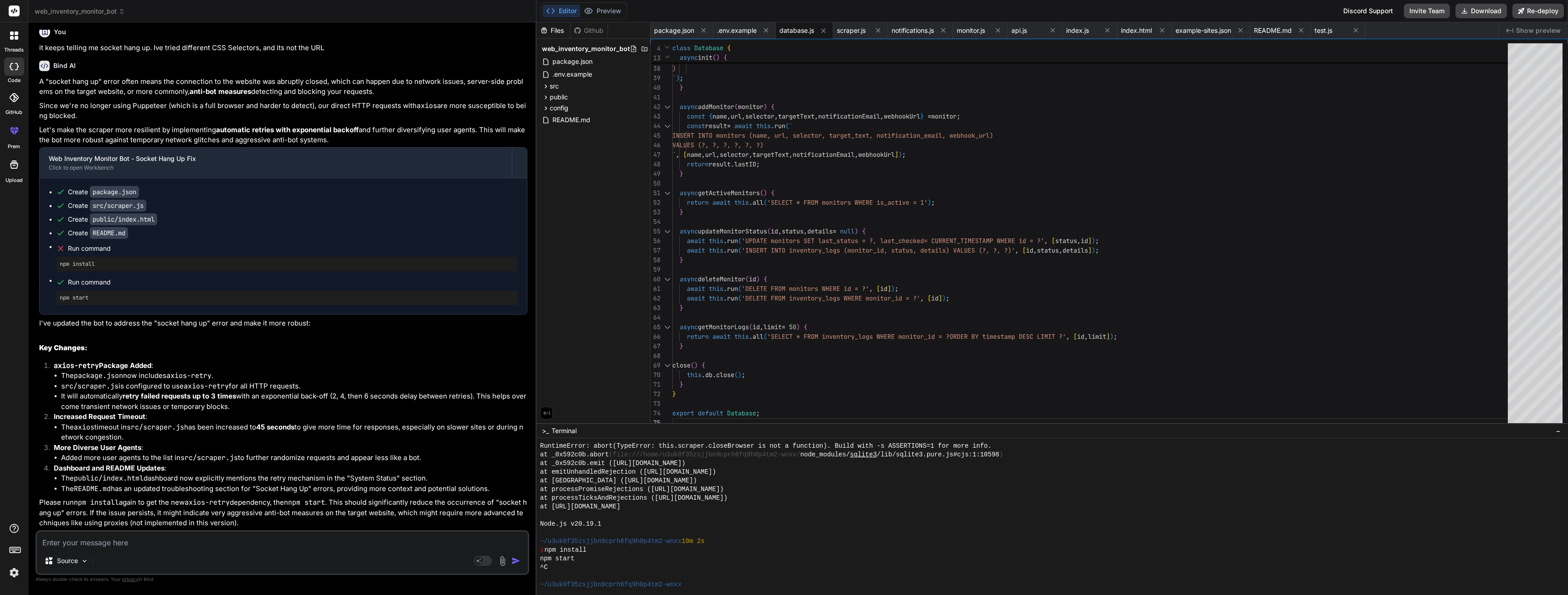
scroll to position [1412, 0]
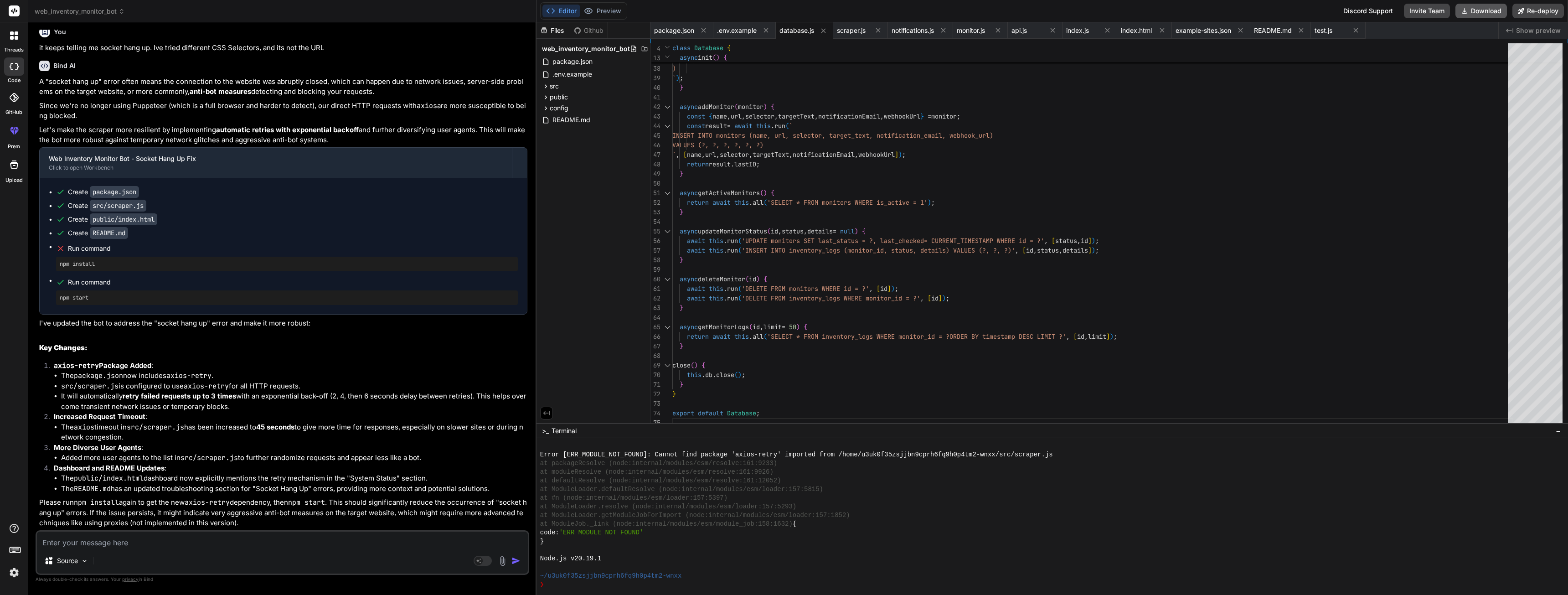
click at [1482, 10] on button "Download" at bounding box center [1481, 11] width 52 height 15
click at [184, 541] on textarea at bounding box center [282, 540] width 491 height 16
click at [564, 546] on div "}" at bounding box center [1047, 541] width 1015 height 9
click at [568, 586] on div "❯" at bounding box center [1047, 585] width 1015 height 9
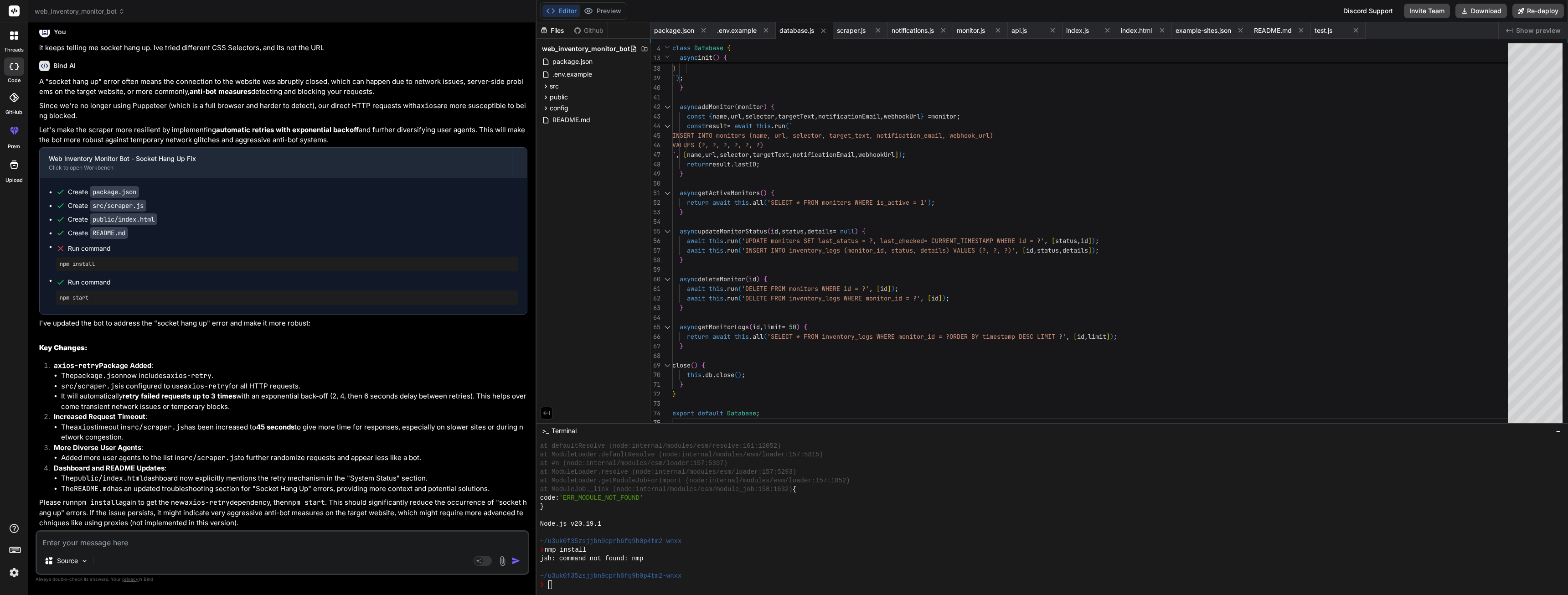
click at [183, 548] on div "Source Agent Mode. When this toggle is activated, AI automatically makes decisi…" at bounding box center [282, 552] width 494 height 44
click at [172, 538] on textarea at bounding box center [282, 540] width 491 height 16
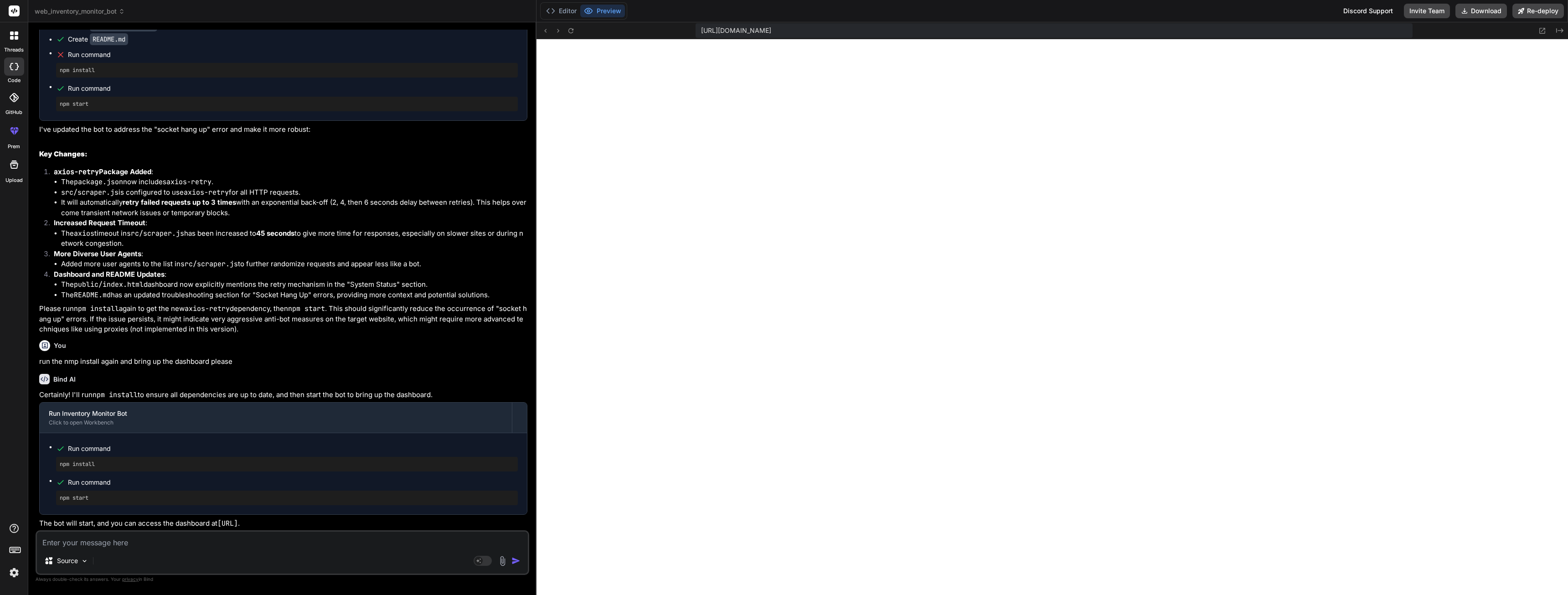
scroll to position [2305, 0]
click at [257, 538] on textarea at bounding box center [282, 540] width 491 height 16
drag, startPoint x: 220, startPoint y: 521, endPoint x: 310, endPoint y: 523, distance: 90.0
click at [310, 523] on p "The bot will start, and you can access the dashboard at [URL] ." at bounding box center [283, 523] width 488 height 10
click at [229, 523] on code "[URL]" at bounding box center [228, 523] width 21 height 9
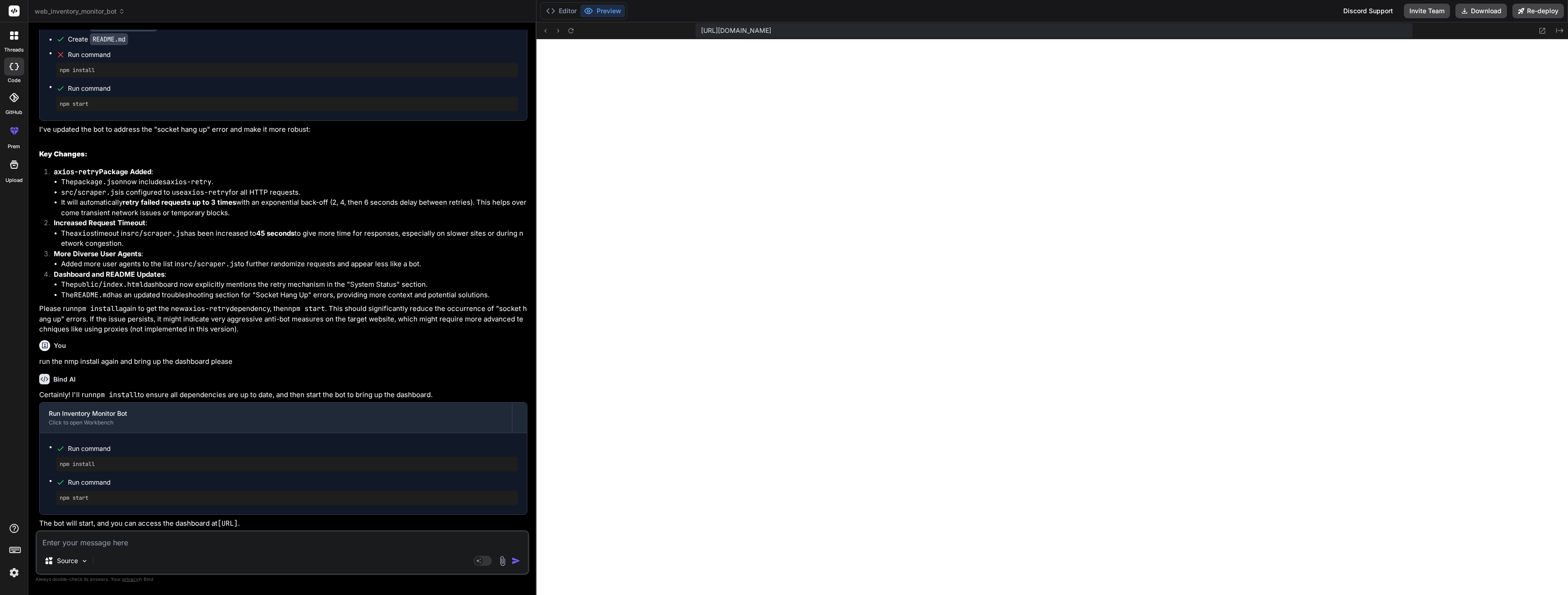
drag, startPoint x: 221, startPoint y: 522, endPoint x: 304, endPoint y: 524, distance: 83.0
click at [238, 524] on code "[URL]" at bounding box center [228, 523] width 21 height 9
copy code "[URL]"
click at [141, 540] on textarea at bounding box center [282, 540] width 491 height 16
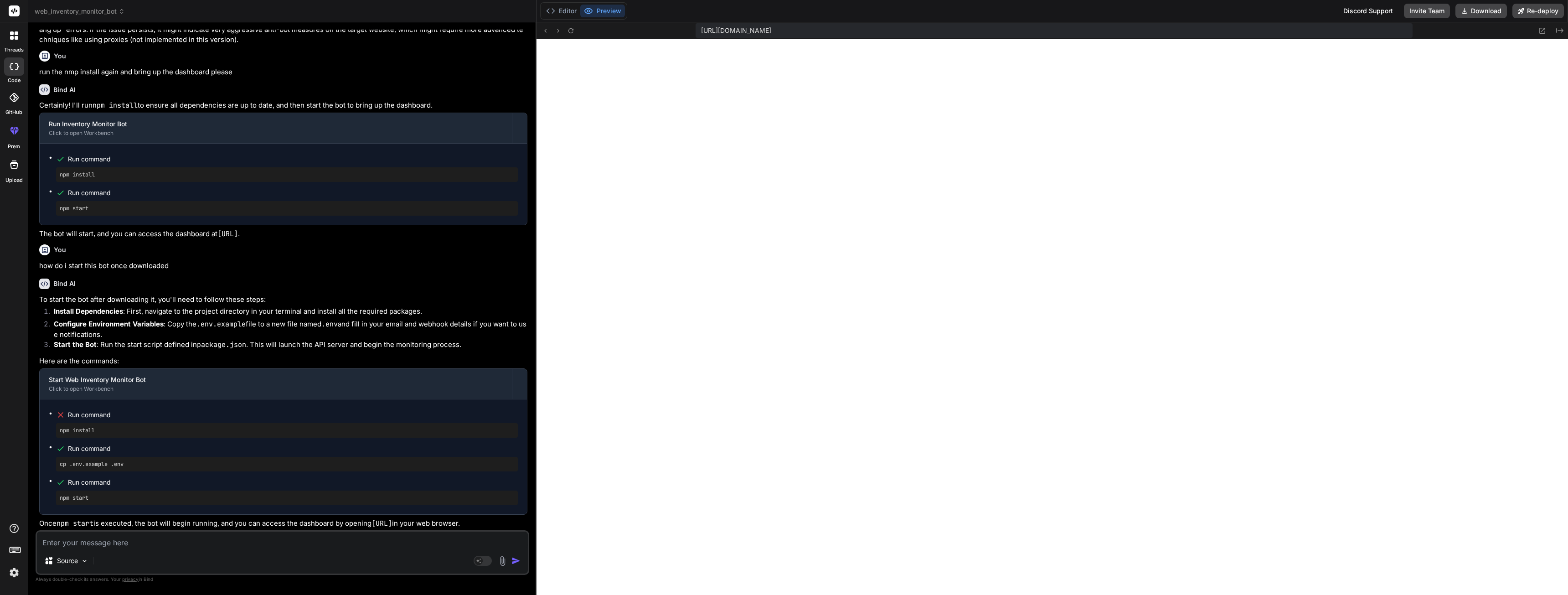
scroll to position [2903, 0]
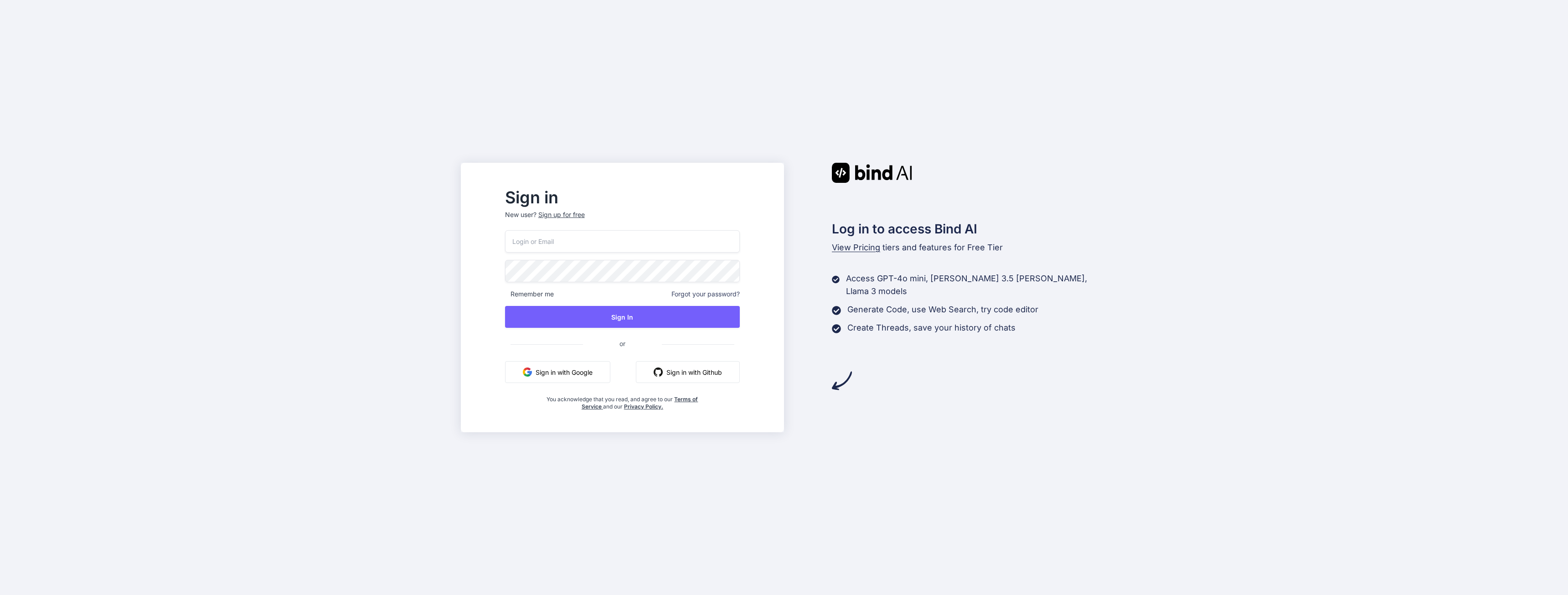
click at [668, 240] on input "email" at bounding box center [623, 241] width 235 height 23
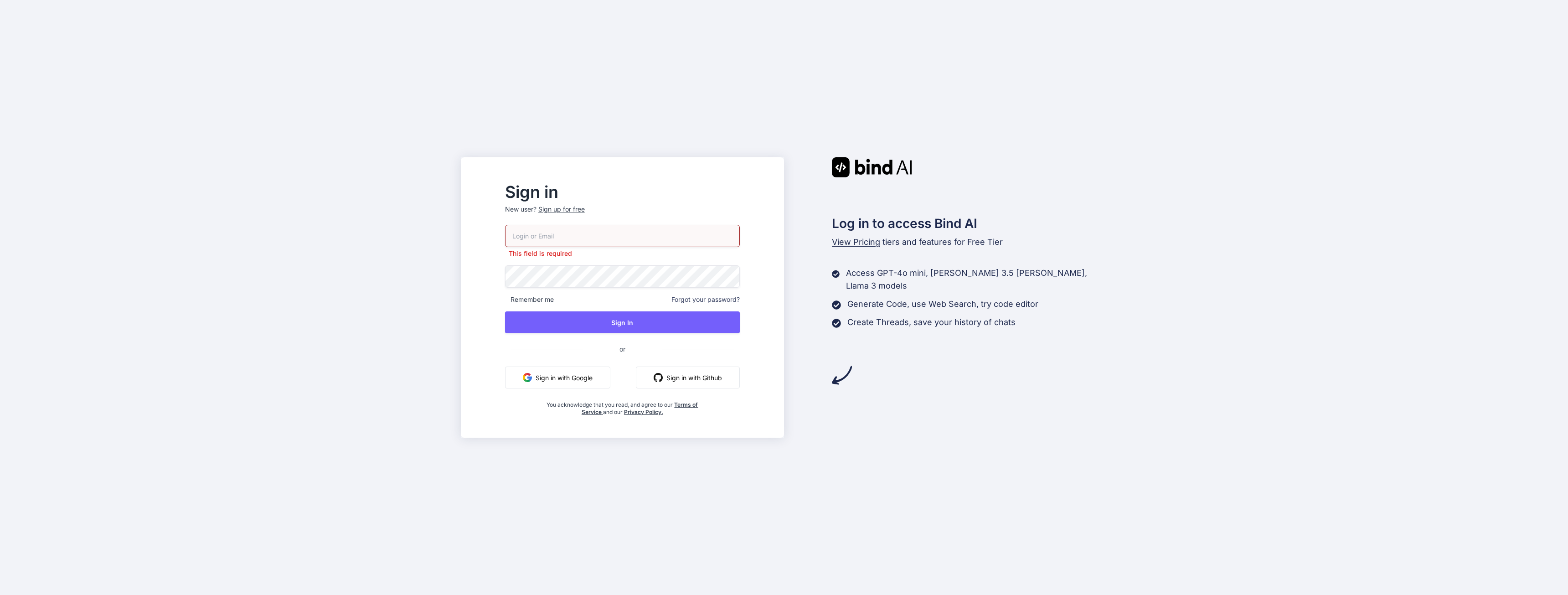
click at [601, 378] on button "Sign in with Google" at bounding box center [558, 378] width 105 height 22
